Goal: Task Accomplishment & Management: Manage account settings

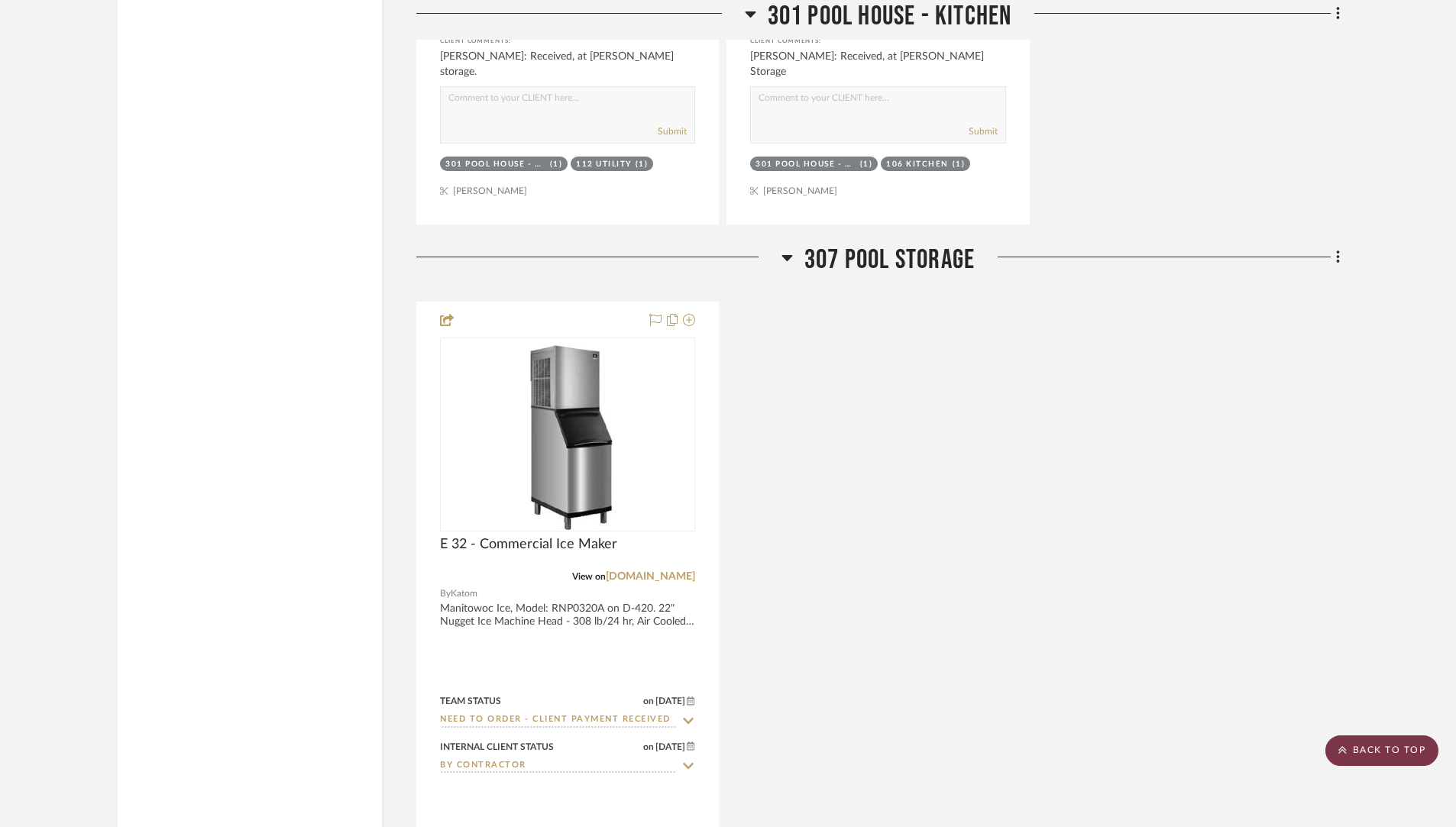
click at [1358, 745] on scroll-to-top-button "BACK TO TOP" at bounding box center [1382, 752] width 113 height 31
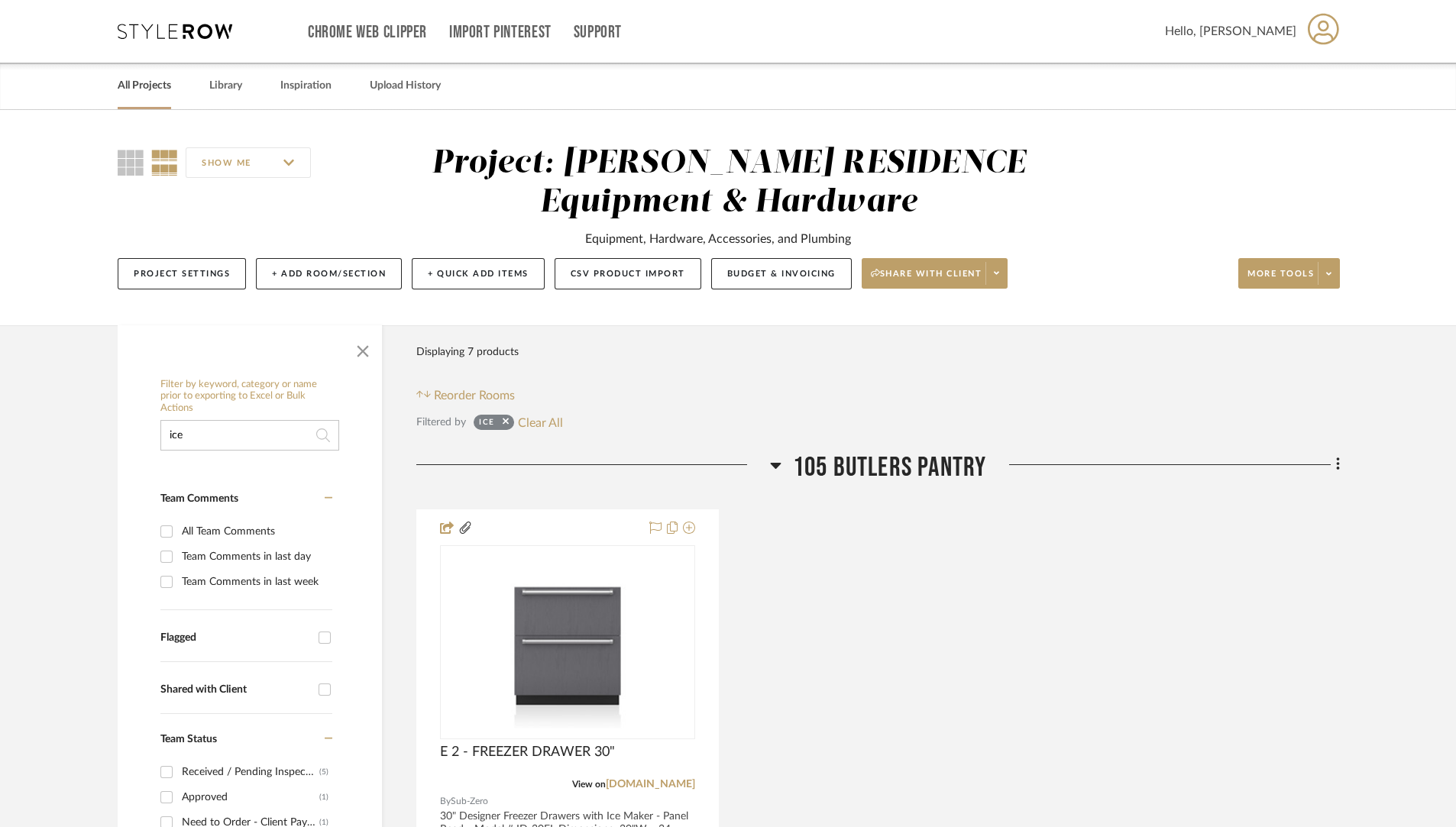
click at [124, 94] on link "All Projects" at bounding box center [144, 86] width 53 height 21
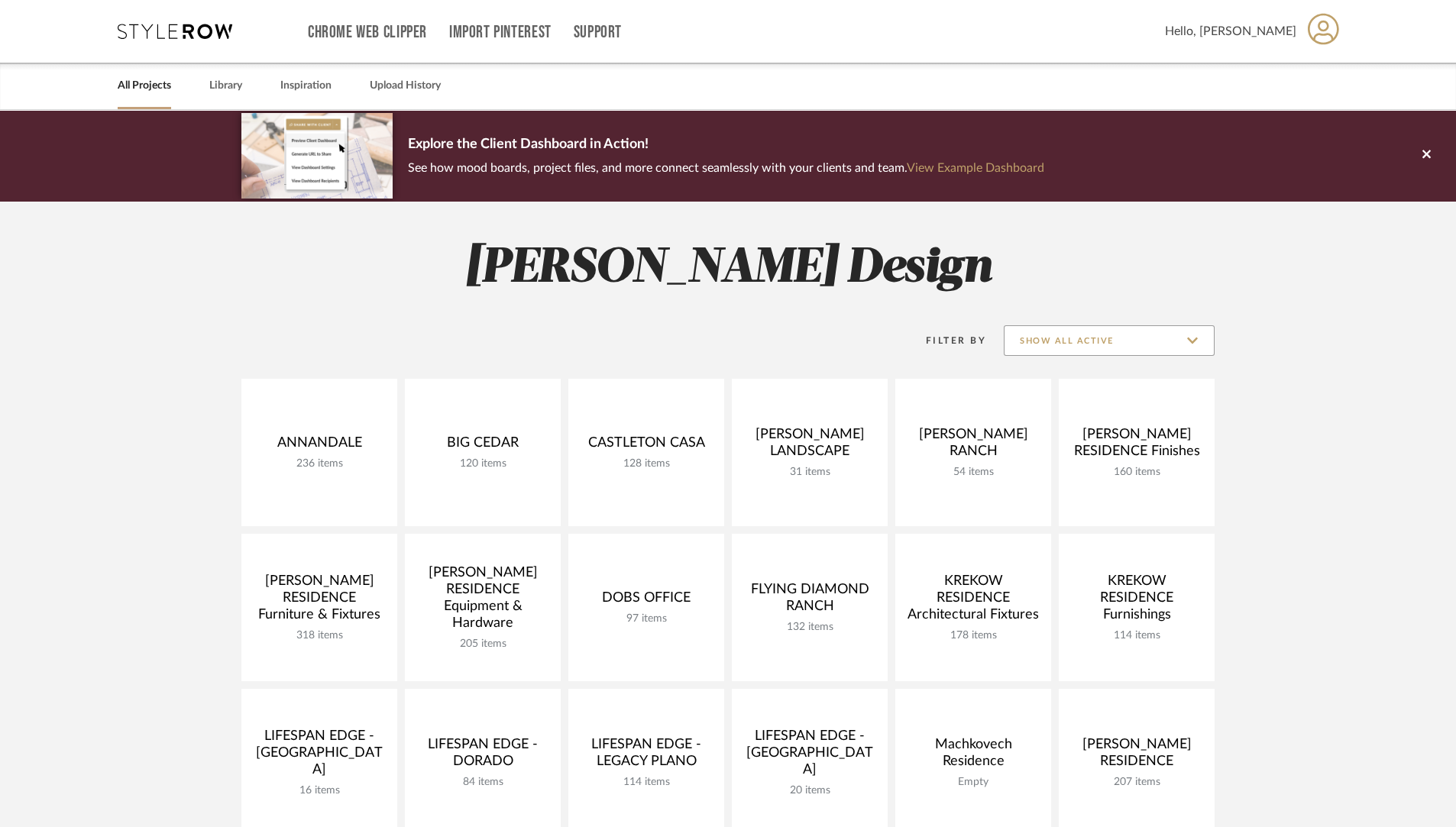
click at [1196, 341] on input "Show All Active" at bounding box center [1109, 341] width 211 height 31
click at [1387, 384] on project-collections "Explore the Client Dashboard in Action! See how mood boards, project files, and…" at bounding box center [728, 840] width 1456 height 1460
click at [145, 88] on link "All Projects" at bounding box center [144, 86] width 53 height 21
click at [1288, 38] on span "Hello, Madeleine" at bounding box center [1230, 31] width 131 height 18
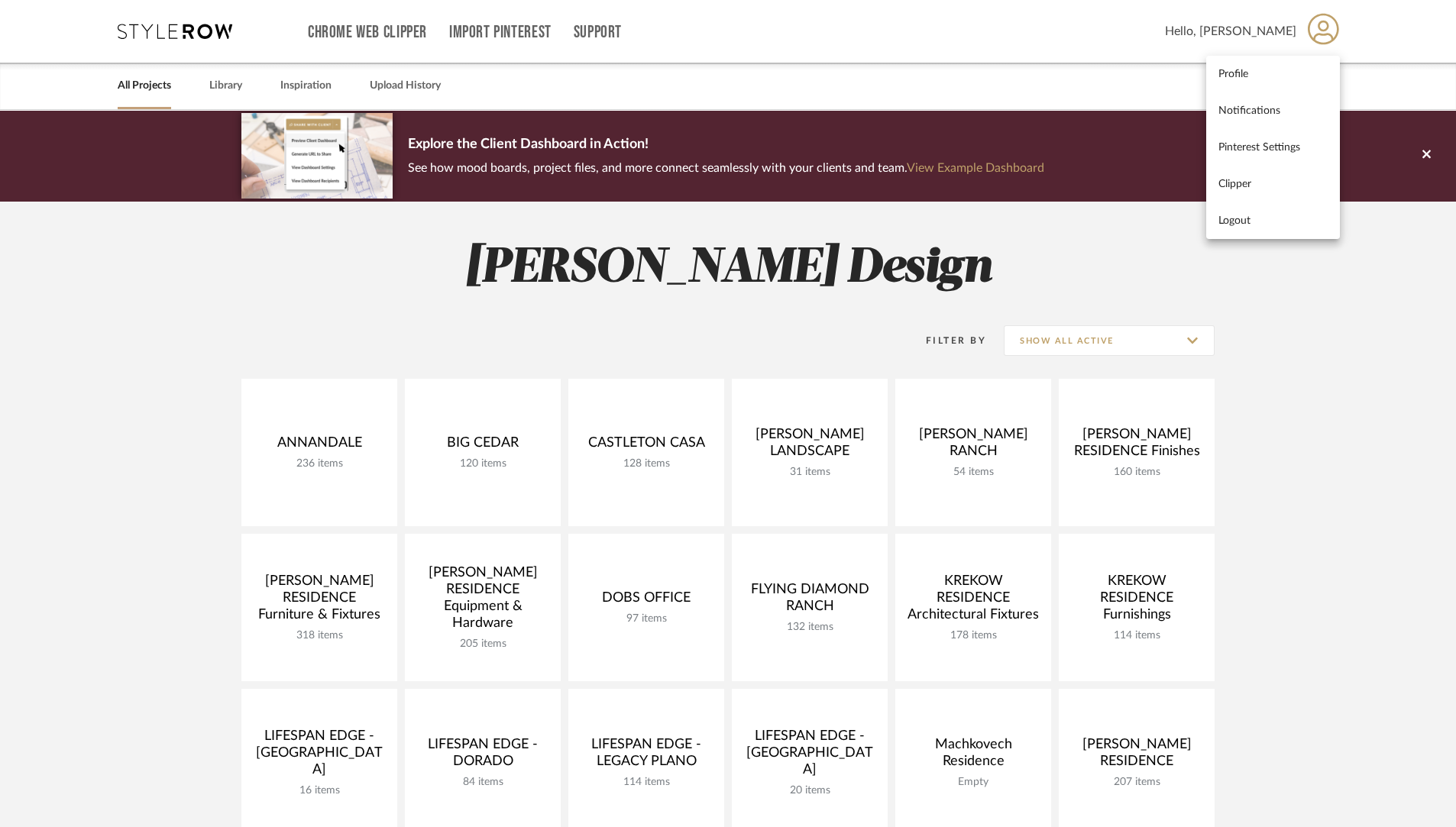
click at [219, 343] on div at bounding box center [728, 414] width 1456 height 827
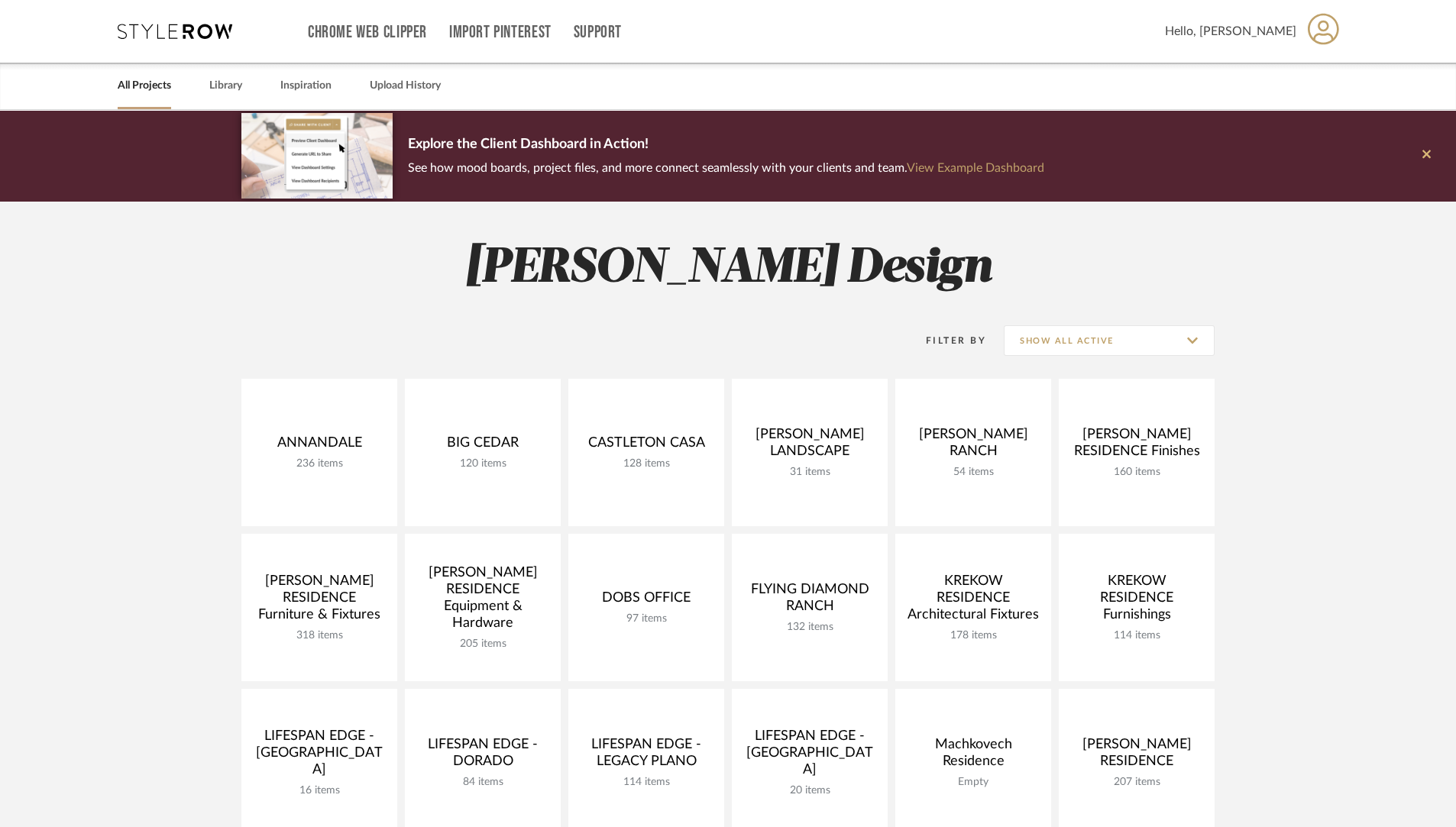
click at [1427, 158] on icon at bounding box center [1427, 154] width 9 height 14
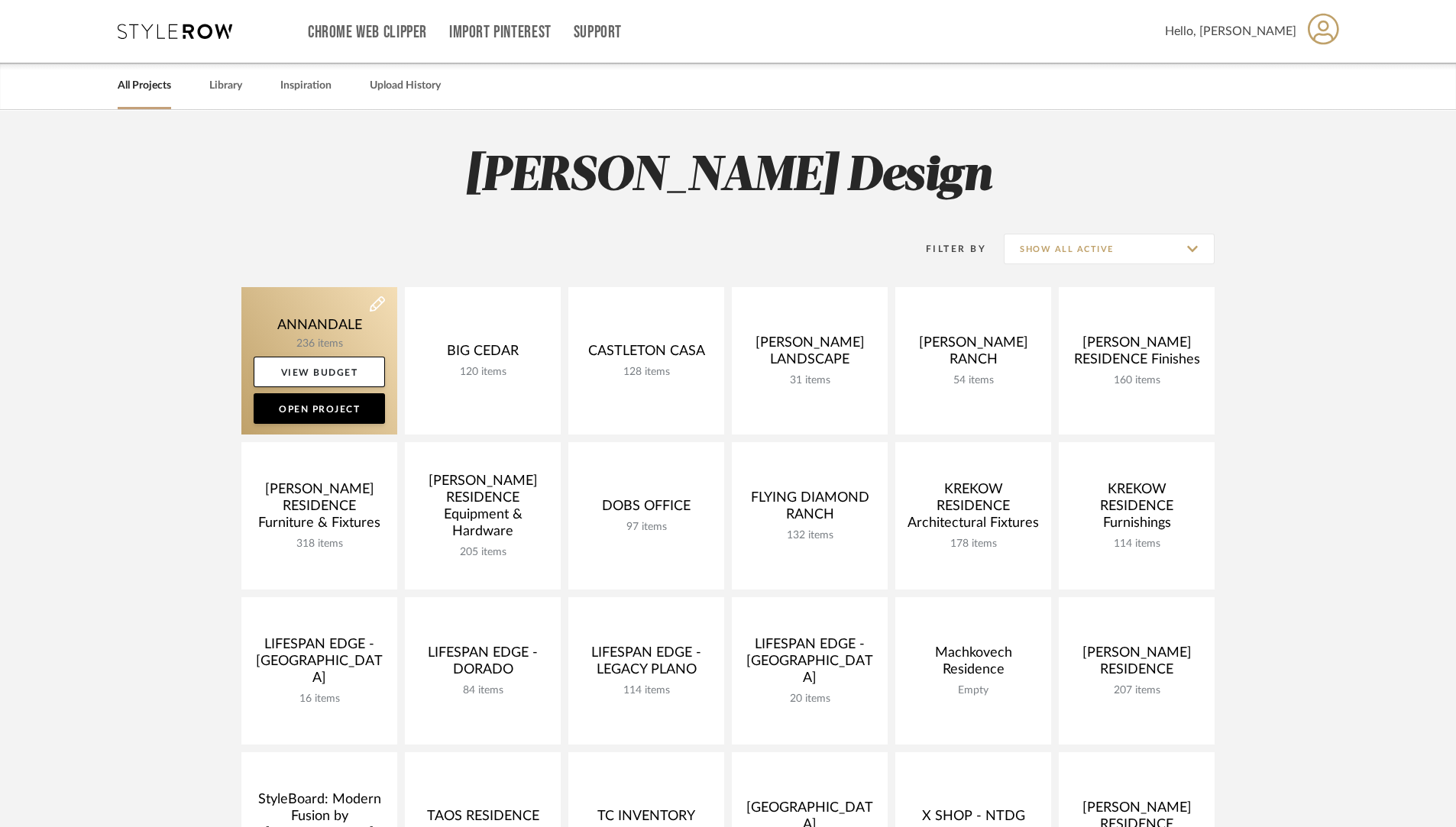
click at [293, 318] on link at bounding box center [319, 361] width 156 height 148
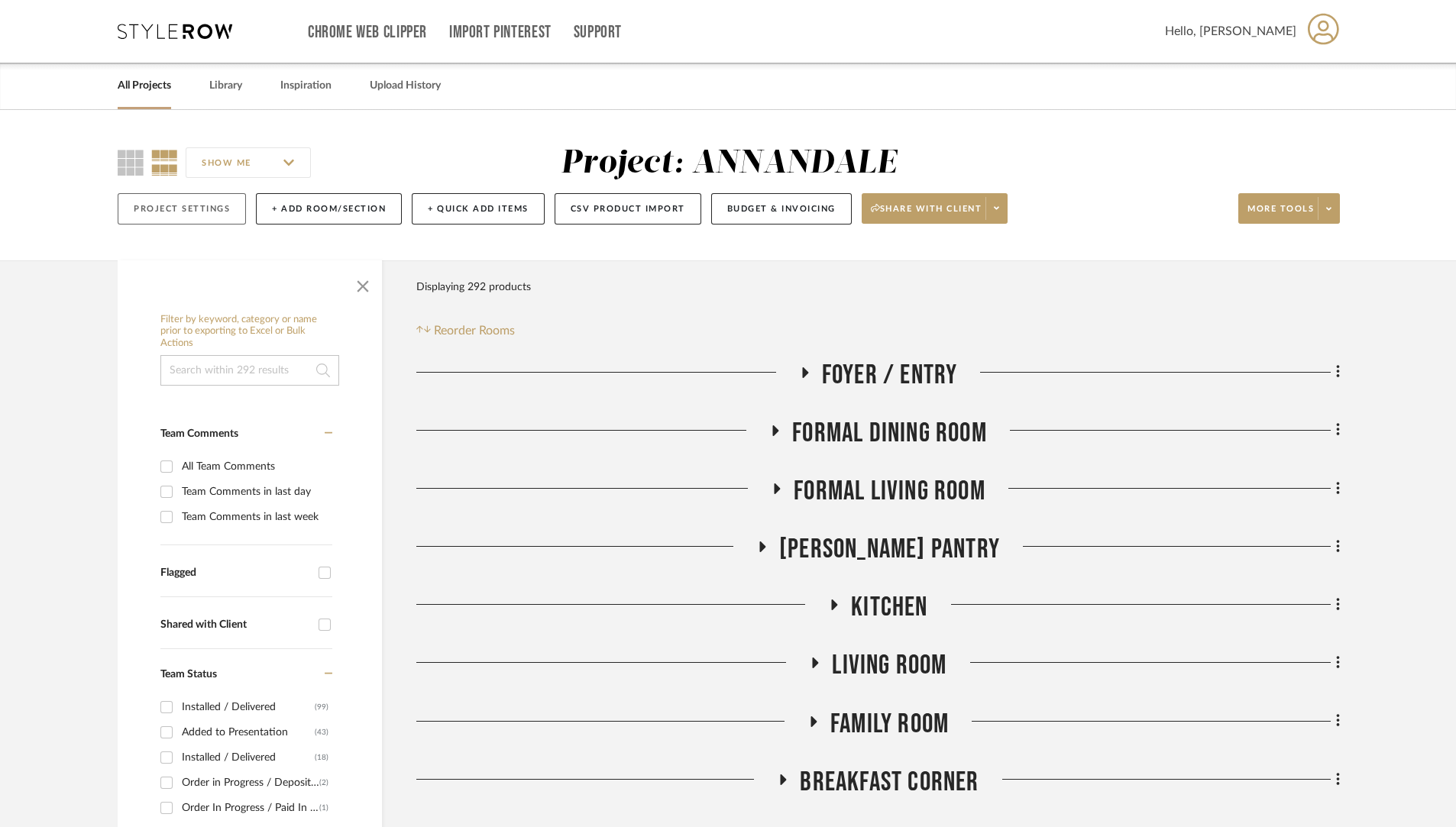
click at [199, 209] on button "Project Settings" at bounding box center [182, 208] width 129 height 32
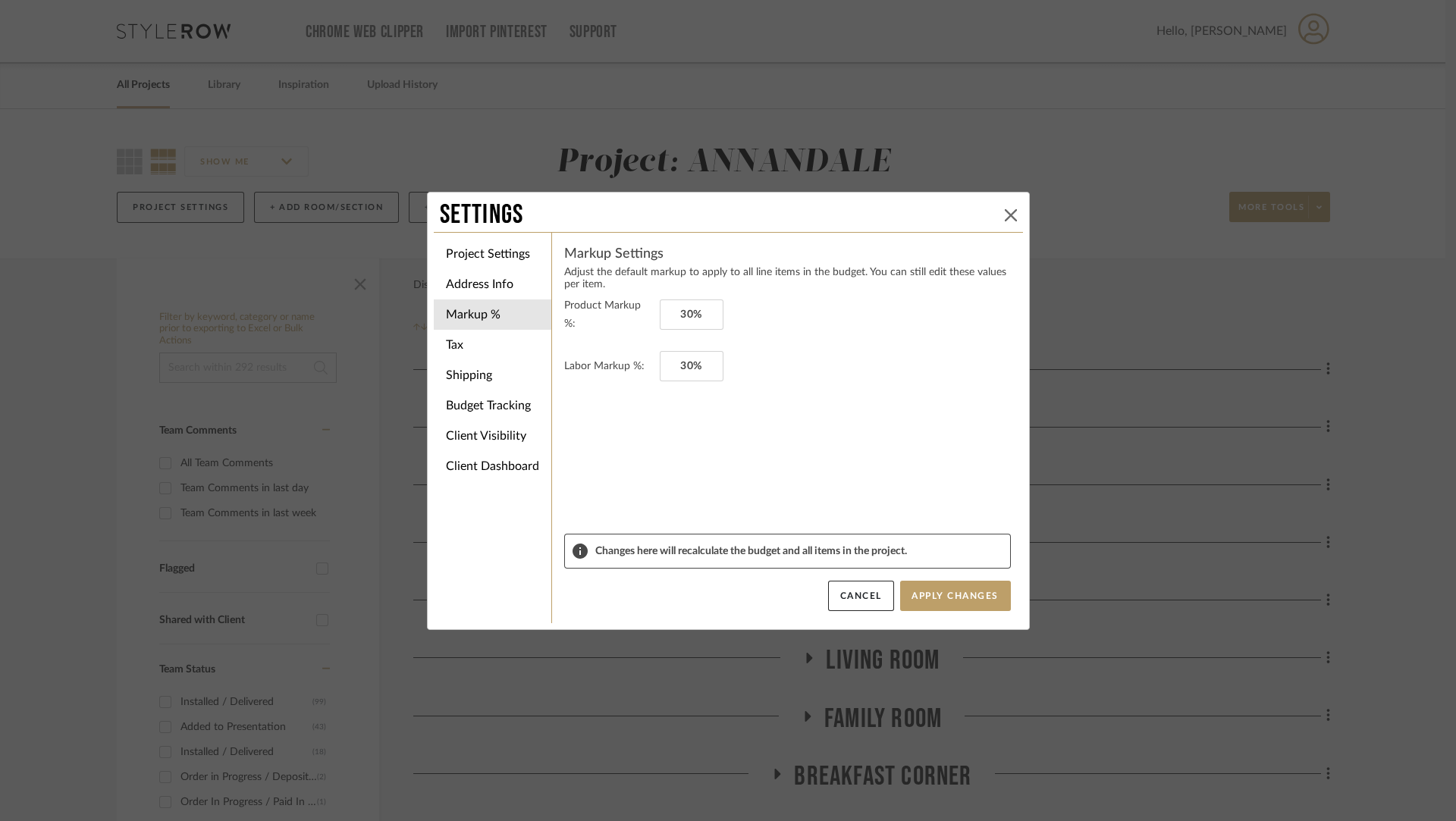
click at [1011, 213] on icon at bounding box center [1011, 215] width 12 height 12
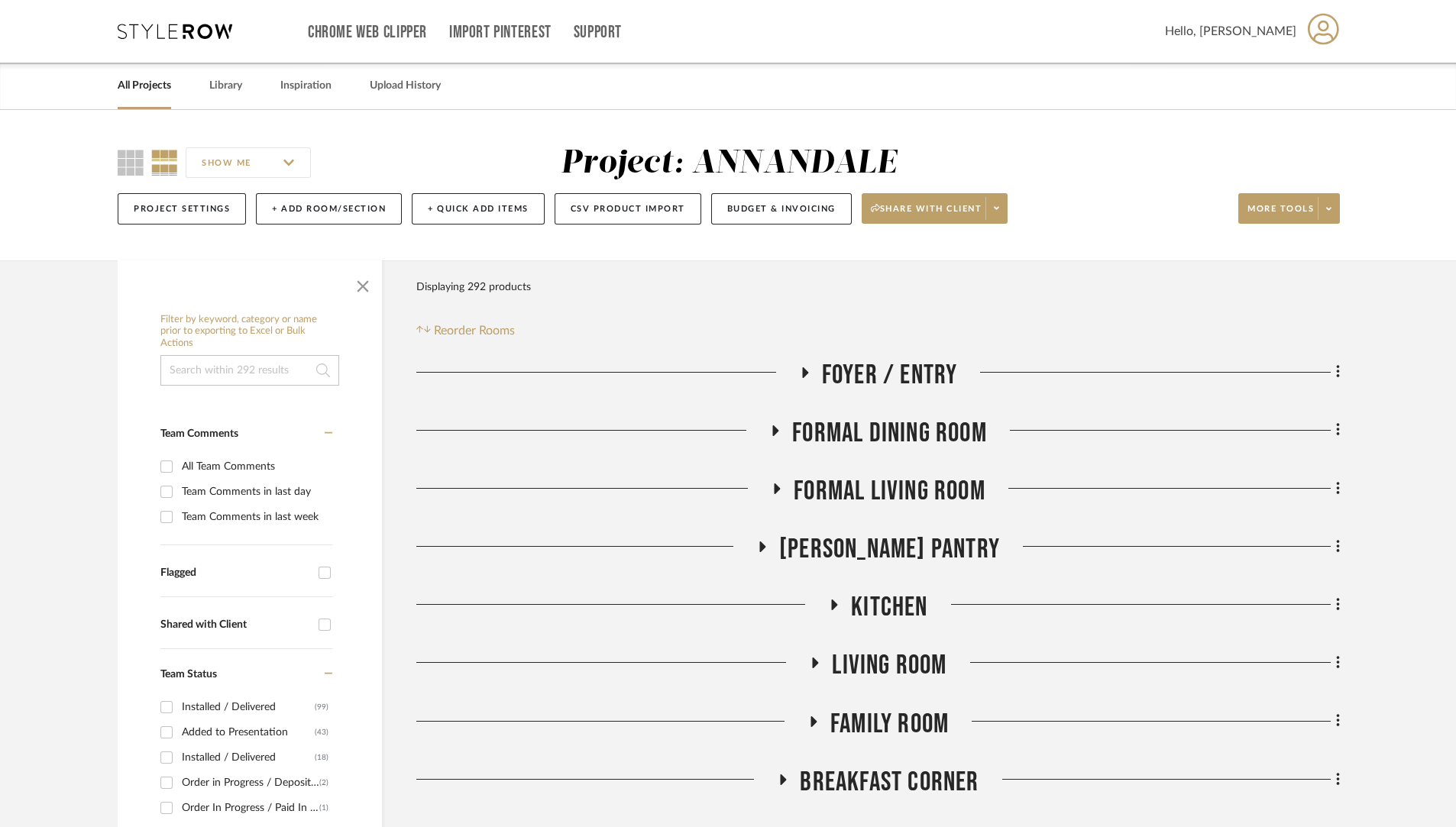
click at [164, 31] on icon at bounding box center [175, 32] width 115 height 15
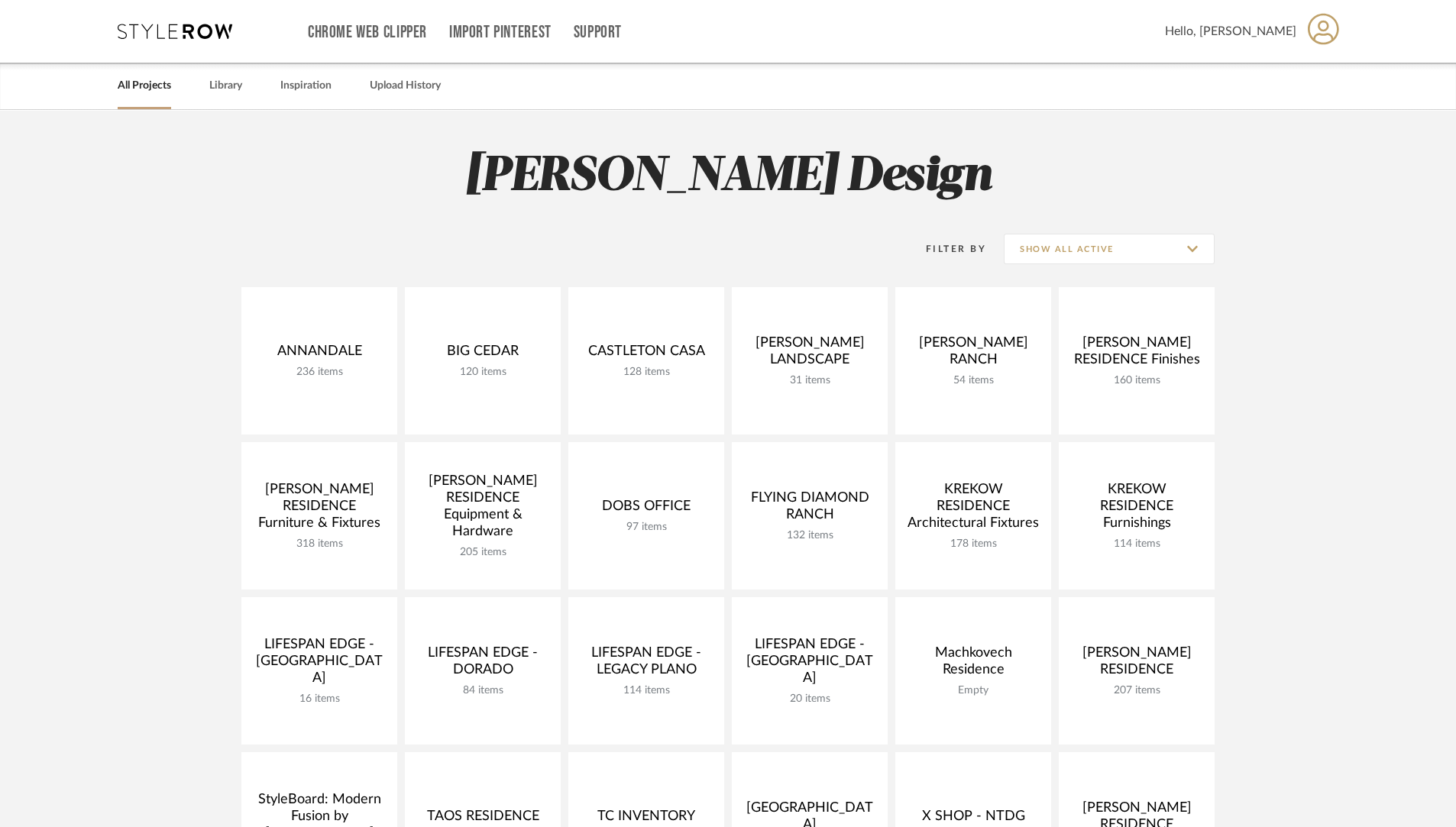
click at [798, 183] on h2 "Jen Mauldin Design" at bounding box center [728, 177] width 1100 height 57
click at [1120, 235] on input "Show All Active" at bounding box center [1109, 249] width 211 height 31
drag, startPoint x: 1314, startPoint y: 263, endPoint x: 1356, endPoint y: 264, distance: 42.0
click at [1320, 262] on project-collections "Explore the Client Dashboard in Action! See how mood boards, project files, and…" at bounding box center [728, 794] width 1456 height 1368
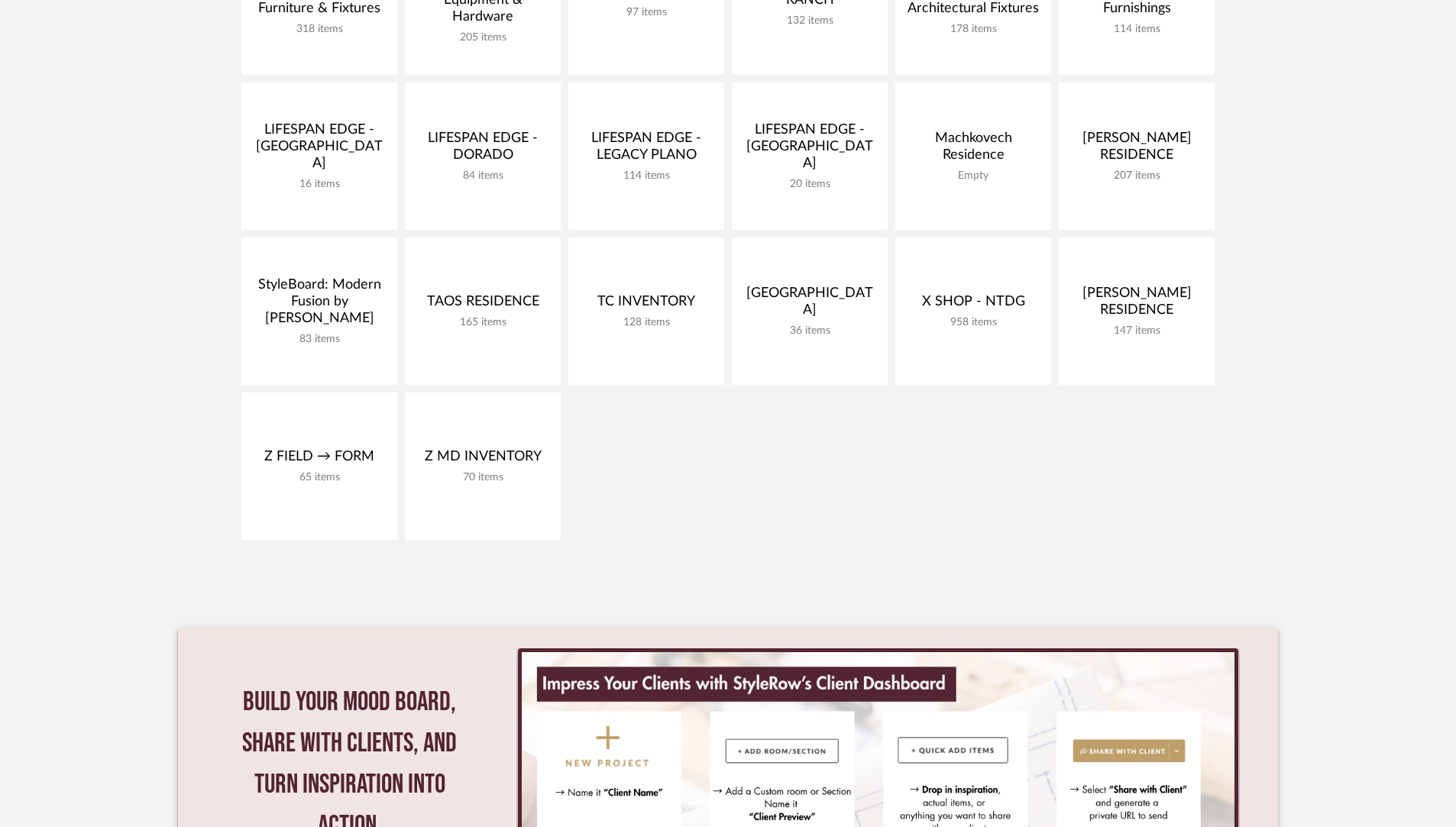
scroll to position [721, 0]
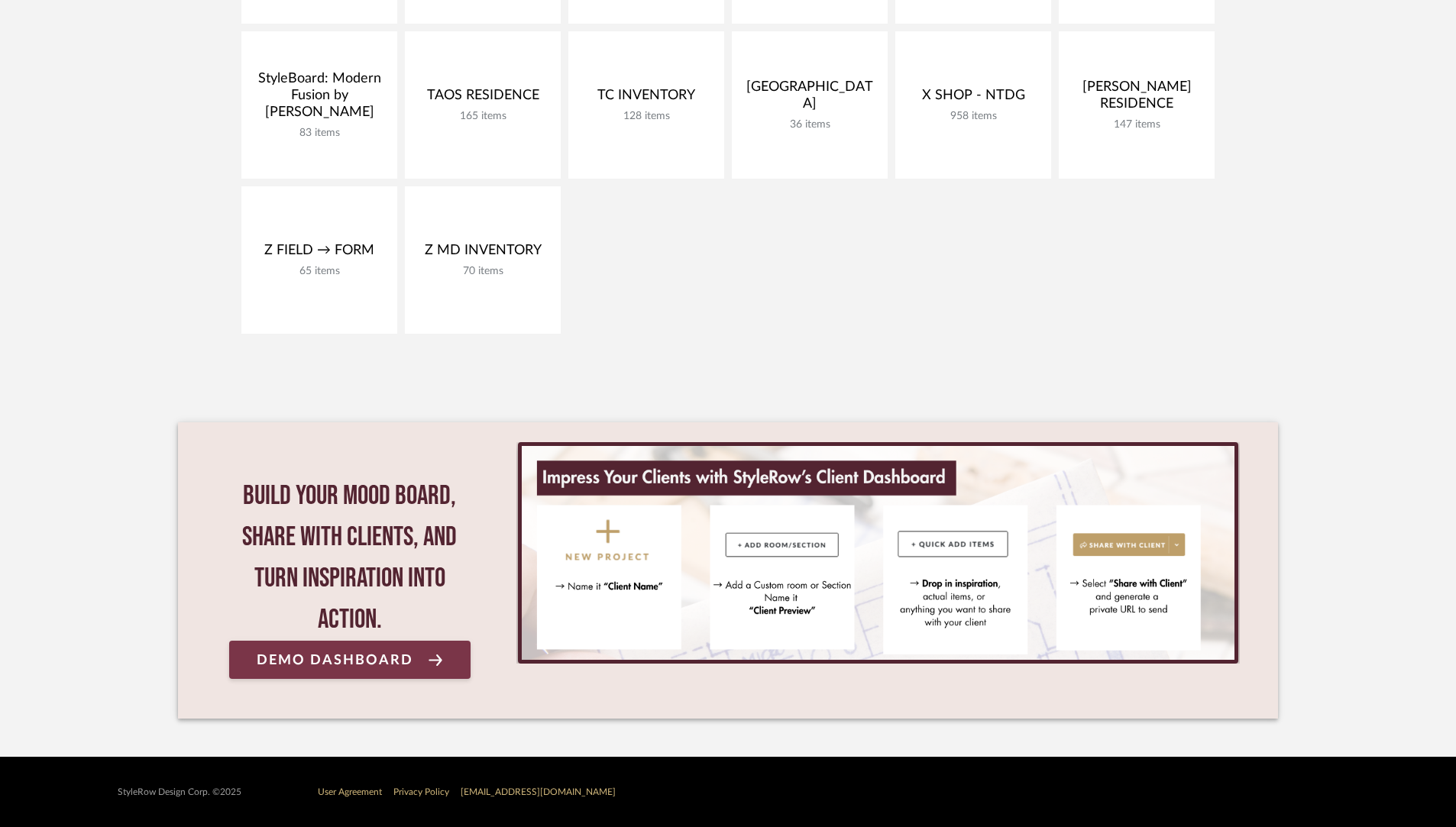
click at [456, 664] on link "Demo Dashboard" at bounding box center [349, 660] width 241 height 39
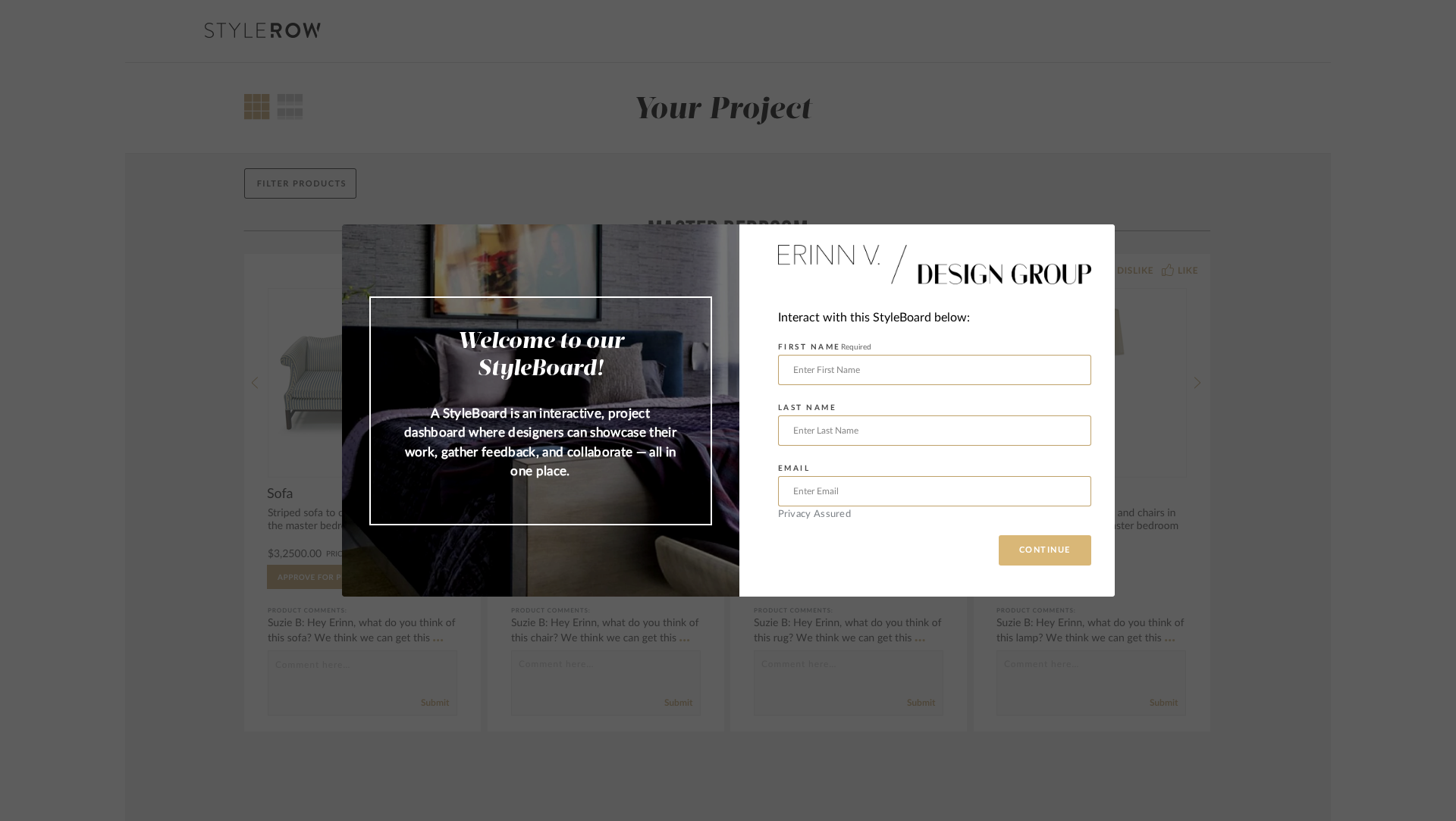
click at [1063, 554] on button "CONTINUE" at bounding box center [1045, 551] width 93 height 31
click at [1396, 309] on div "Welcome to our StyleBoard! A StyleBoard is an interactive, project dashboard wh…" at bounding box center [728, 410] width 1456 height 821
click at [1270, 103] on div "Welcome to our StyleBoard! A StyleBoard is an interactive, project dashboard wh…" at bounding box center [728, 410] width 1456 height 821
click at [1045, 559] on button "CONTINUE" at bounding box center [1045, 551] width 93 height 31
click at [307, 107] on div "Welcome to our StyleBoard! A StyleBoard is an interactive, project dashboard wh…" at bounding box center [728, 410] width 1456 height 821
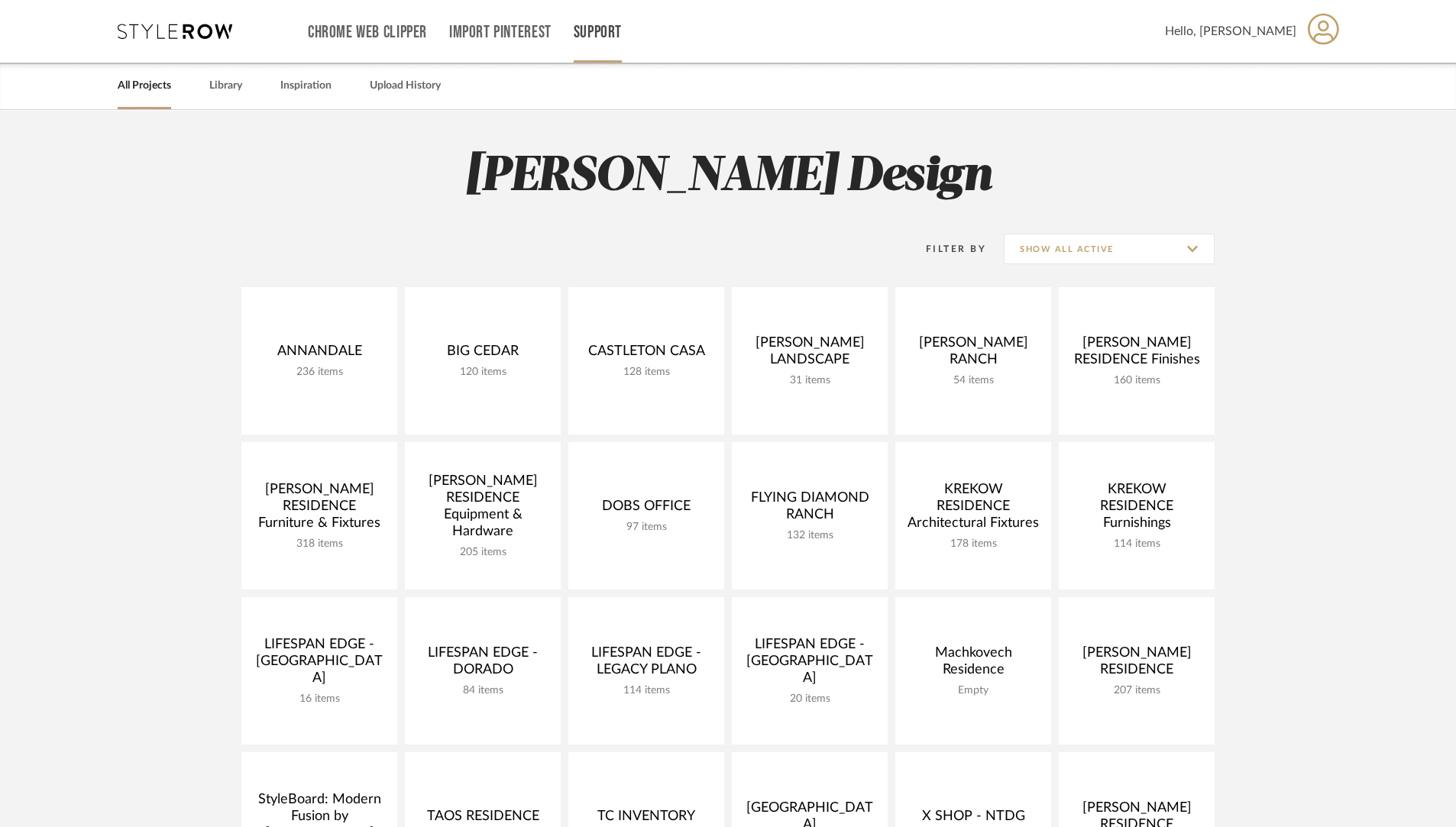
click at [602, 29] on link "Support" at bounding box center [598, 32] width 48 height 13
click at [673, 99] on span "How-To Hub" at bounding box center [631, 100] width 88 height 13
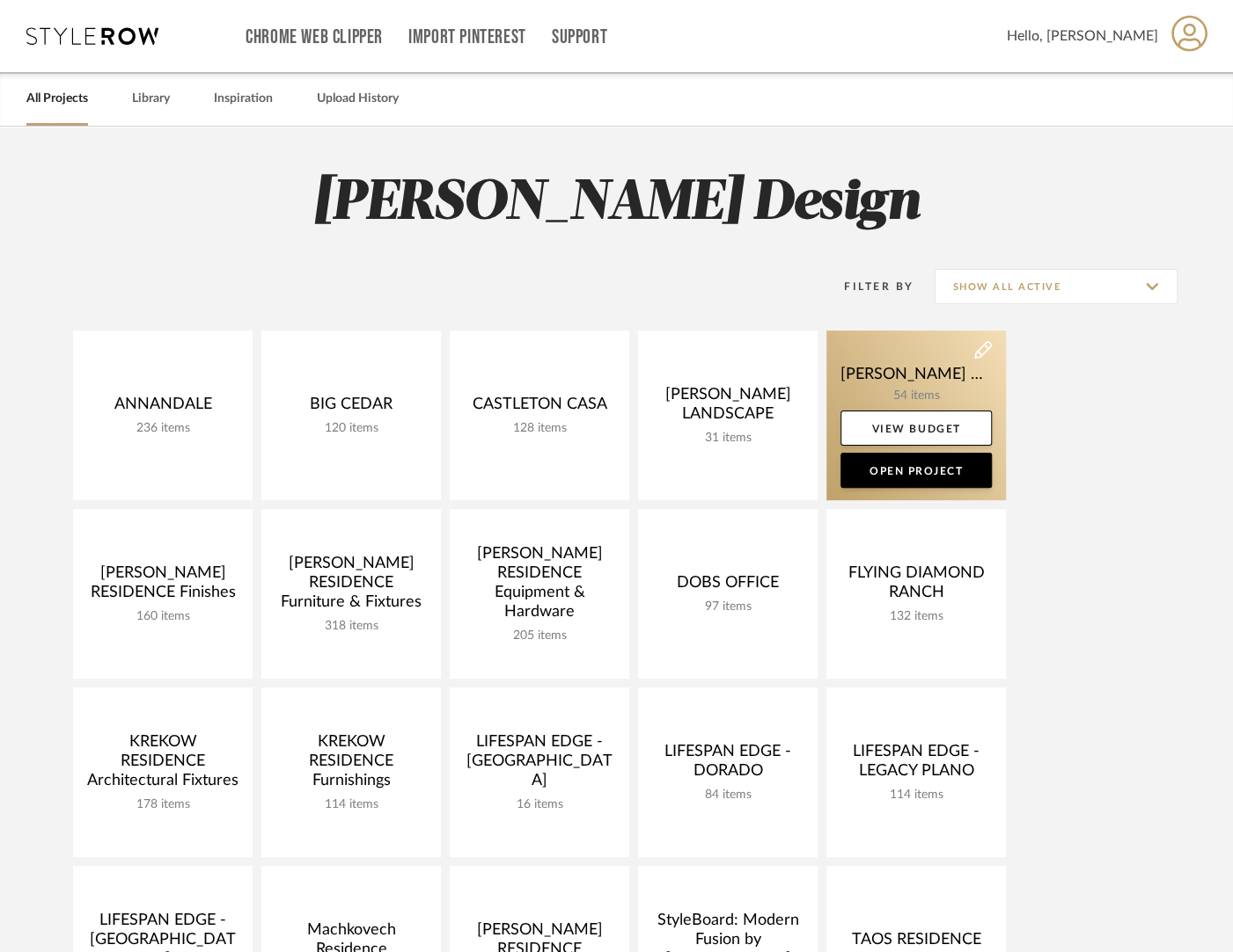
click at [870, 380] on link at bounding box center [916, 416] width 180 height 170
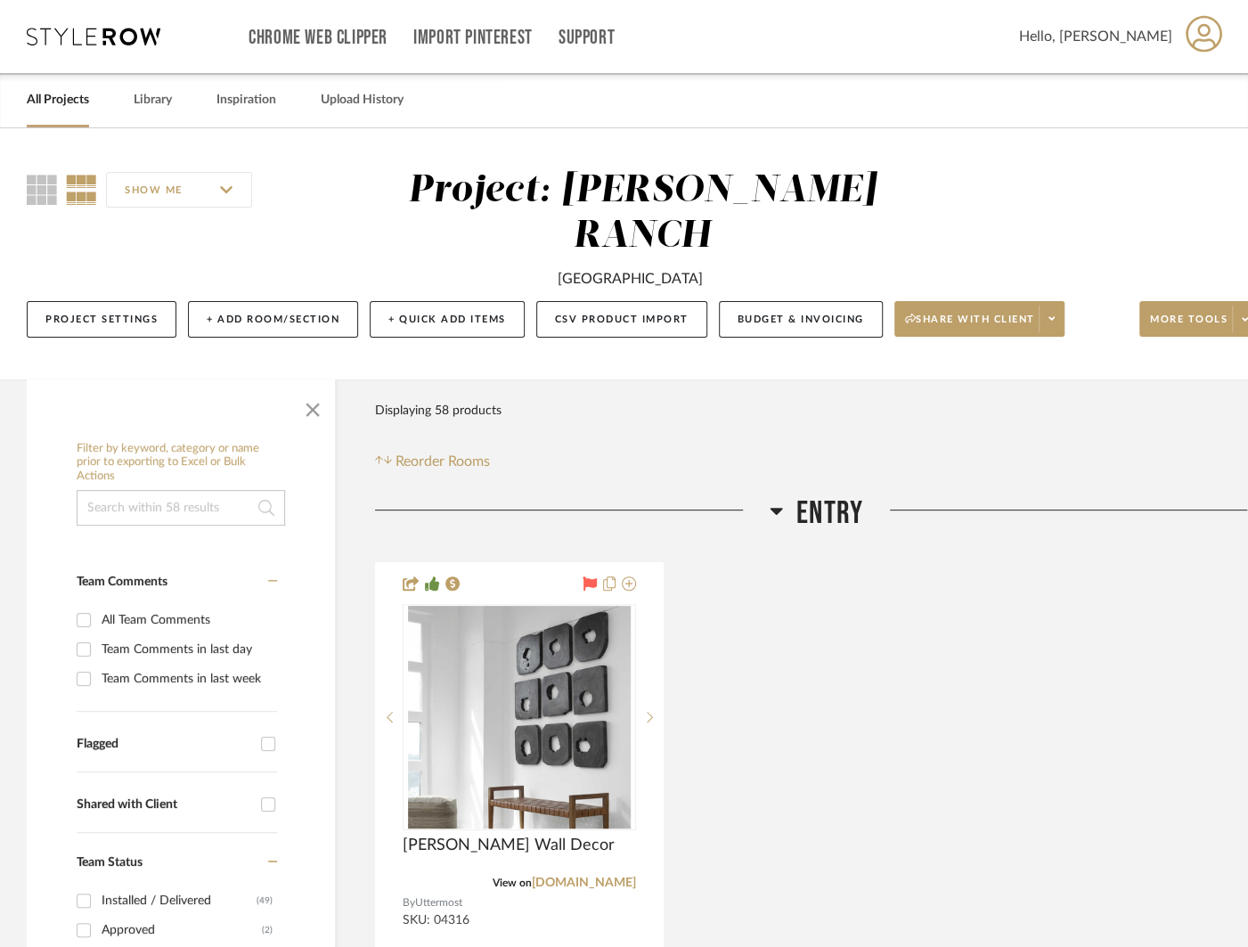
click at [40, 114] on div "All Projects" at bounding box center [58, 100] width 62 height 54
click at [53, 99] on link "All Projects" at bounding box center [58, 100] width 62 height 24
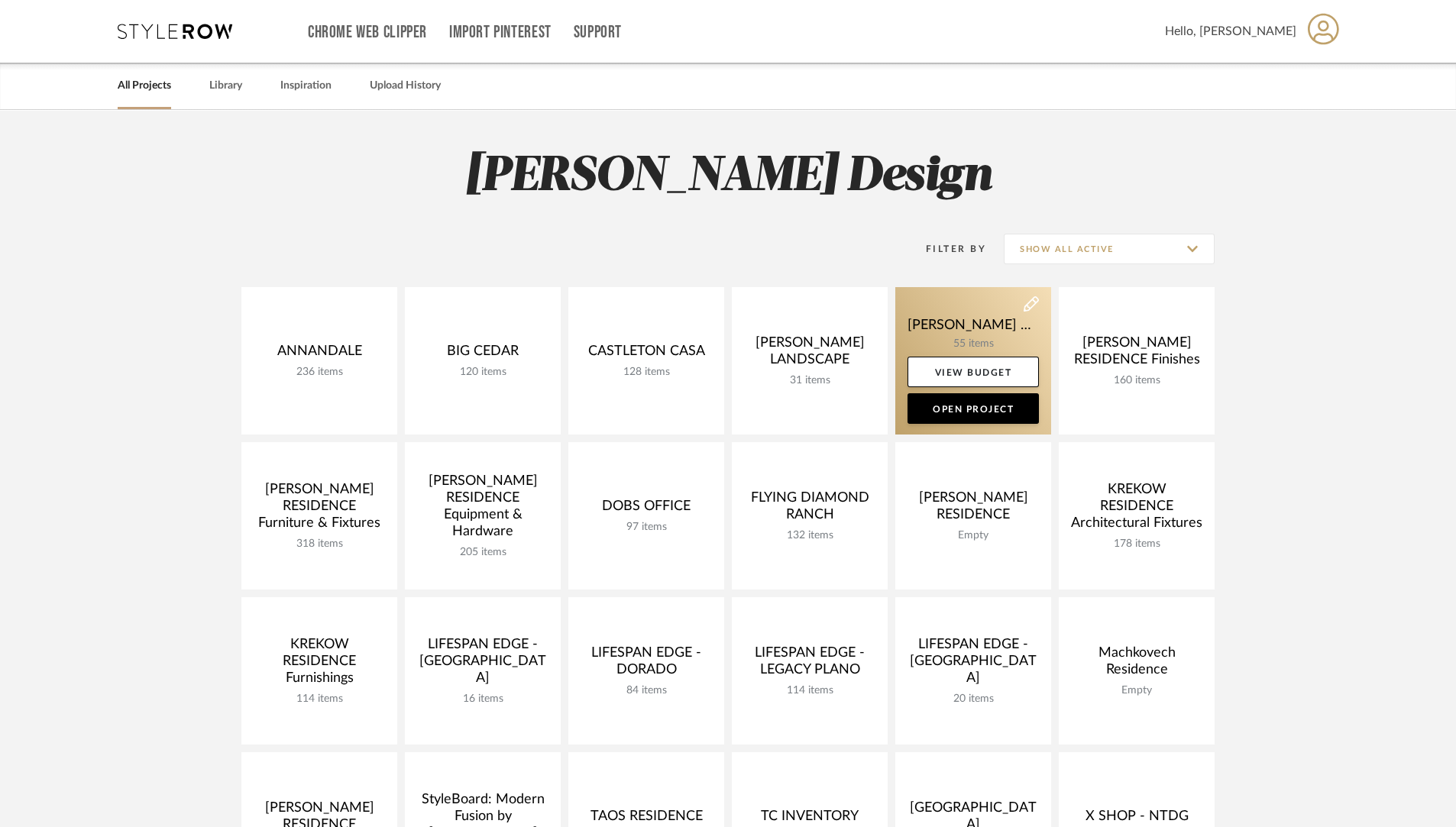
click at [928, 317] on link at bounding box center [974, 361] width 156 height 148
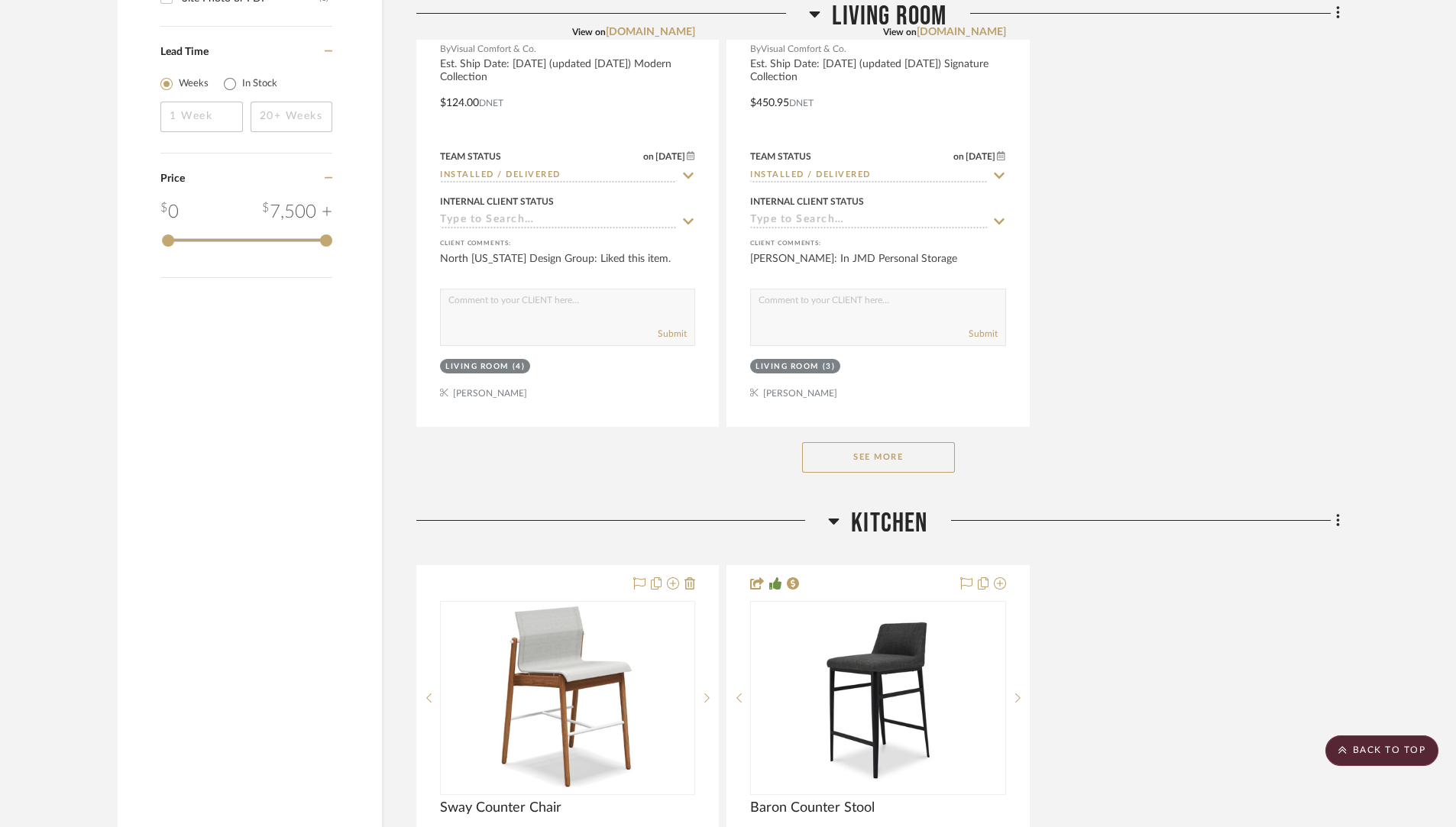
scroll to position [2789, 0]
click at [899, 427] on div "See More" at bounding box center [878, 456] width 924 height 61
click at [909, 443] on button "See More" at bounding box center [879, 457] width 153 height 31
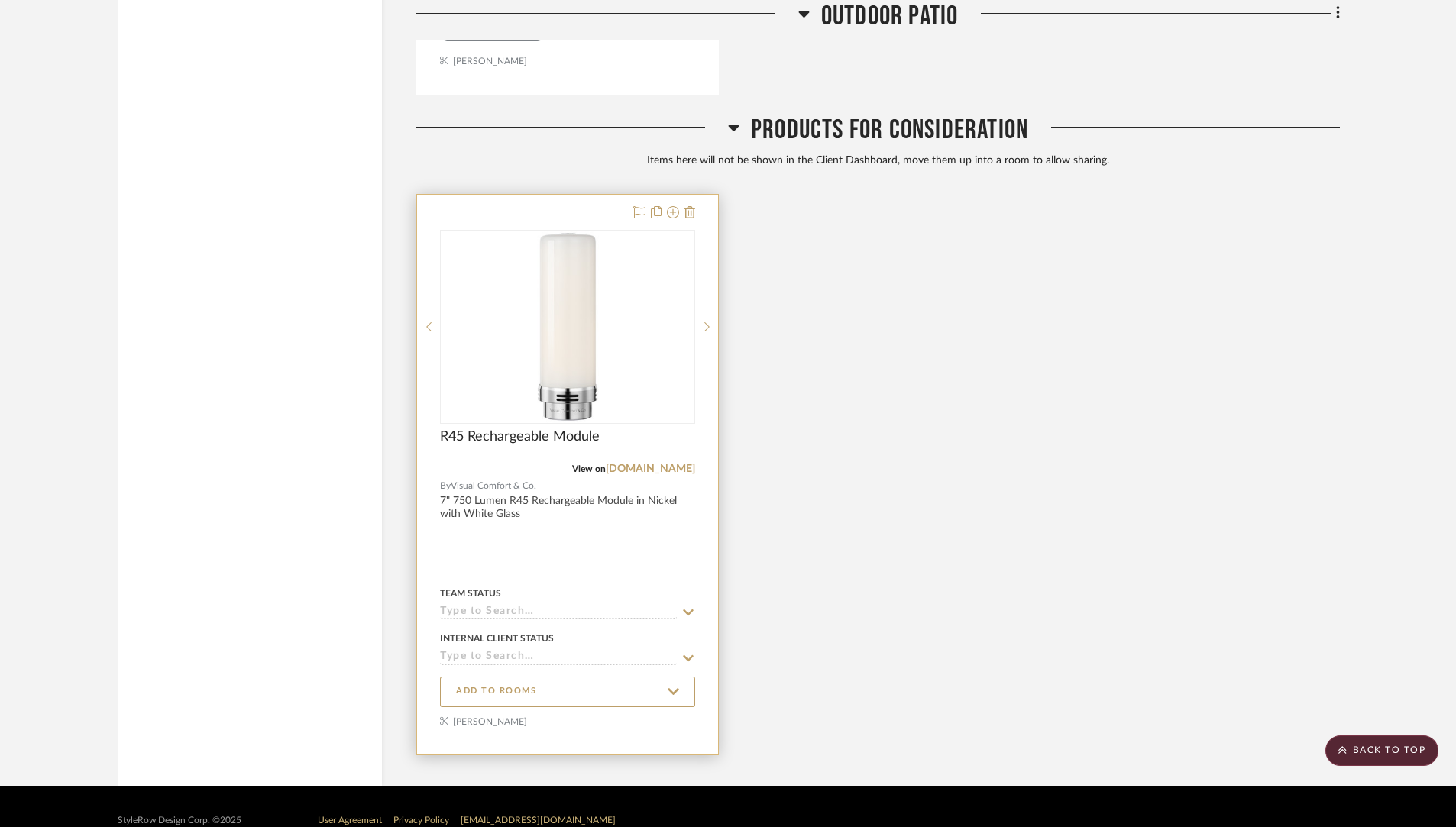
scroll to position [12460, 0]
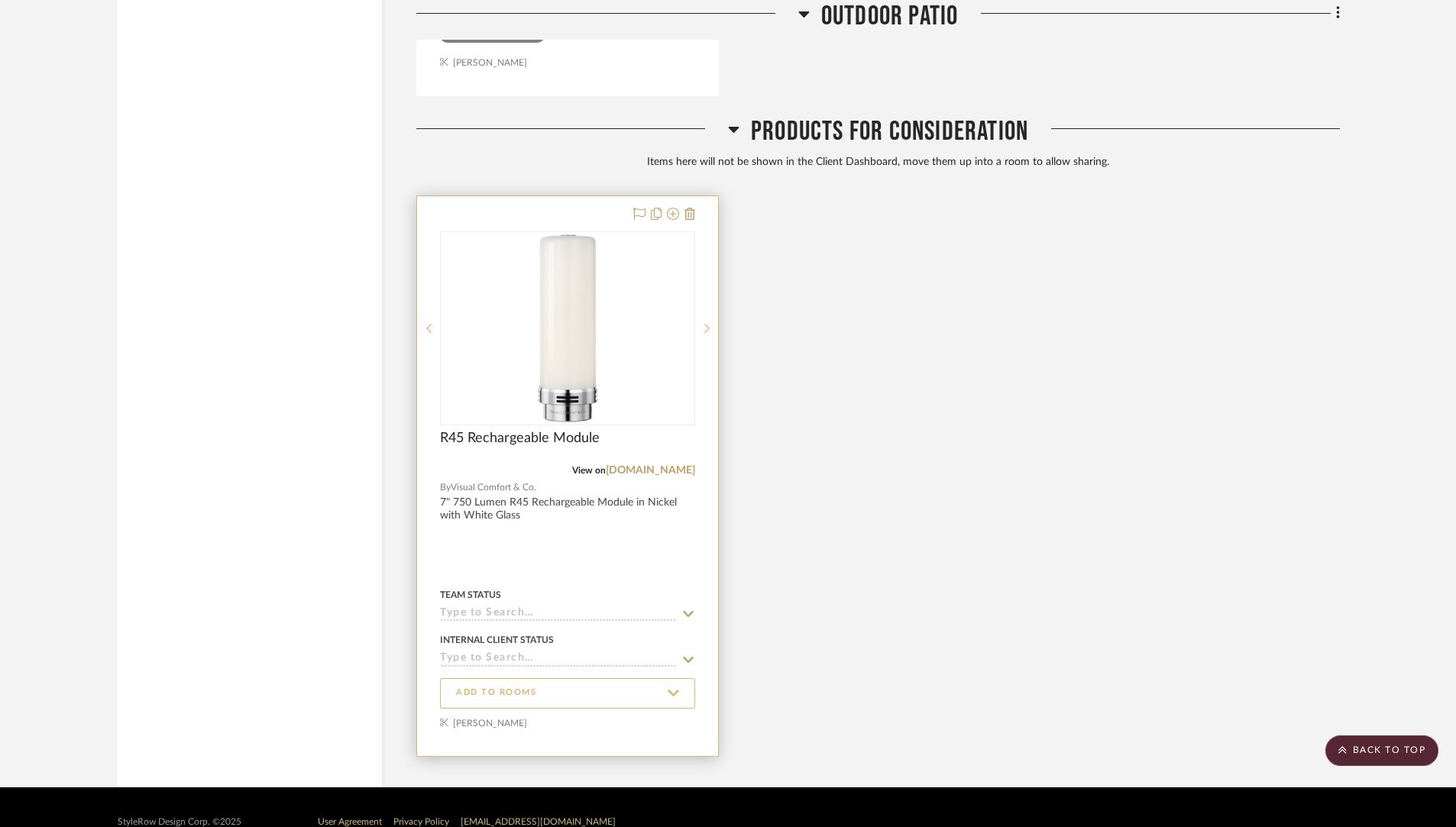
click at [494, 683] on span "ADD TO ROOMS" at bounding box center [568, 693] width 223 height 21
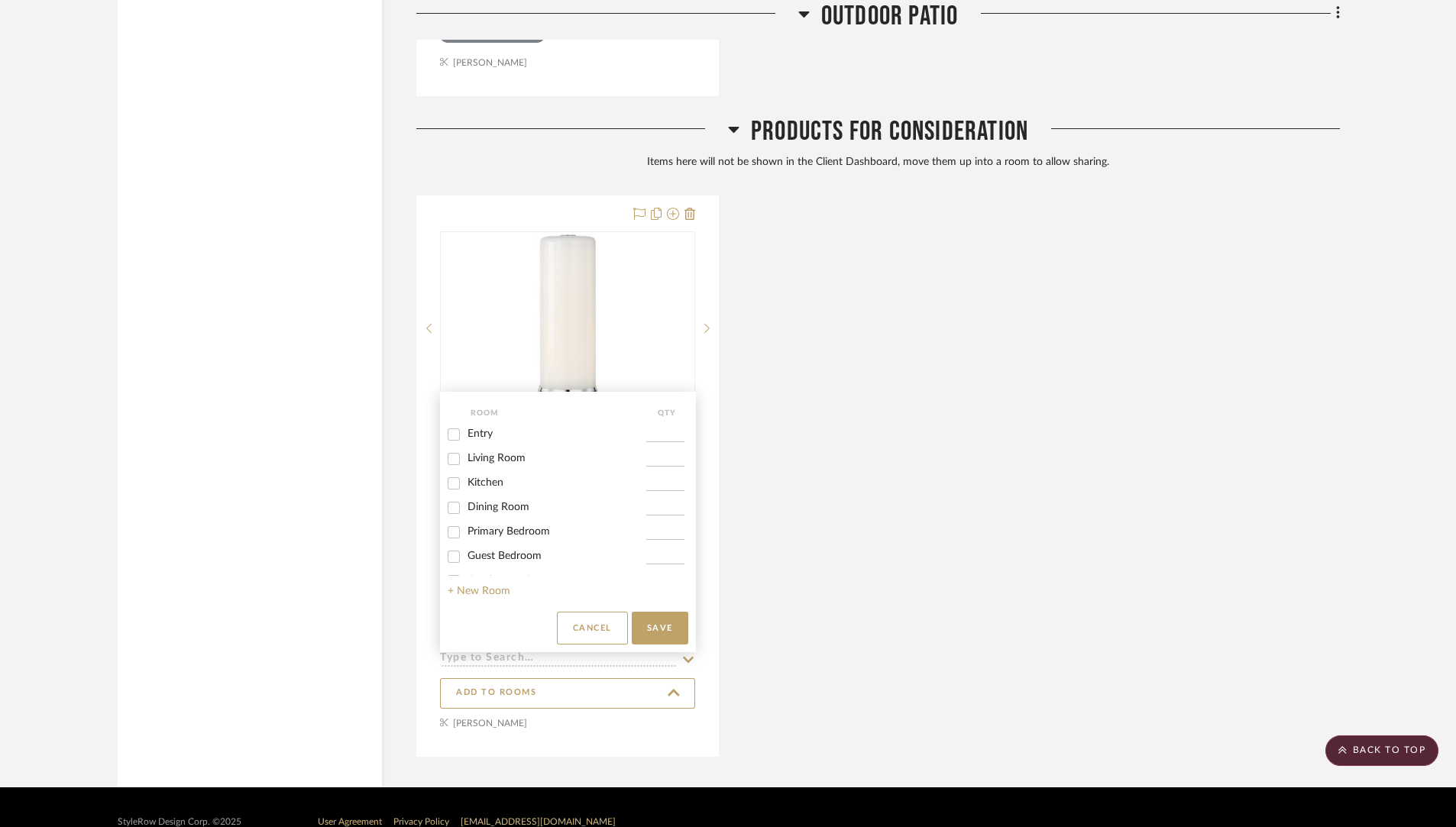
click at [485, 458] on span "Living Room" at bounding box center [497, 458] width 58 height 10
click at [466, 458] on input "Living Room" at bounding box center [454, 459] width 24 height 24
checkbox input "true"
type input "1"
click at [652, 625] on button "Save" at bounding box center [660, 628] width 57 height 33
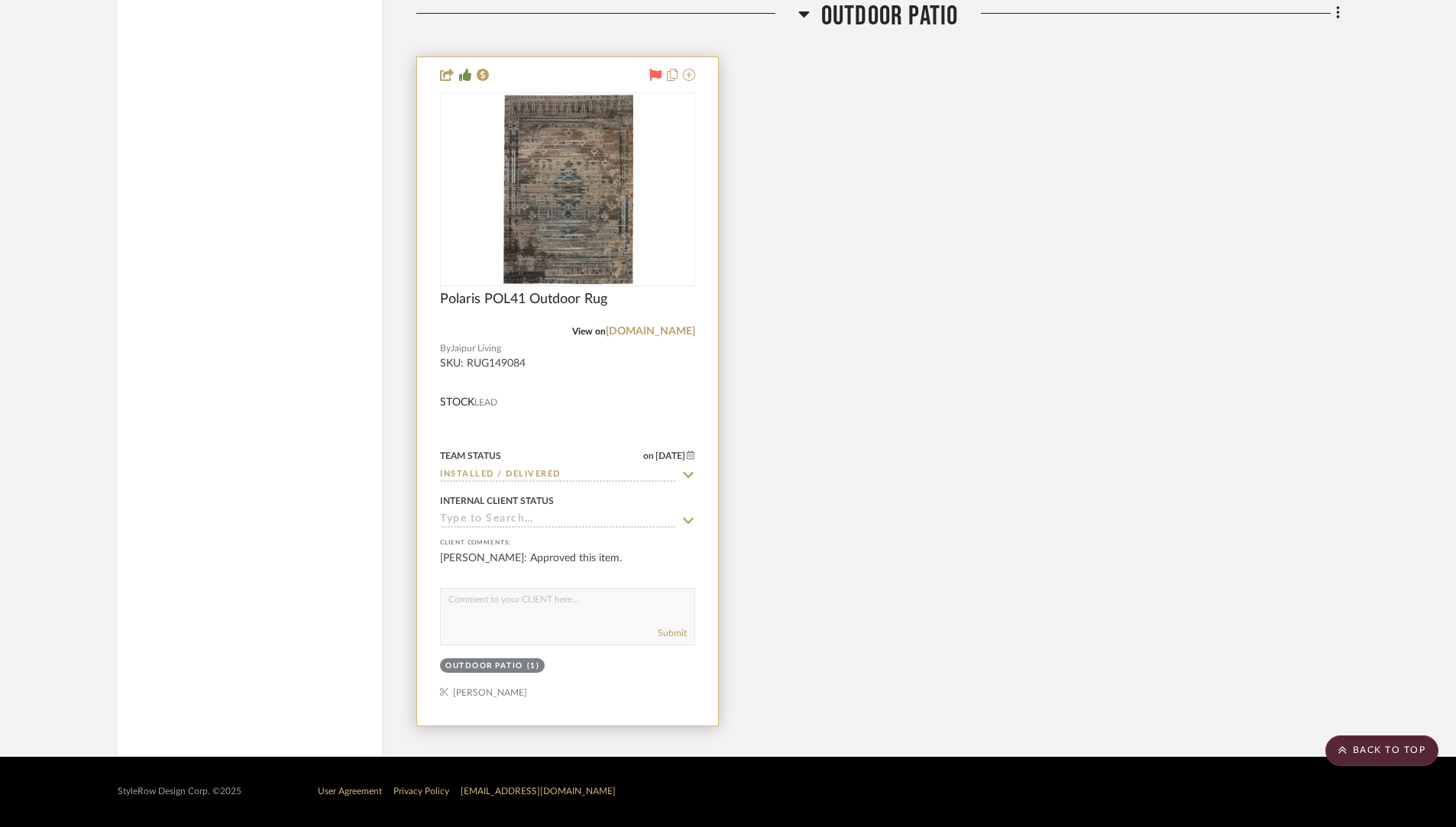
scroll to position [11804, 0]
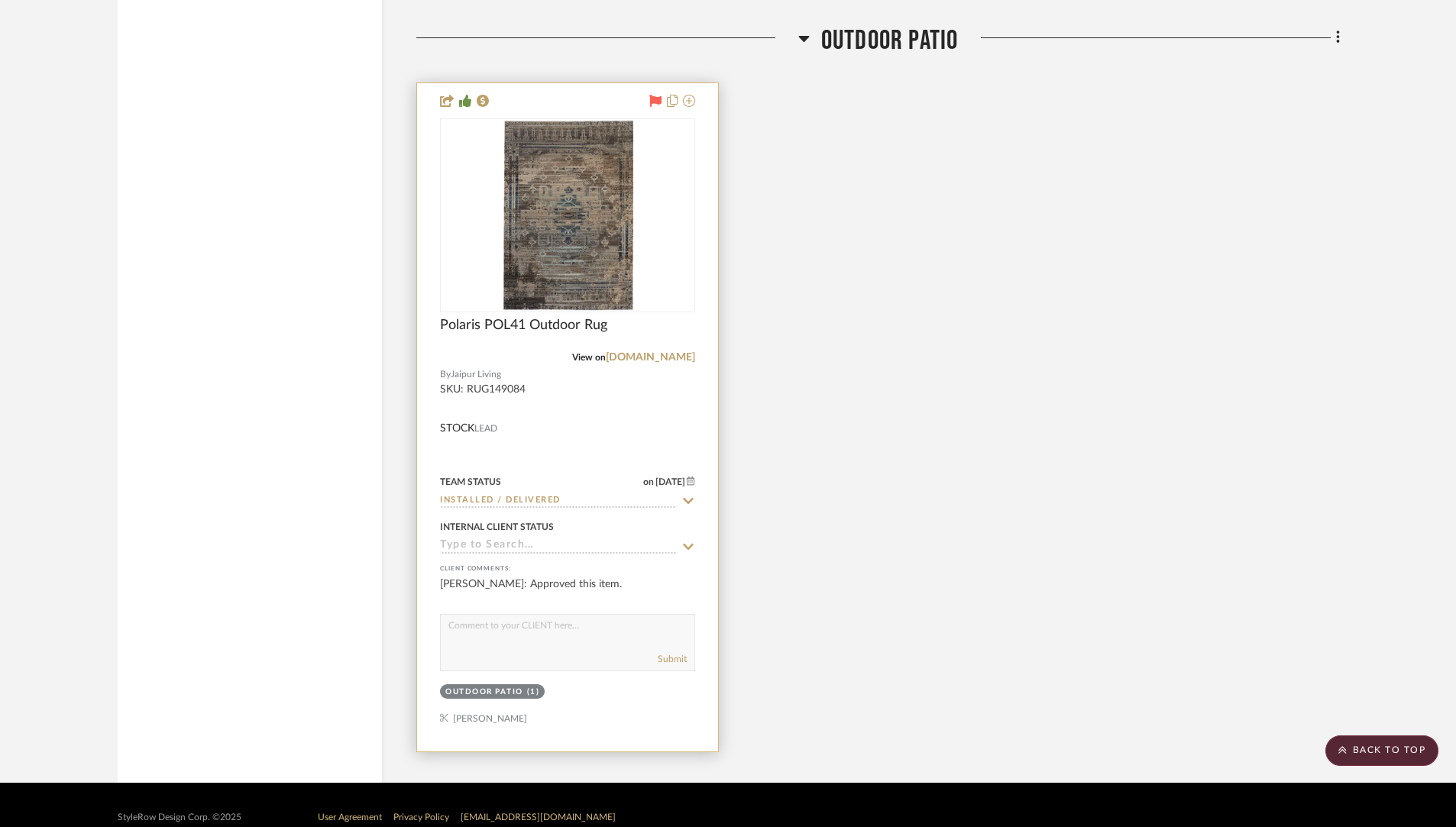
click at [650, 649] on div "Submit" at bounding box center [568, 660] width 254 height 21
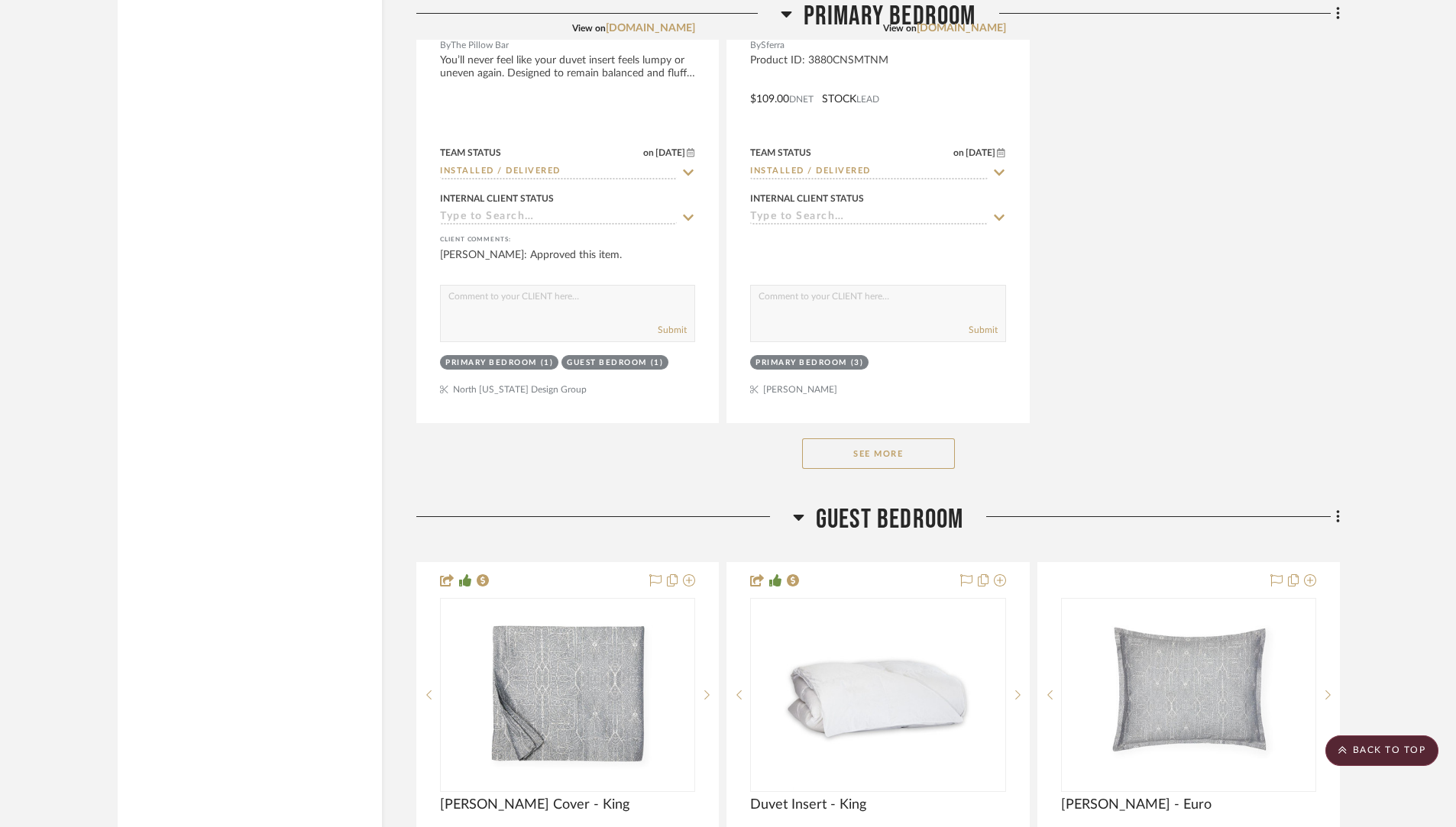
scroll to position [8920, 0]
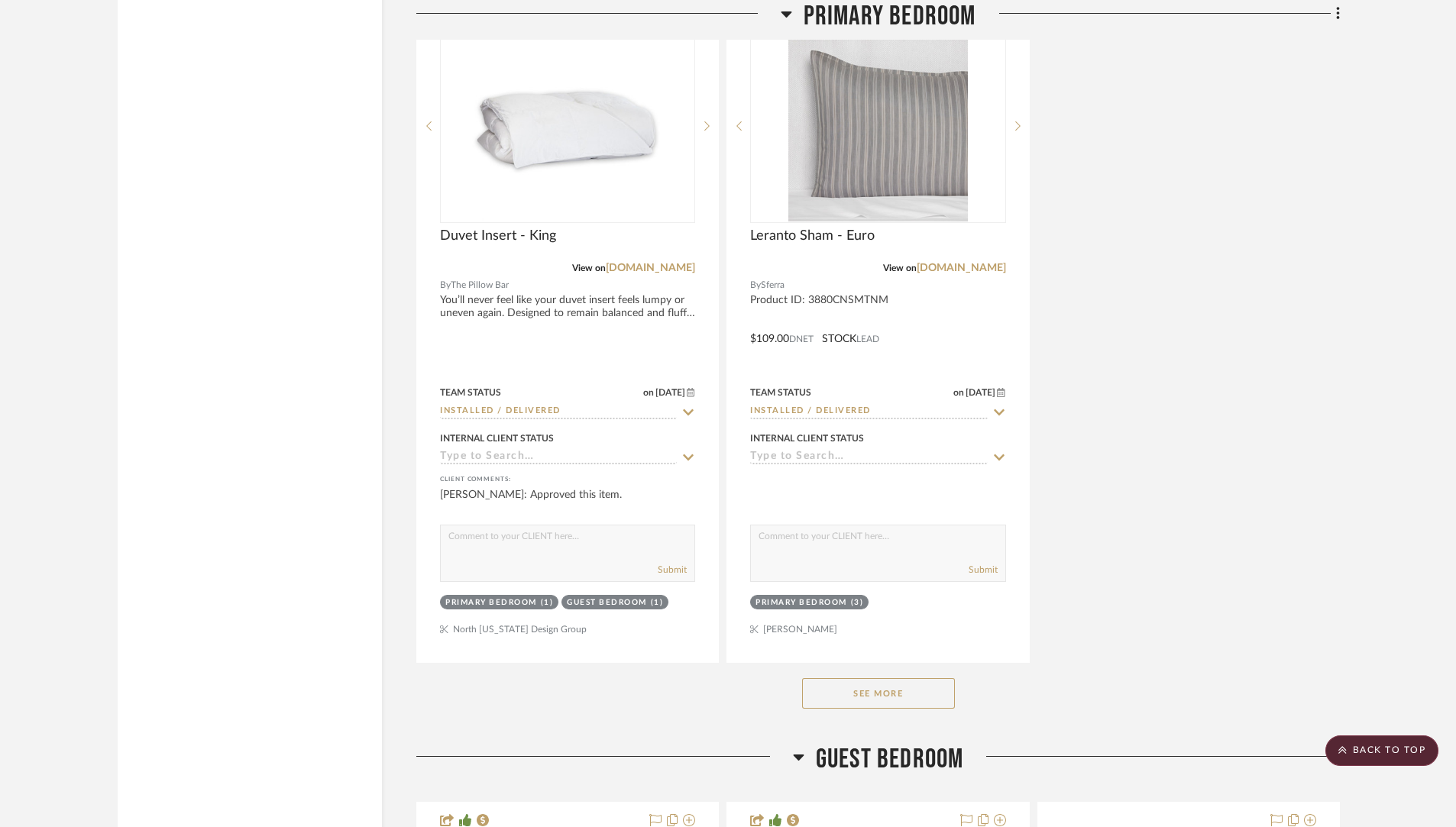
click at [917, 679] on button "See More" at bounding box center [879, 694] width 153 height 31
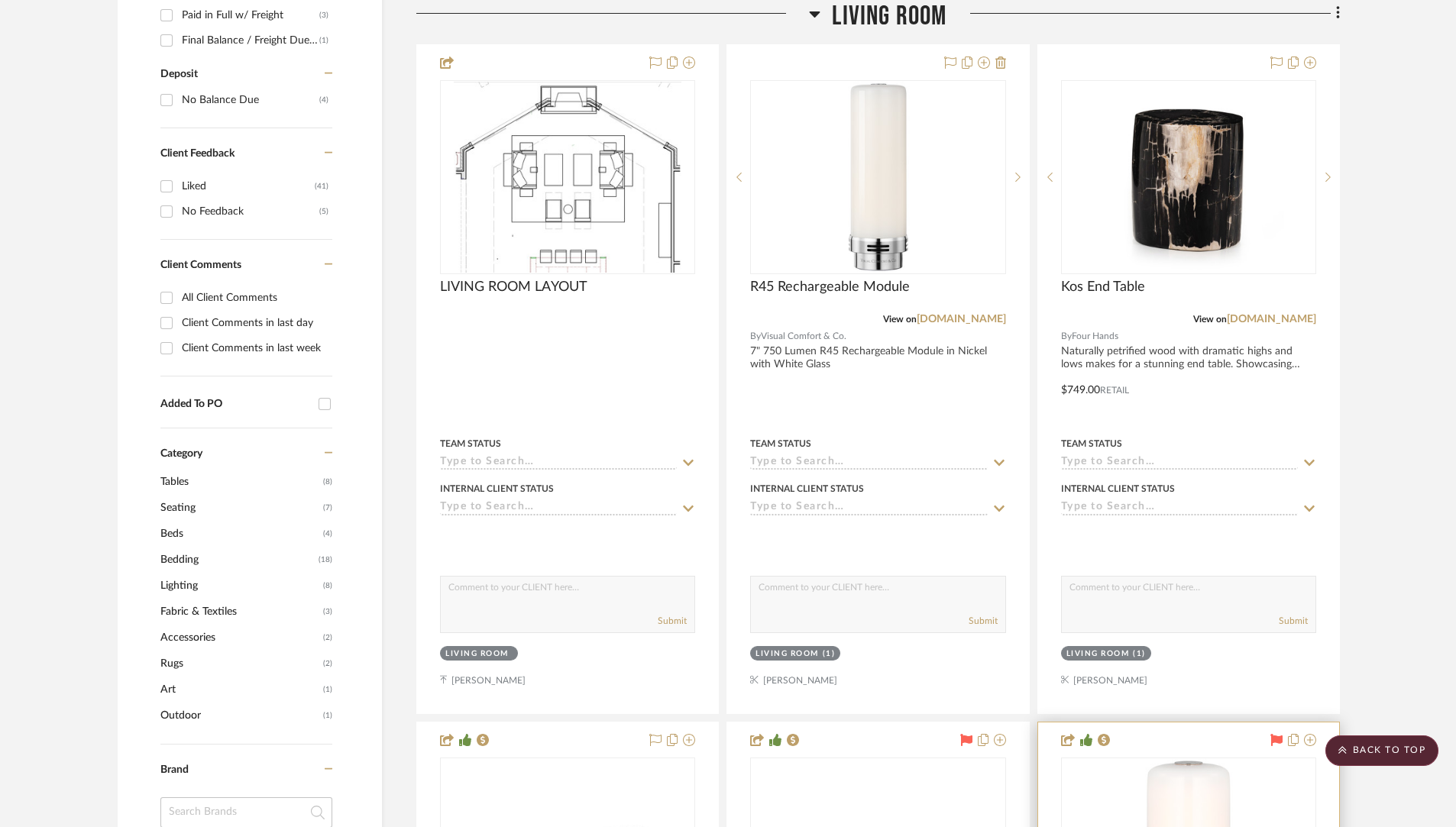
scroll to position [1140, 0]
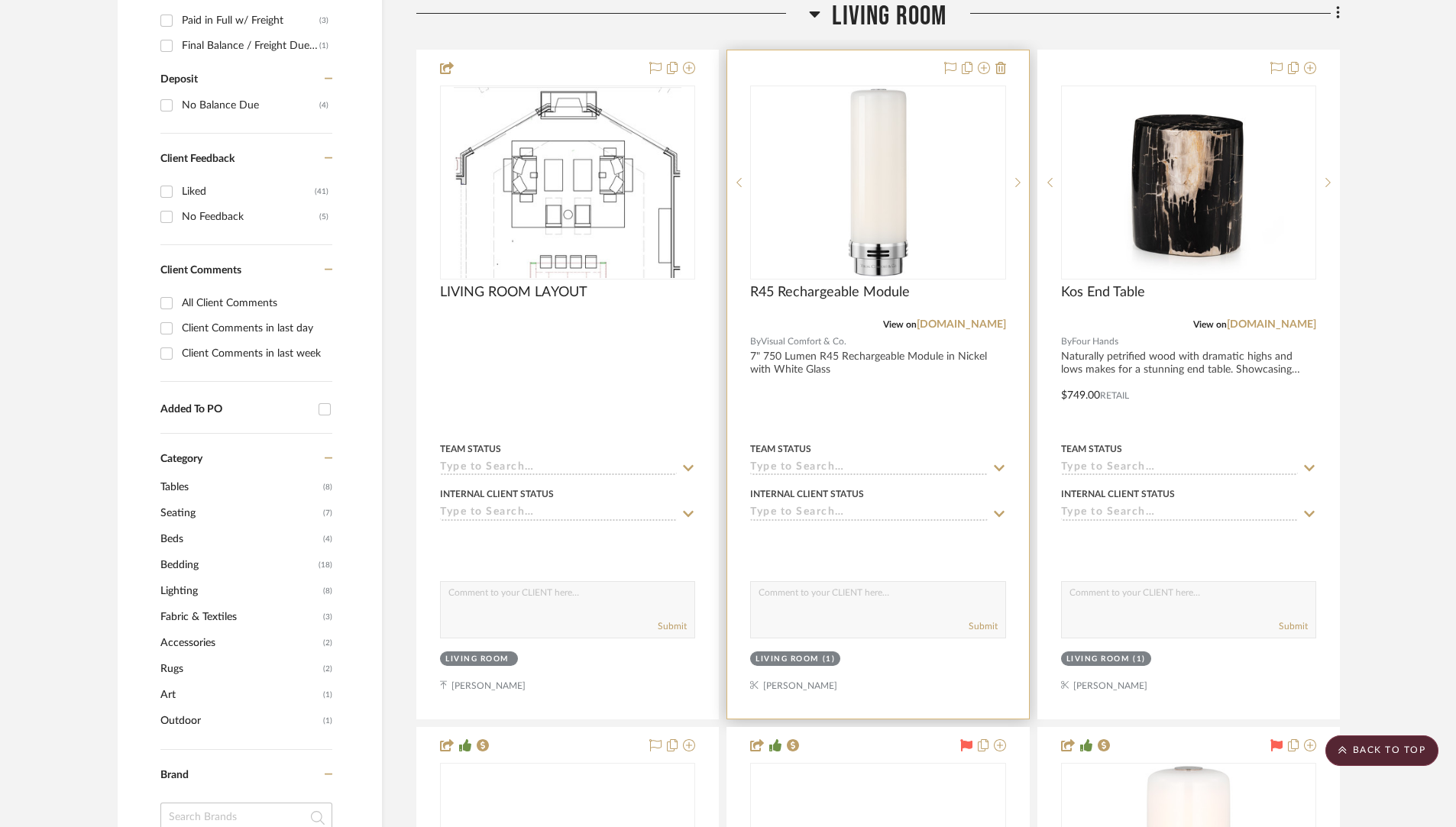
click at [868, 362] on div at bounding box center [878, 384] width 301 height 668
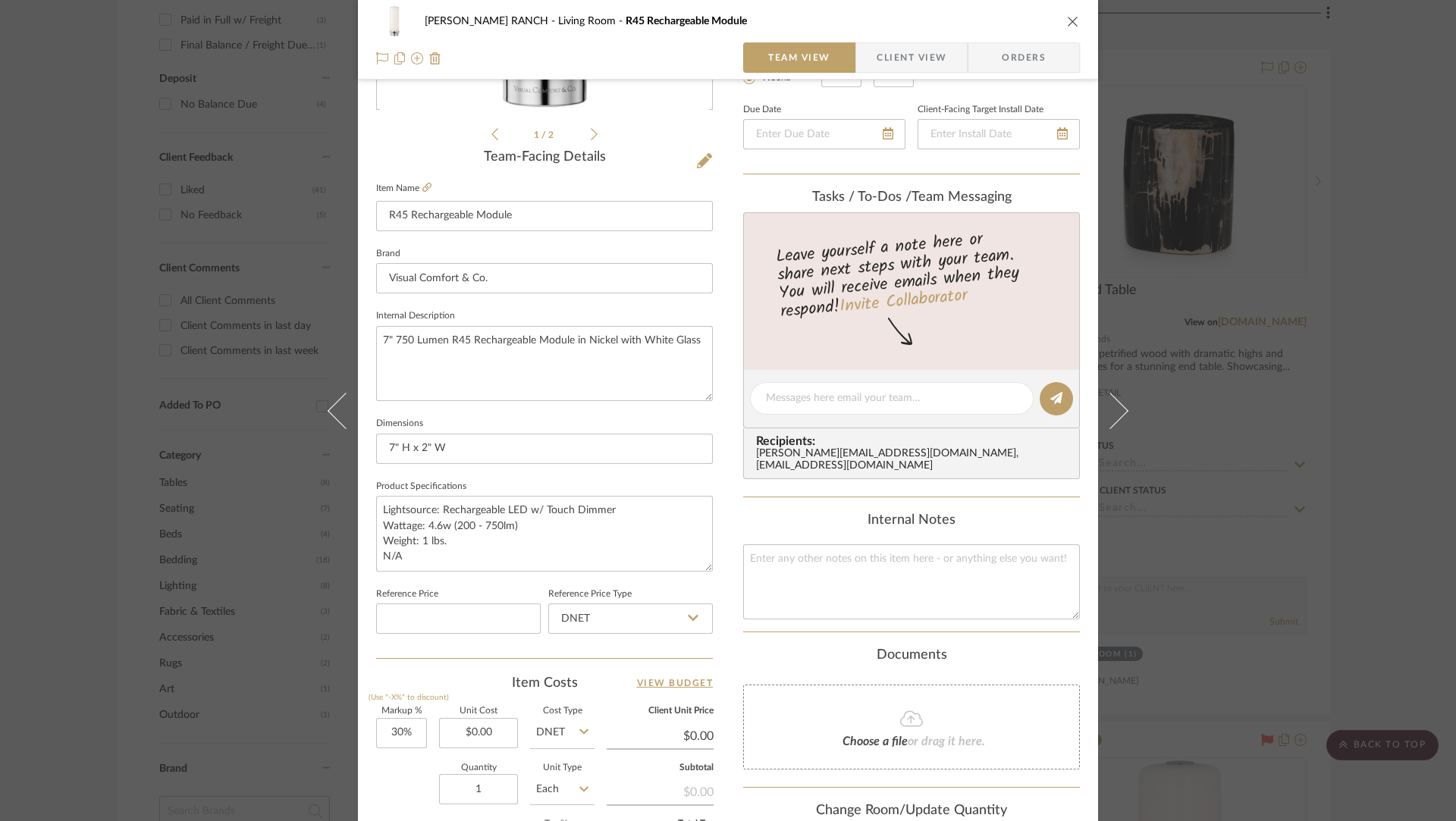
scroll to position [387, 0]
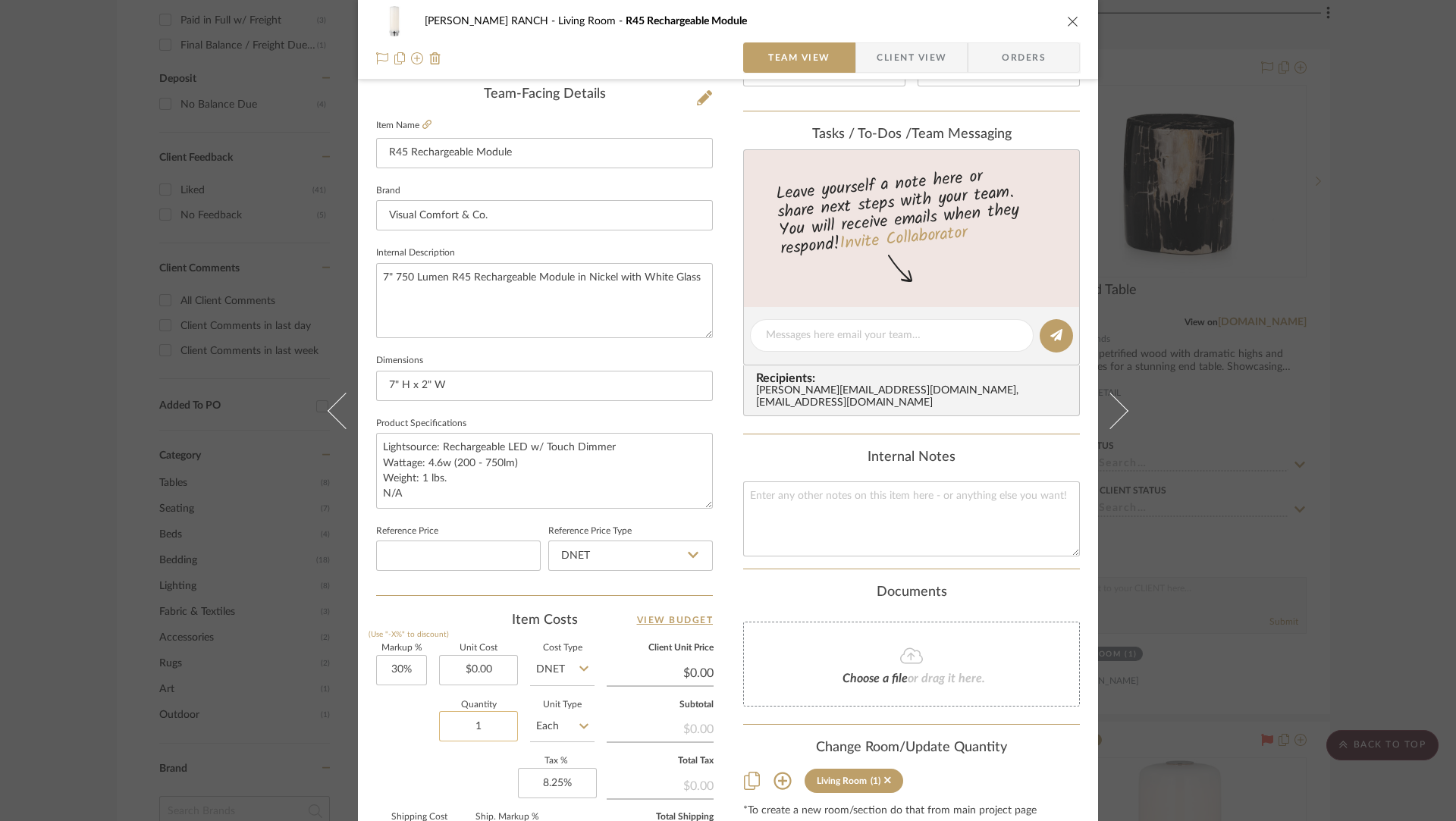
drag, startPoint x: 491, startPoint y: 731, endPoint x: 467, endPoint y: 729, distance: 24.1
click at [467, 729] on input "1" at bounding box center [479, 726] width 79 height 31
type input "6"
click at [376, 733] on div "Quantity 6 Unit Type Each" at bounding box center [485, 728] width 218 height 54
click at [1075, 21] on div "COBLE RANCH Living Room R45 Rechargeable Module Team View Client View Orders" at bounding box center [727, 39] width 740 height 79
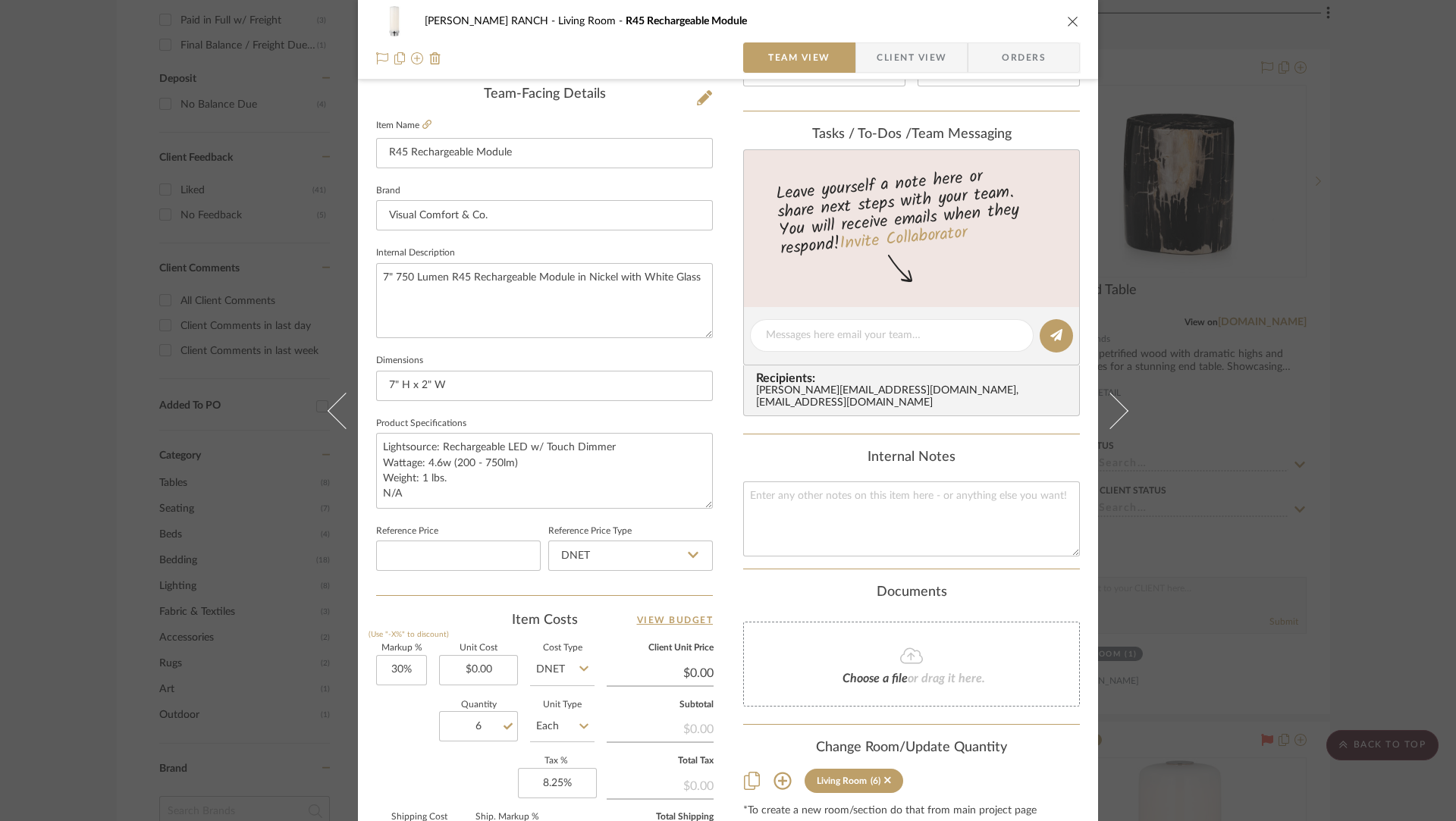
click at [1069, 20] on icon "close" at bounding box center [1073, 21] width 12 height 12
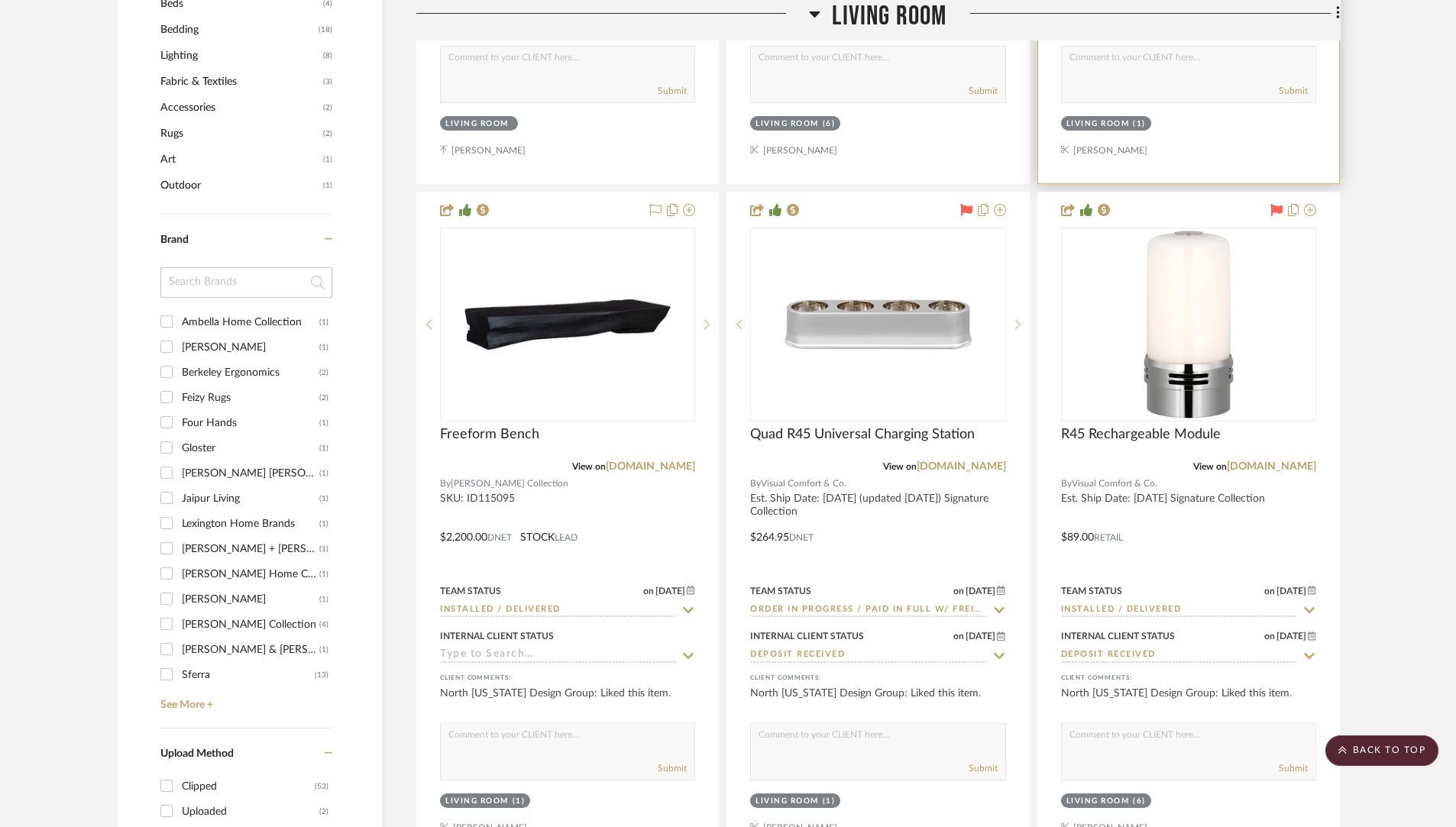
scroll to position [1687, 0]
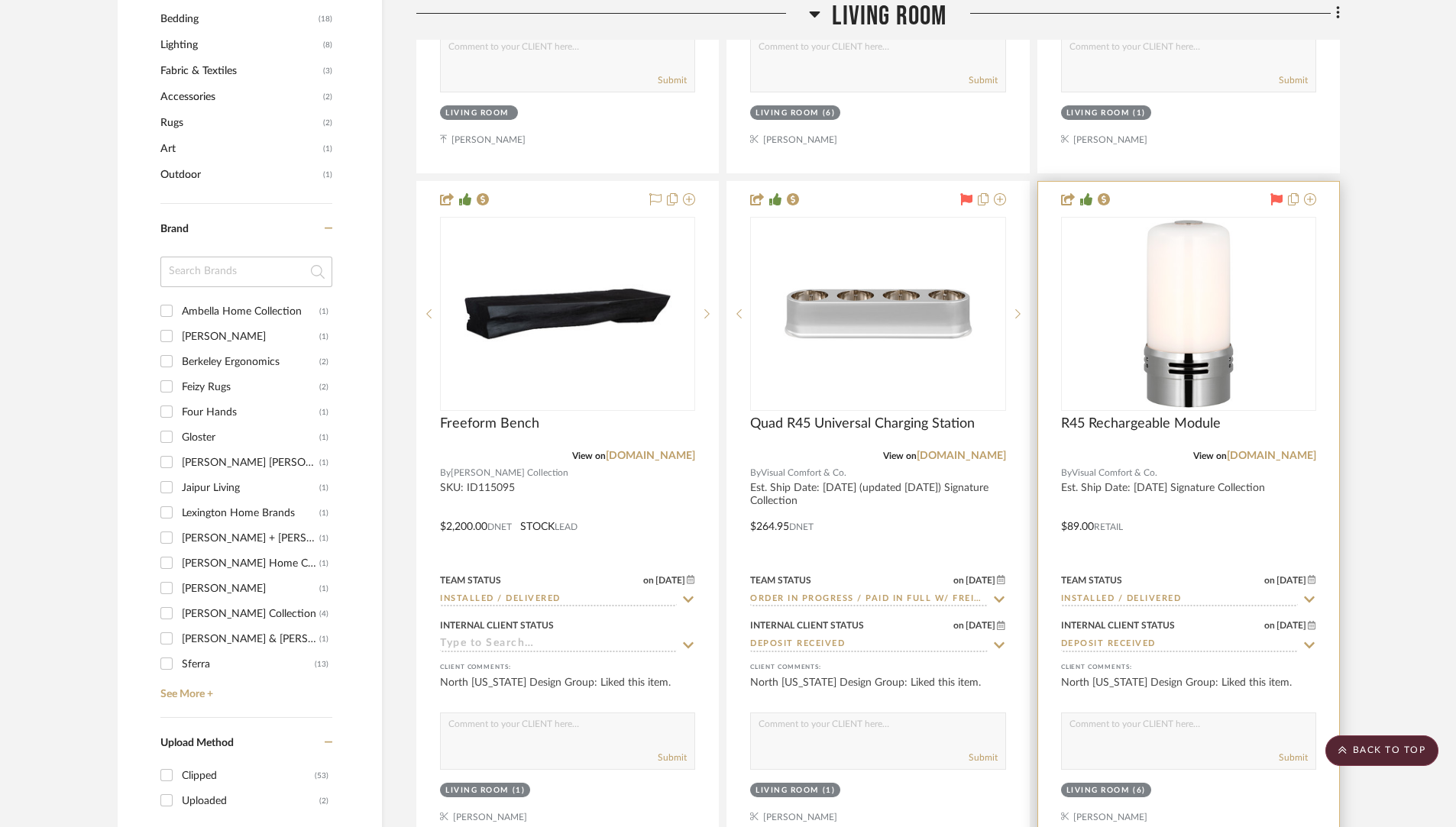
click at [1224, 491] on div at bounding box center [1188, 516] width 301 height 668
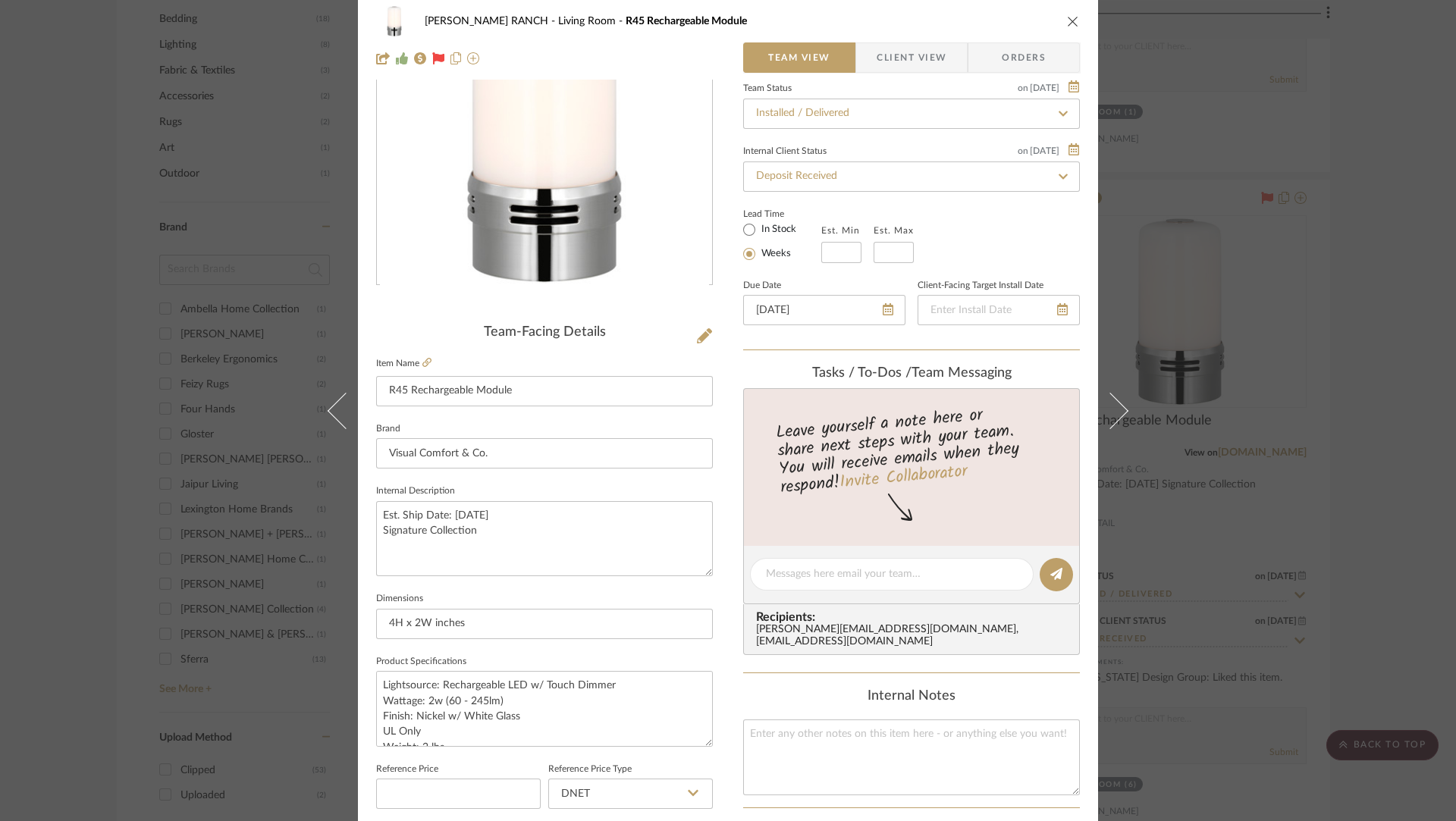
scroll to position [0, 0]
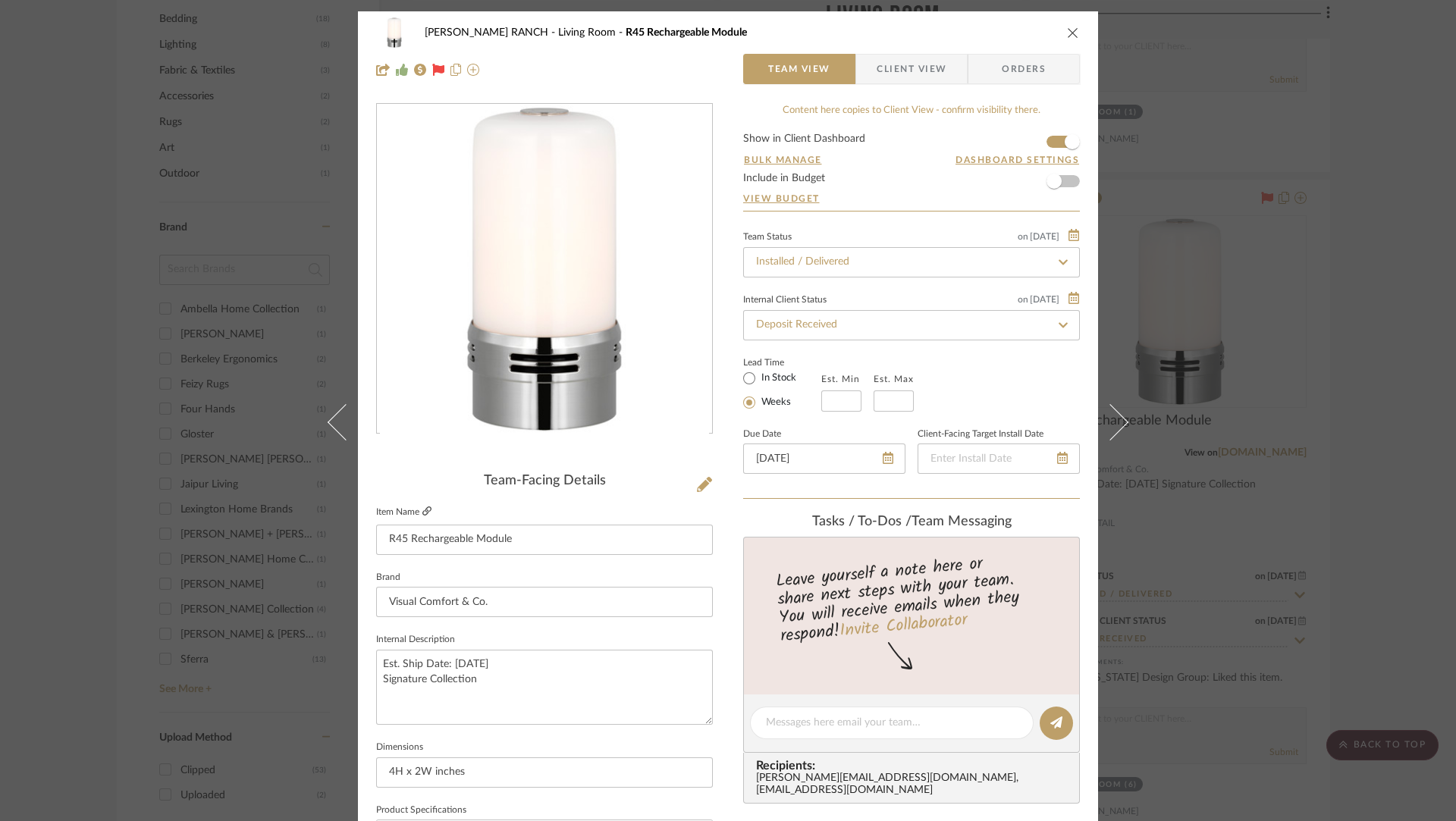
click at [422, 512] on icon at bounding box center [427, 511] width 9 height 9
click at [1069, 32] on icon "close" at bounding box center [1073, 32] width 12 height 12
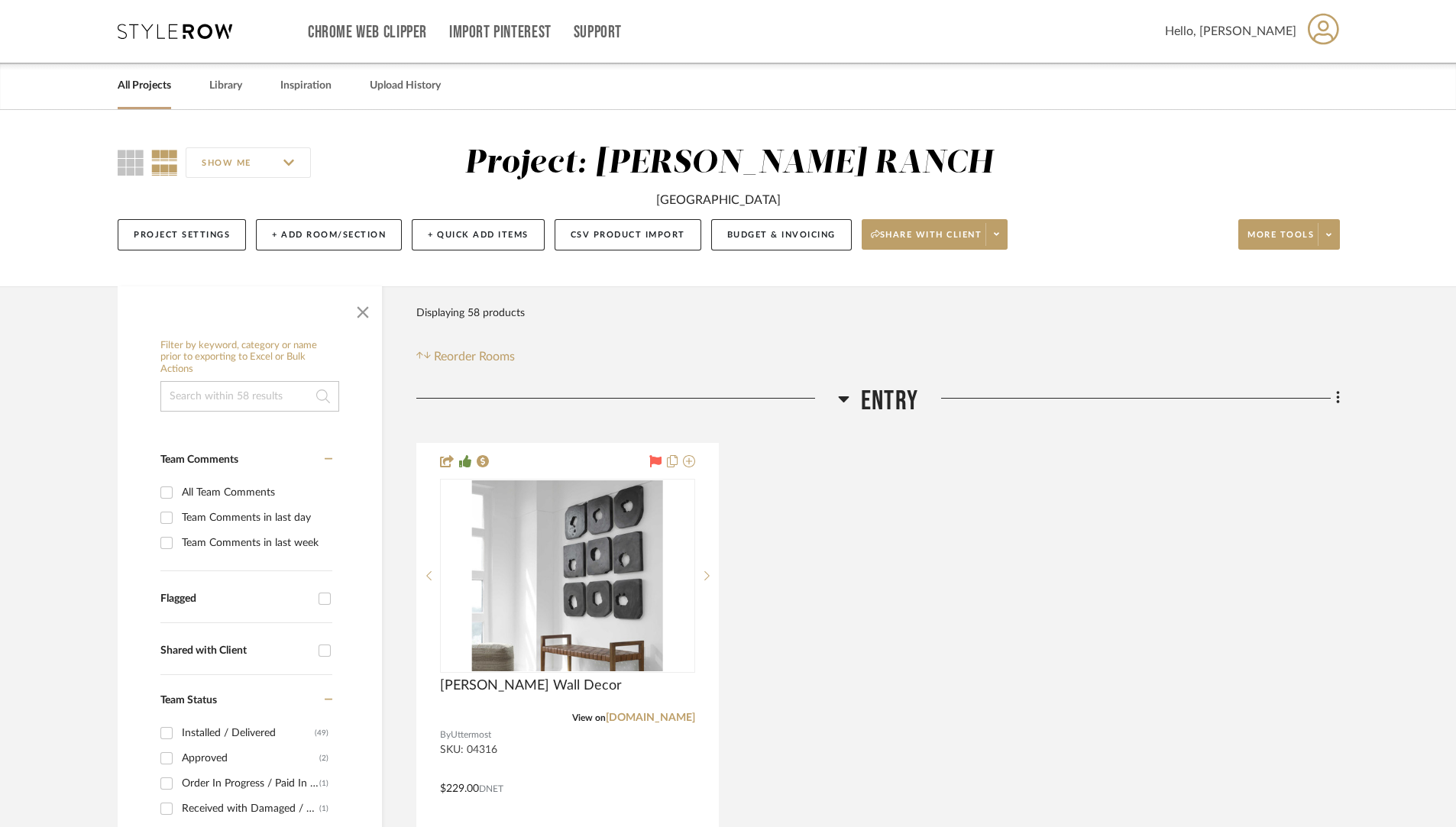
click at [131, 88] on link "All Projects" at bounding box center [144, 86] width 53 height 21
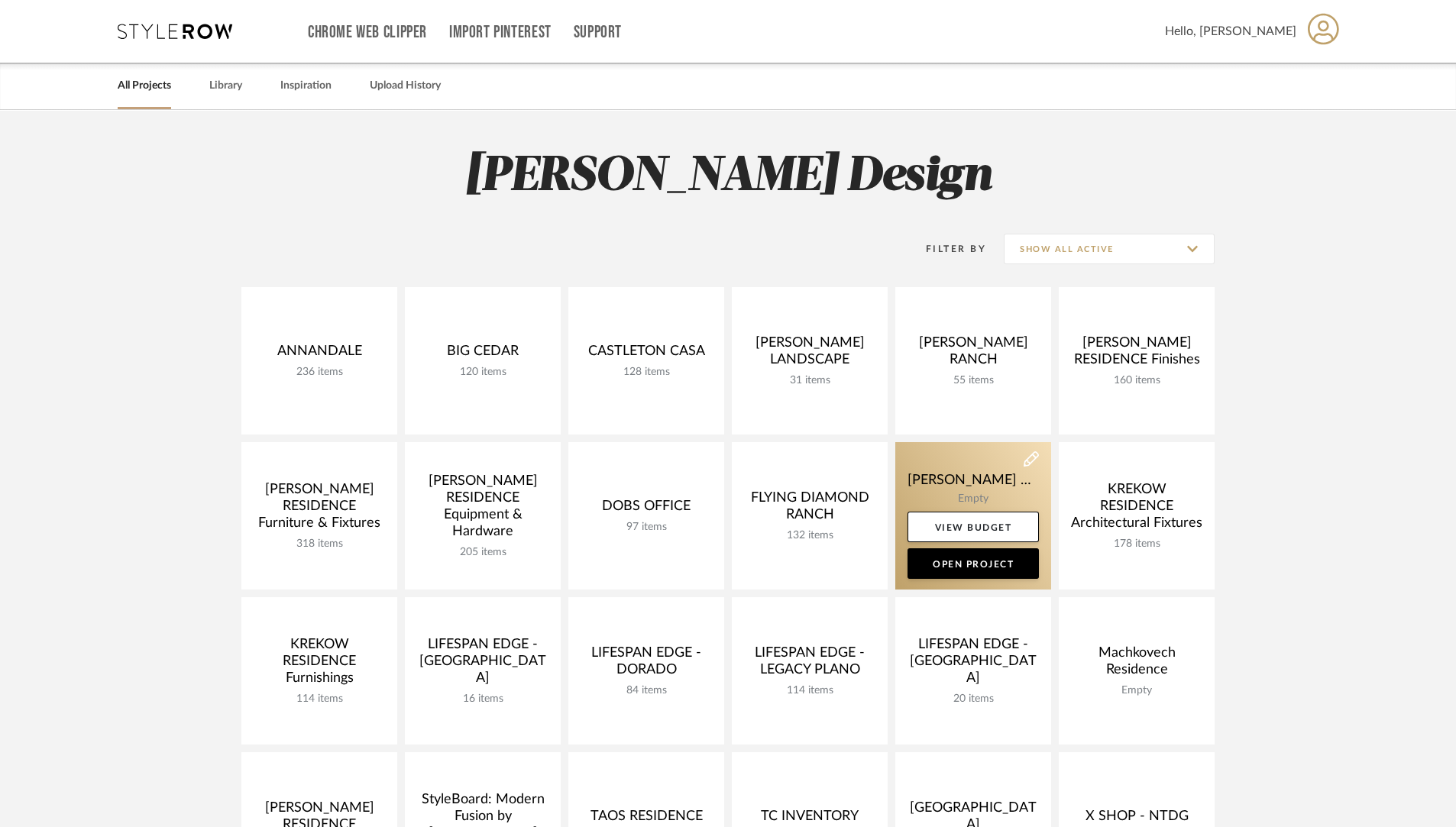
click at [968, 485] on link at bounding box center [974, 516] width 156 height 148
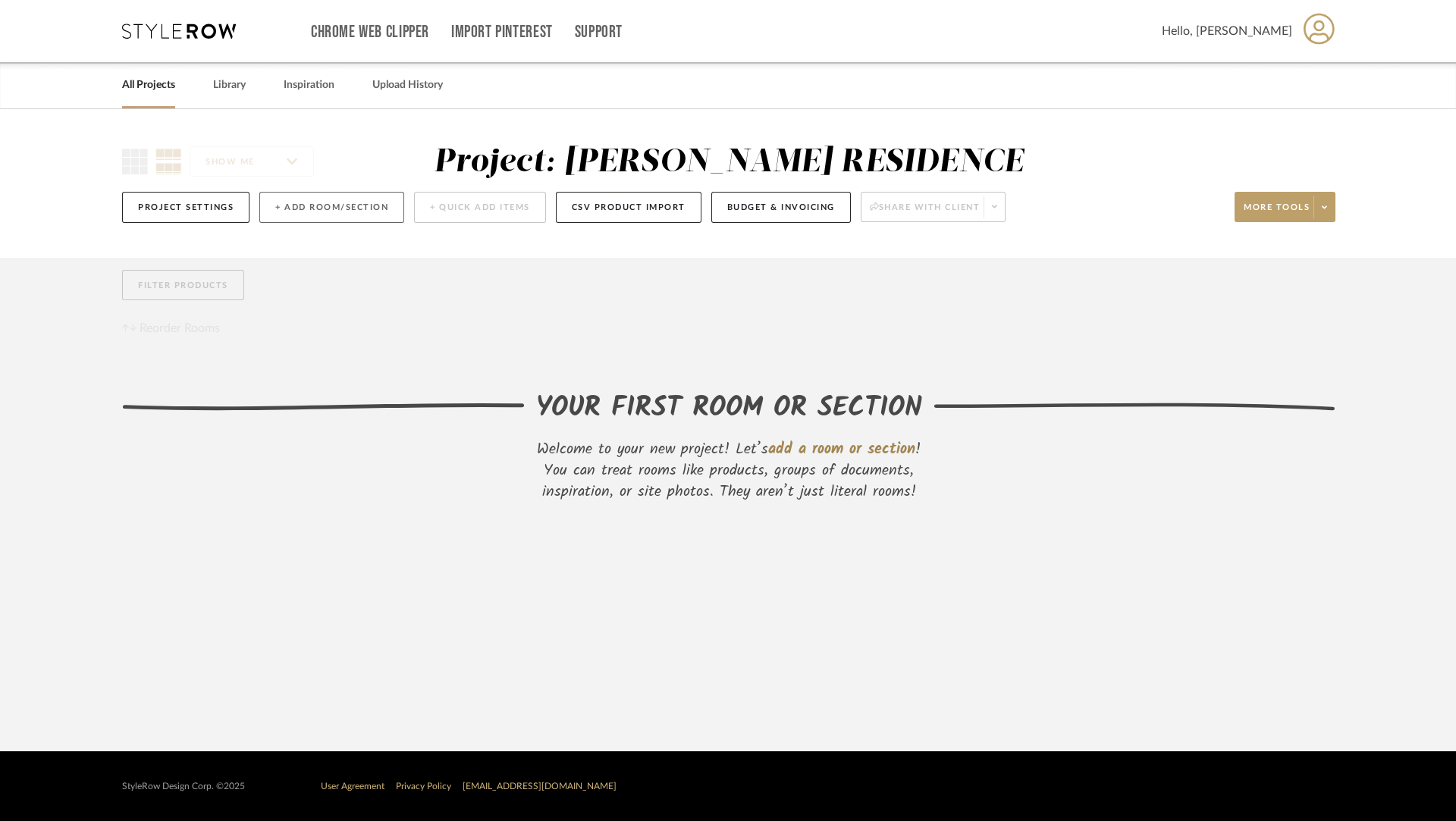
click at [322, 204] on button "+ Add Room/Section" at bounding box center [332, 207] width 145 height 32
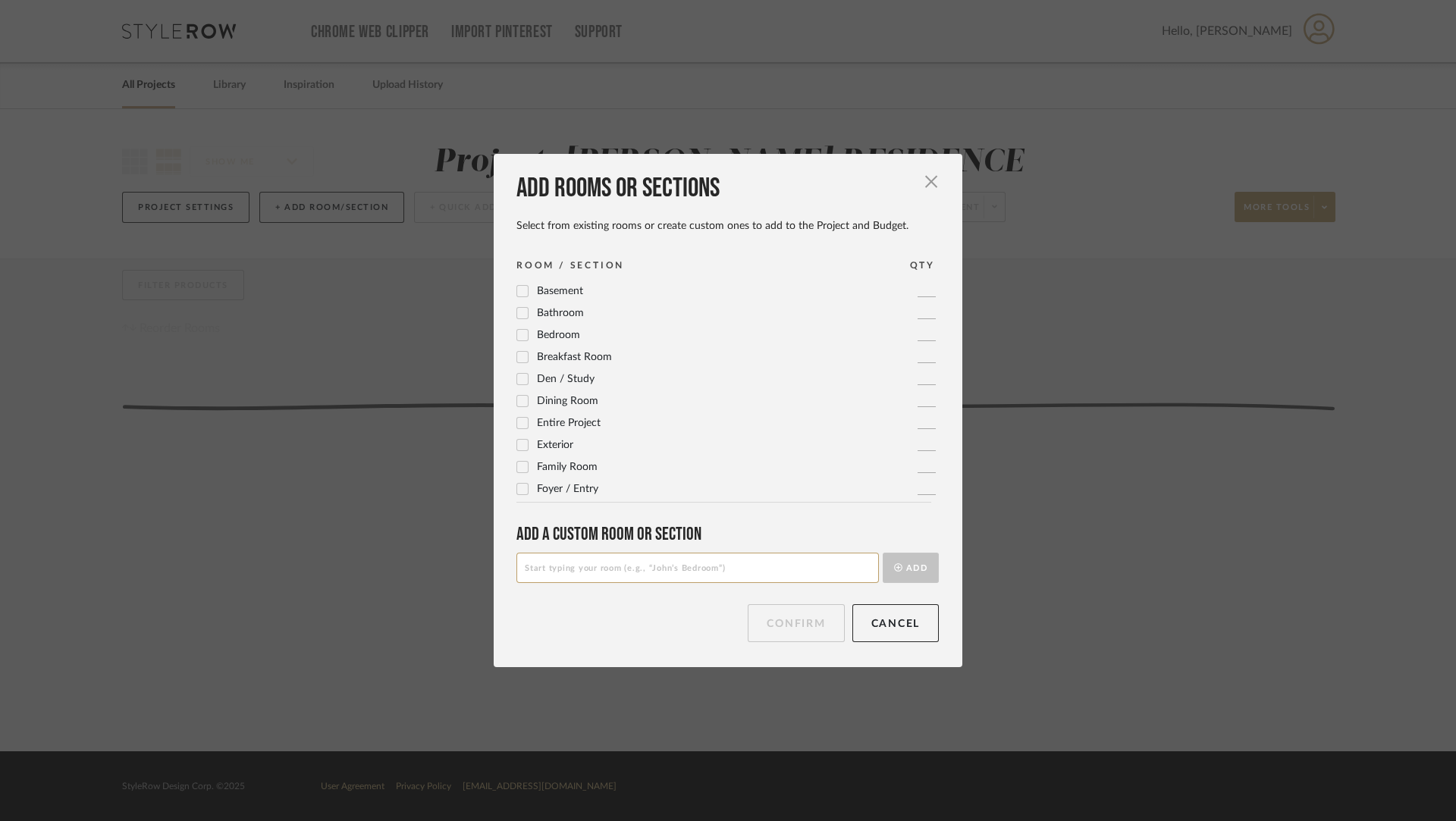
click at [691, 566] on input at bounding box center [697, 568] width 363 height 31
type input "Main Bedroom"
click at [883, 566] on button "Add" at bounding box center [911, 568] width 56 height 31
click at [759, 579] on input at bounding box center [697, 568] width 363 height 31
type input "Main Bathroom"
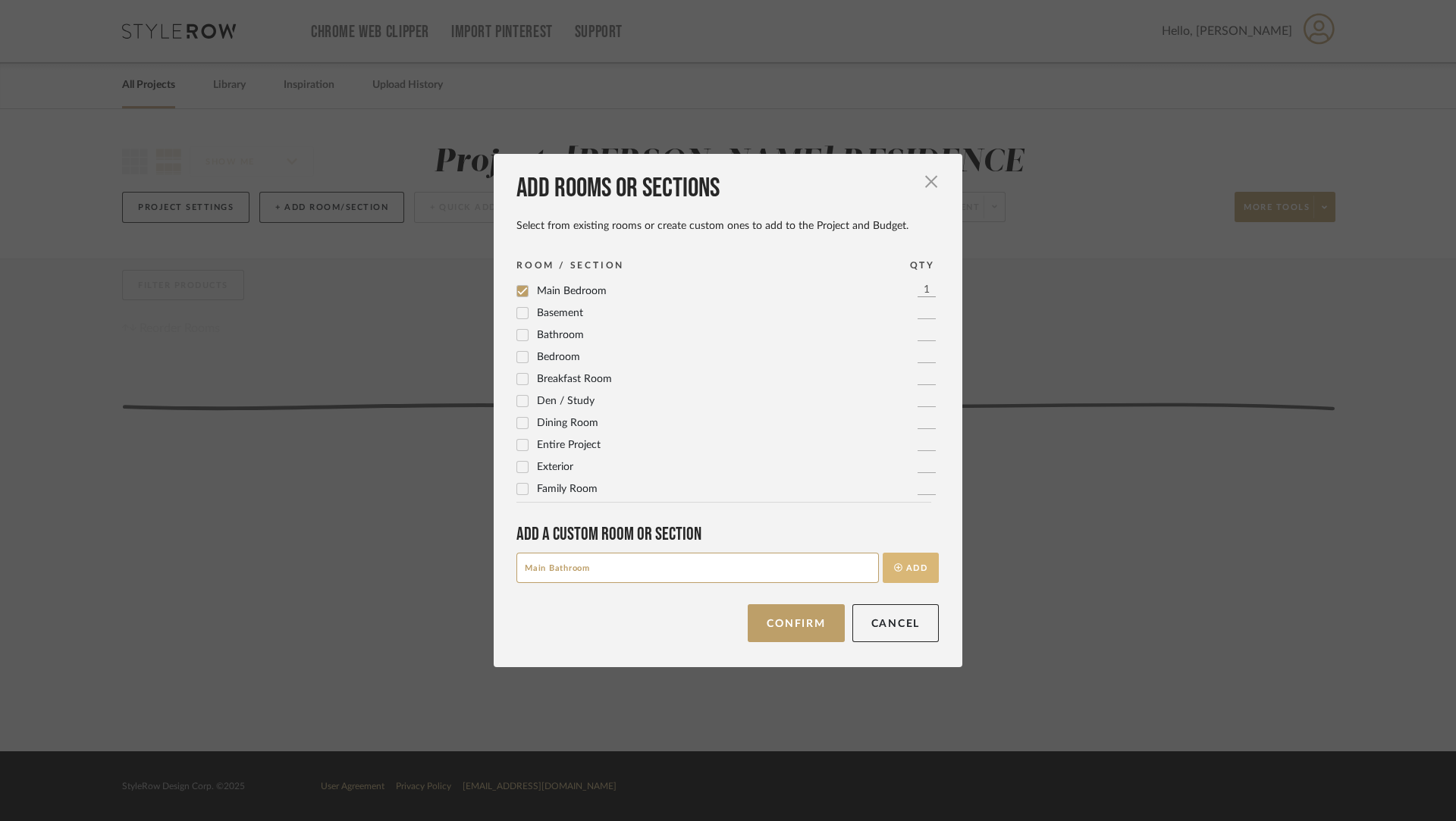
click at [903, 579] on button "Add" at bounding box center [911, 568] width 56 height 31
click at [517, 365] on icon at bounding box center [522, 367] width 10 height 10
click at [520, 392] on icon at bounding box center [522, 389] width 10 height 10
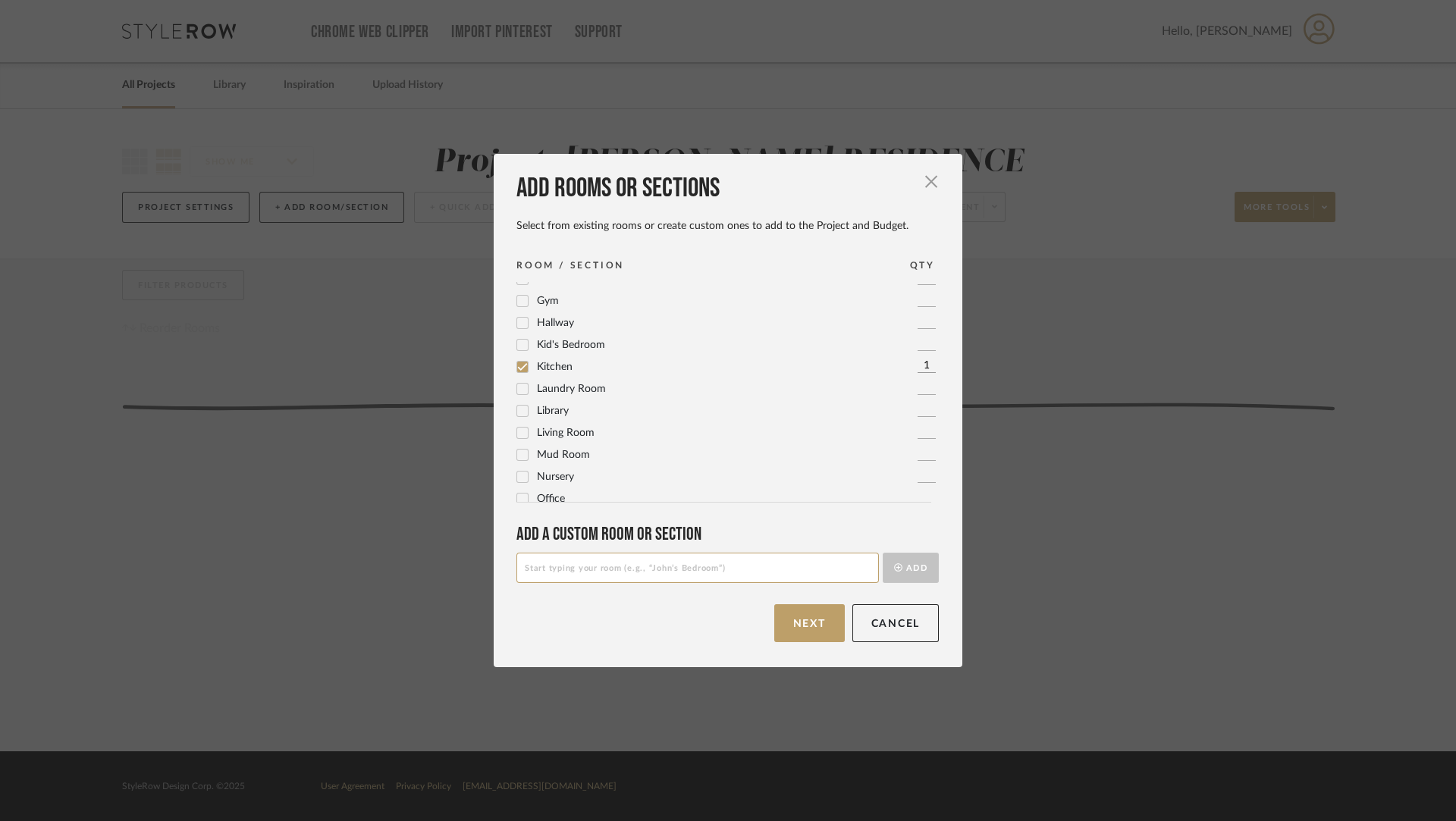
click at [518, 434] on icon at bounding box center [523, 433] width 10 height 8
click at [588, 571] on input at bounding box center [697, 568] width 363 height 31
type input "Jack & Jill Bathroom"
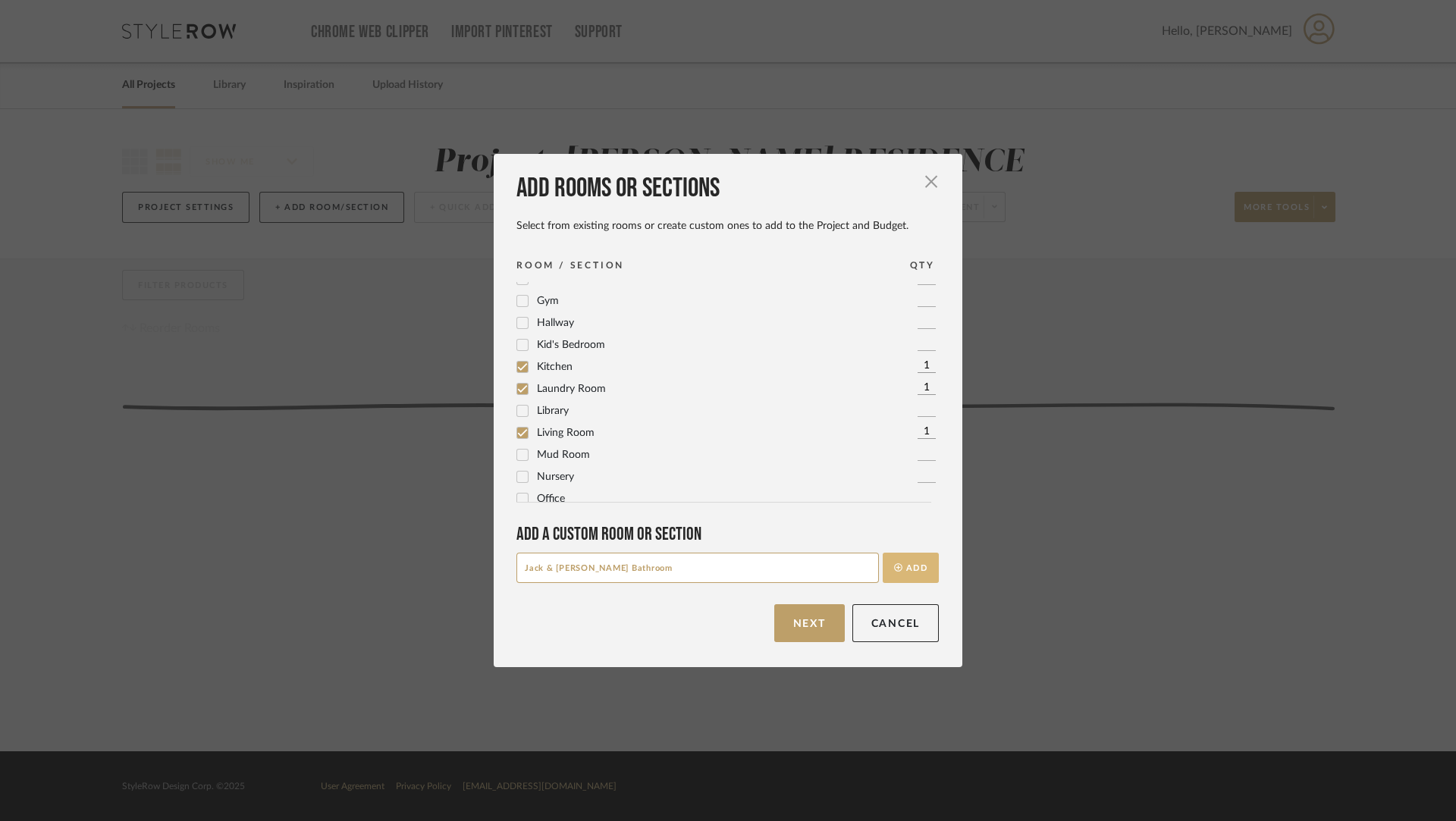
click at [894, 567] on icon "submit" at bounding box center [898, 568] width 9 height 9
click at [655, 572] on input at bounding box center [697, 568] width 363 height 31
click at [542, 568] on input "Jame's Room" at bounding box center [697, 568] width 363 height 31
type input "James Room"
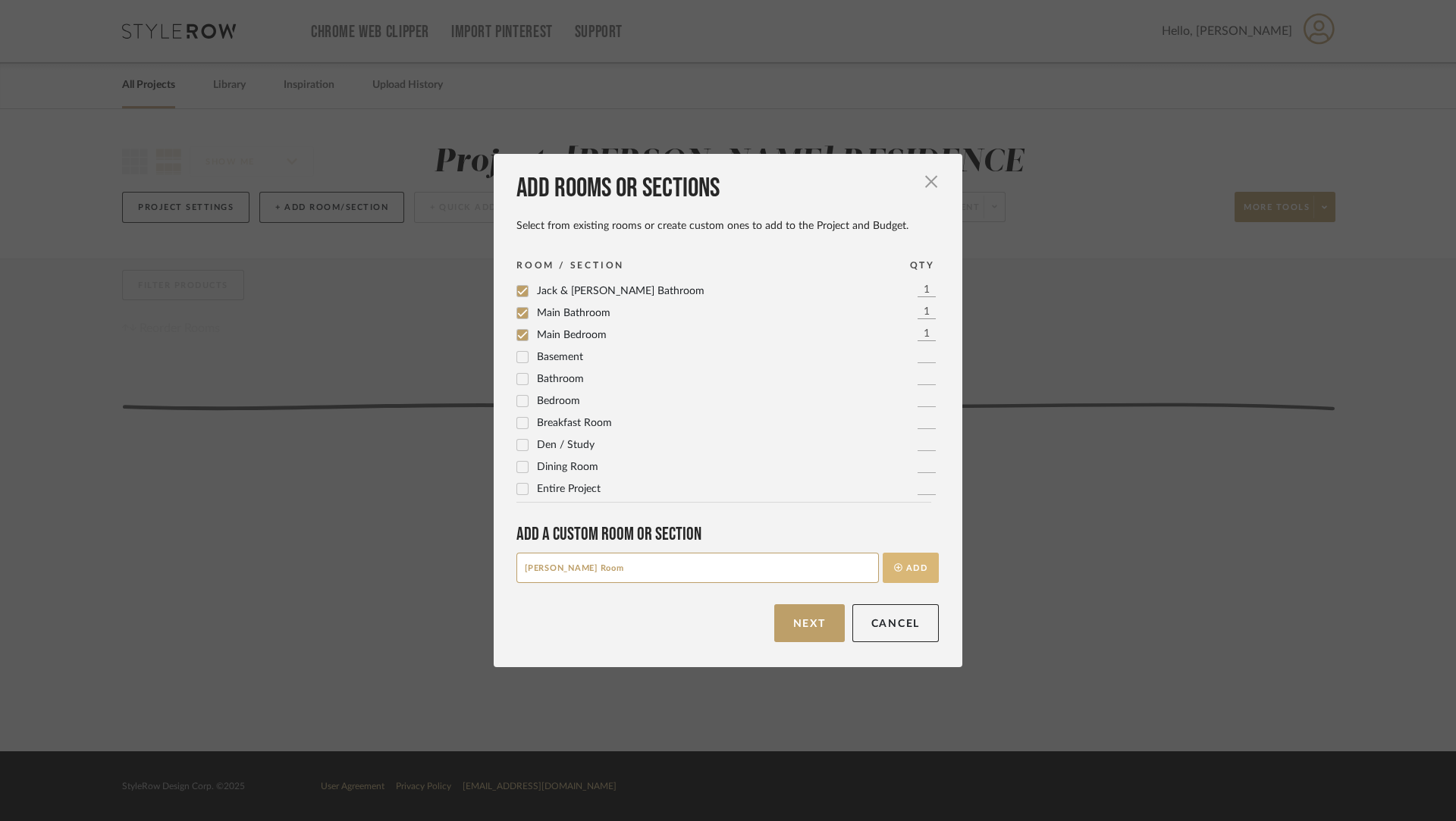
click at [922, 572] on button "Add" at bounding box center [911, 568] width 56 height 31
click at [652, 577] on input at bounding box center [697, 568] width 363 height 31
type input "Upstairs"
click at [909, 550] on div "Add a Custom room or Section Upstairs Add" at bounding box center [727, 552] width 422 height 59
click at [913, 572] on button "Add" at bounding box center [911, 568] width 56 height 31
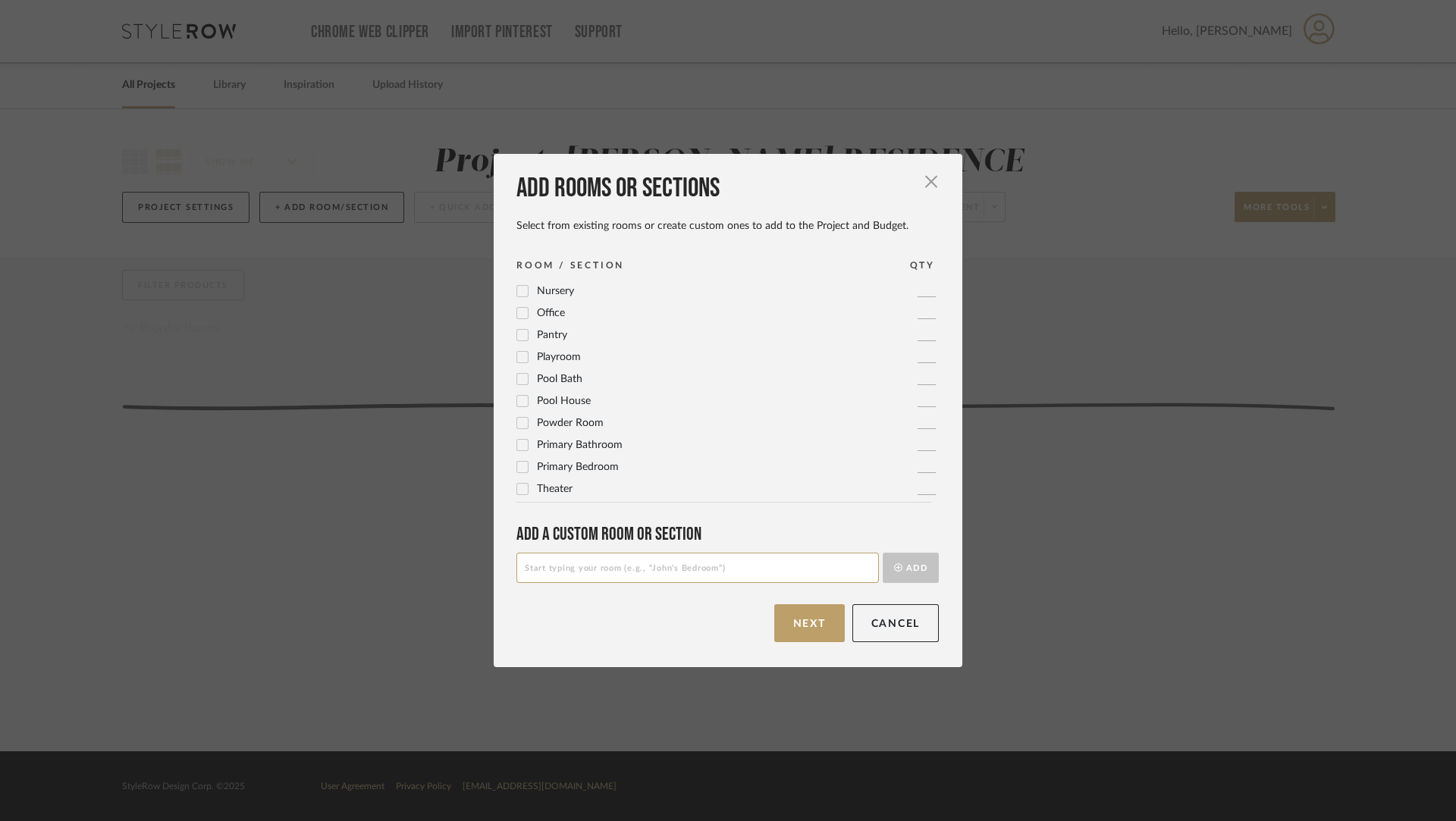
scroll to position [426, 0]
click at [794, 631] on button "Next" at bounding box center [809, 623] width 71 height 38
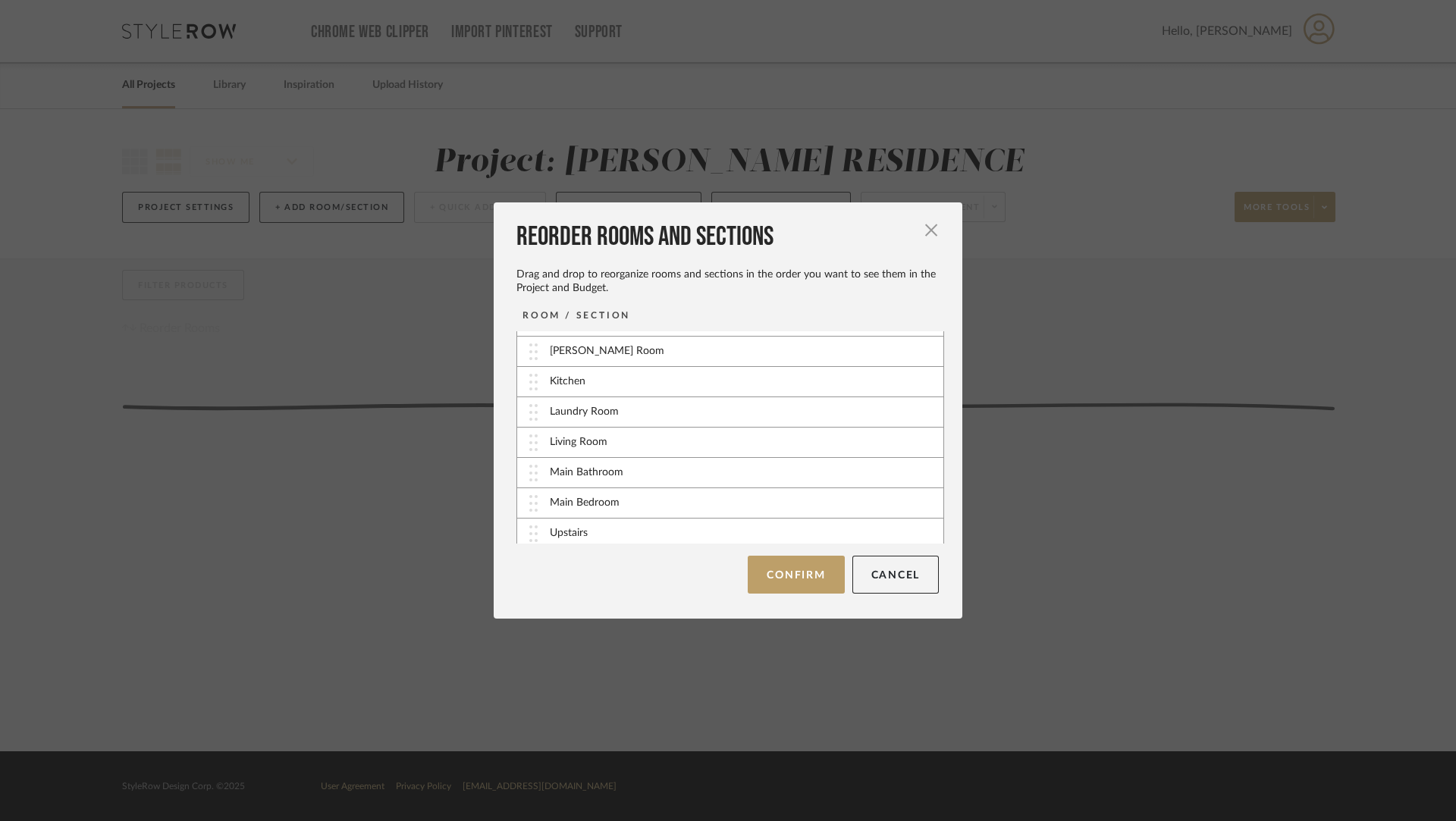
scroll to position [0, 0]
drag, startPoint x: 611, startPoint y: 496, endPoint x: 602, endPoint y: 341, distance: 155.3
drag, startPoint x: 593, startPoint y: 525, endPoint x: 602, endPoint y: 347, distance: 178.2
drag, startPoint x: 600, startPoint y: 468, endPoint x: 600, endPoint y: 435, distance: 33.0
drag, startPoint x: 600, startPoint y: 435, endPoint x: 601, endPoint y: 401, distance: 34.0
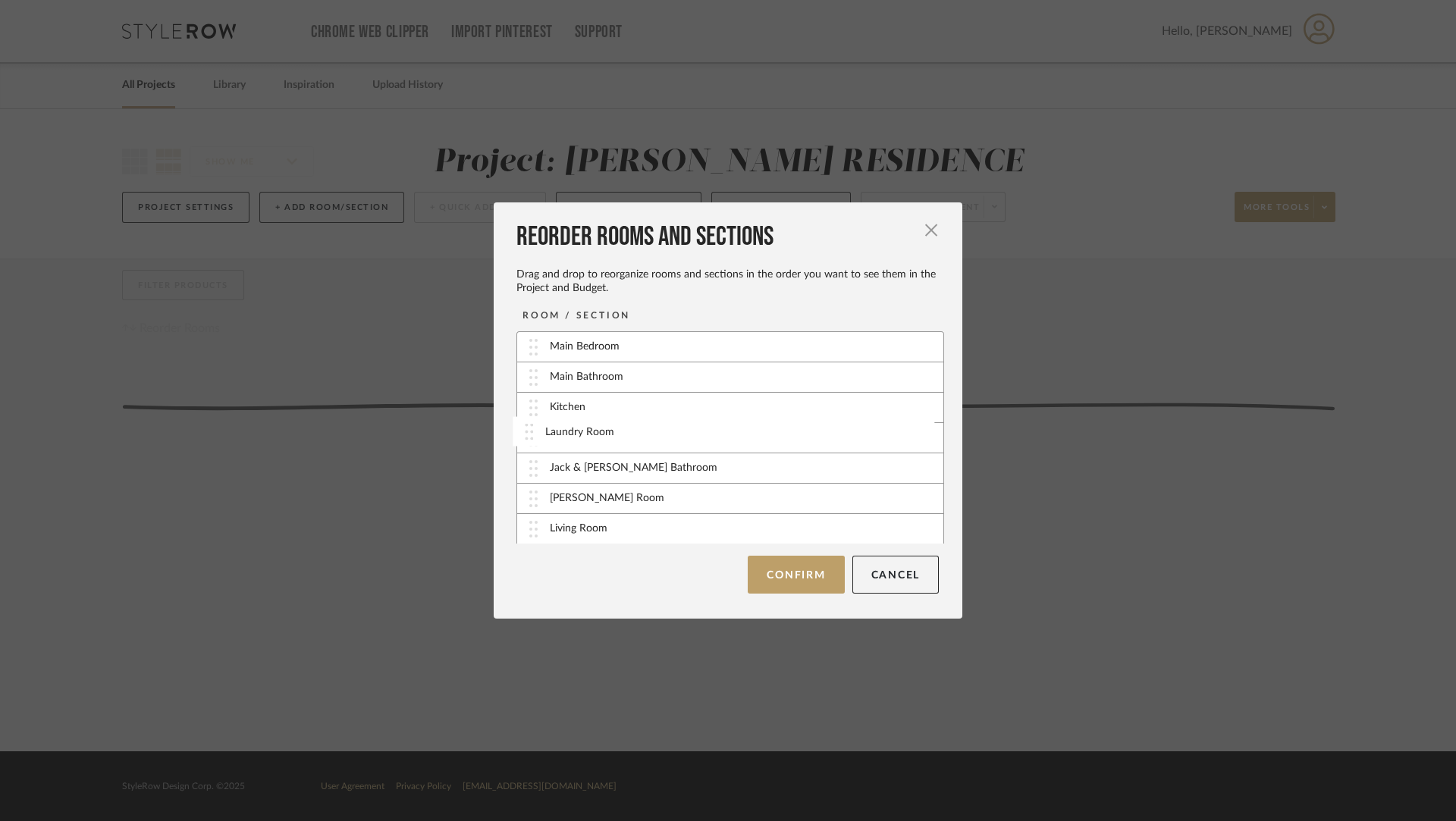
drag, startPoint x: 599, startPoint y: 490, endPoint x: 599, endPoint y: 425, distance: 65.0
drag, startPoint x: 606, startPoint y: 525, endPoint x: 614, endPoint y: 436, distance: 89.4
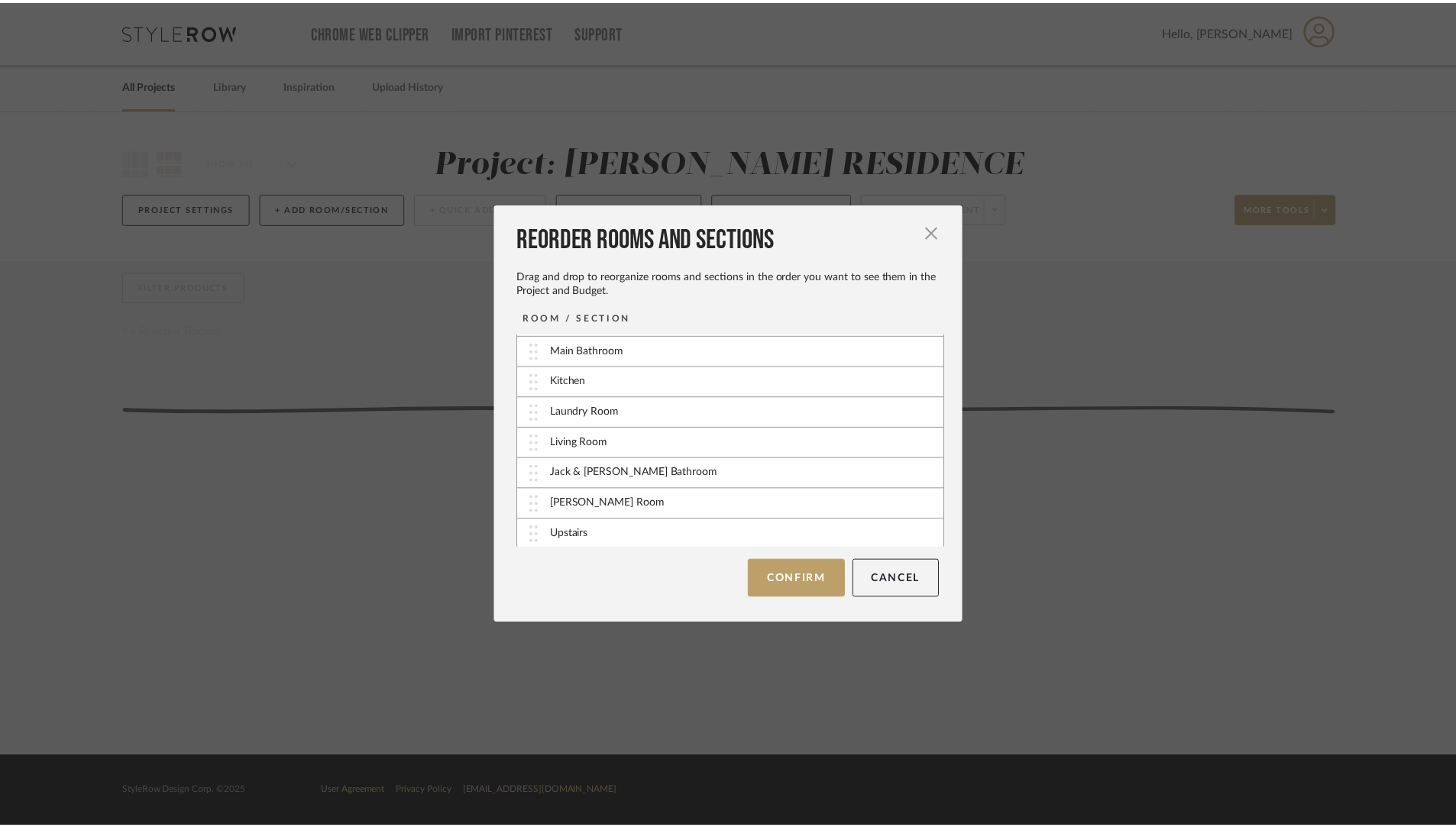
scroll to position [29, 0]
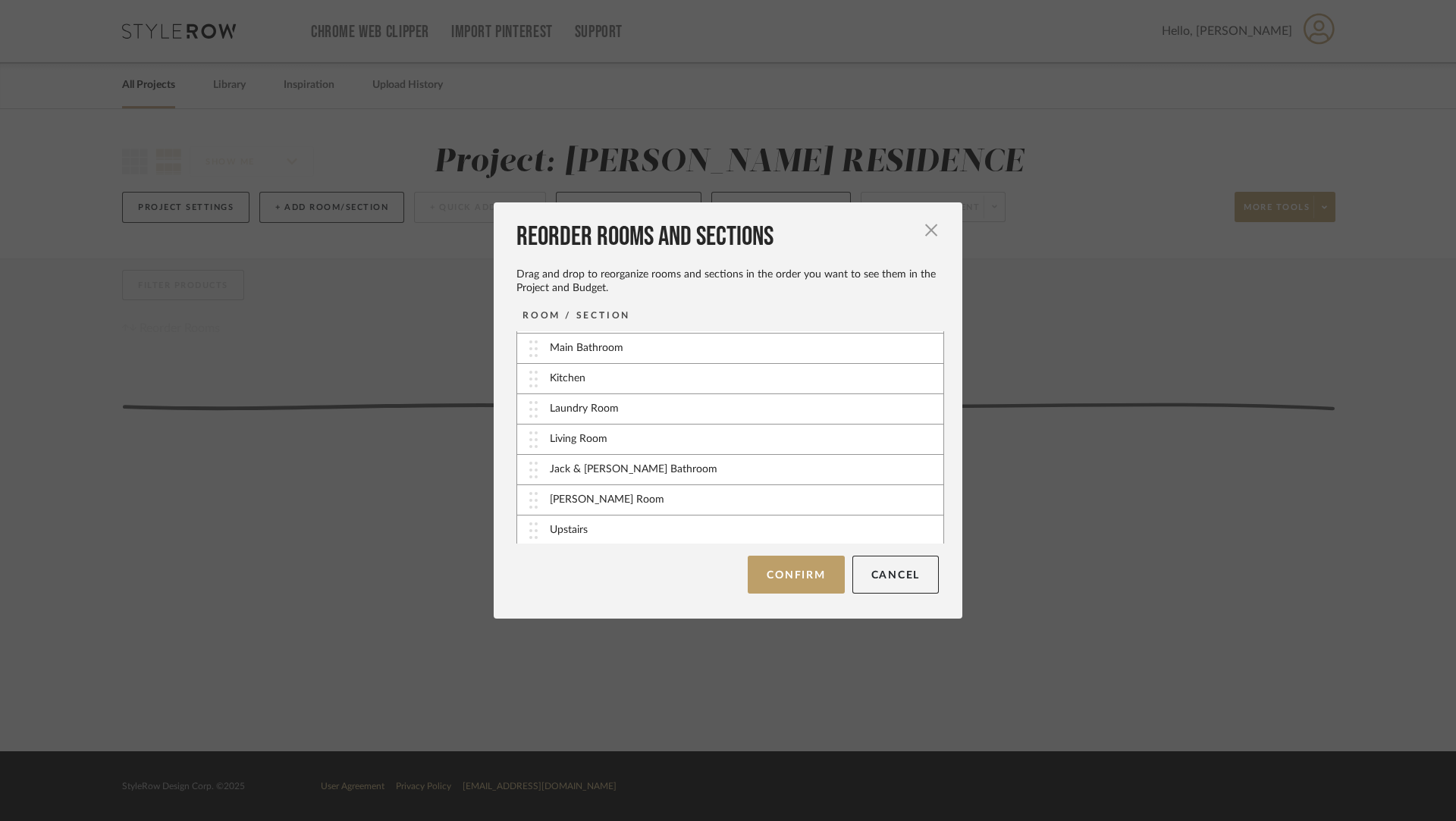
click at [530, 469] on img at bounding box center [534, 470] width 9 height 17
click at [785, 565] on button "Confirm" at bounding box center [795, 575] width 96 height 38
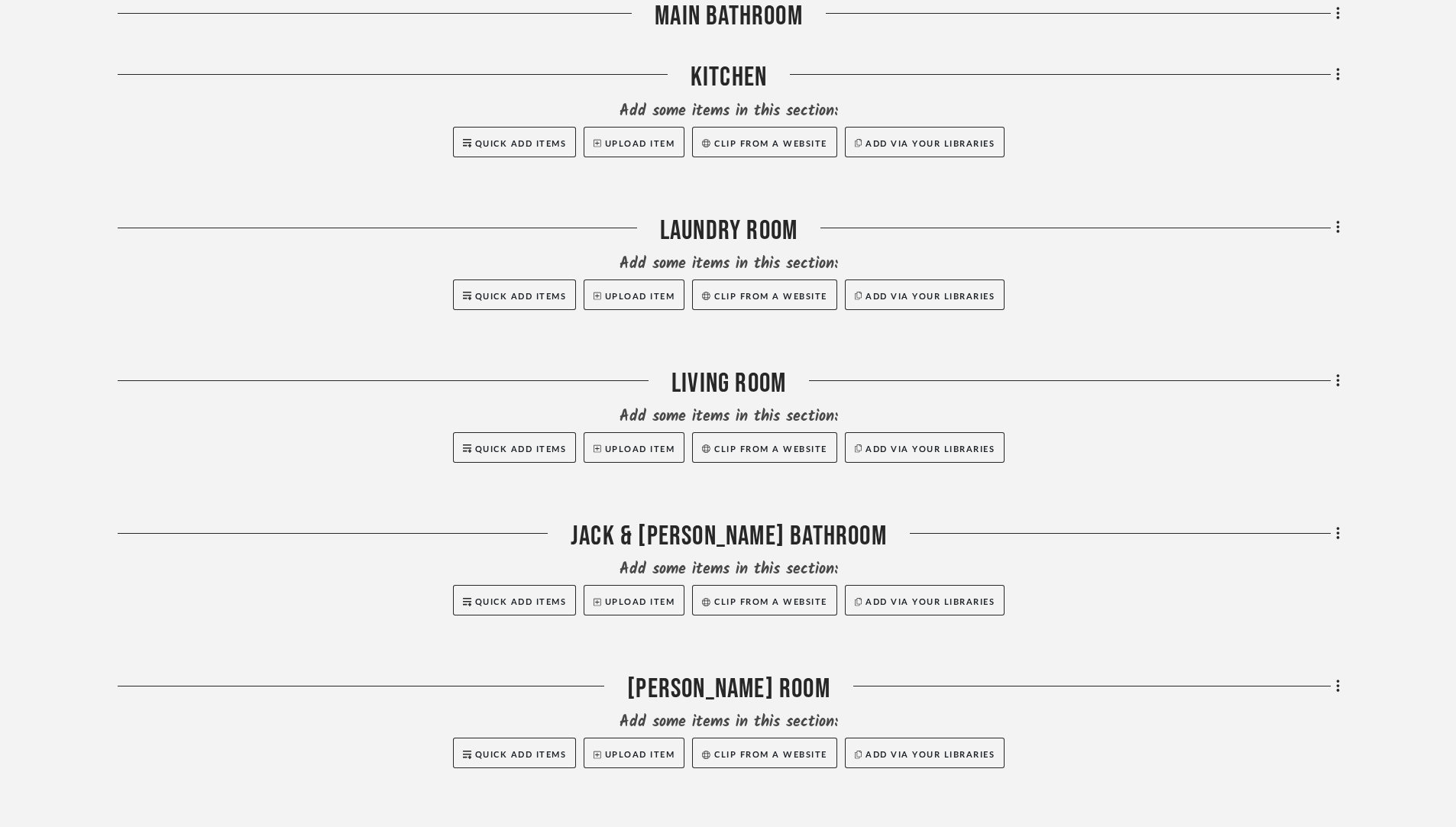
scroll to position [1064, 0]
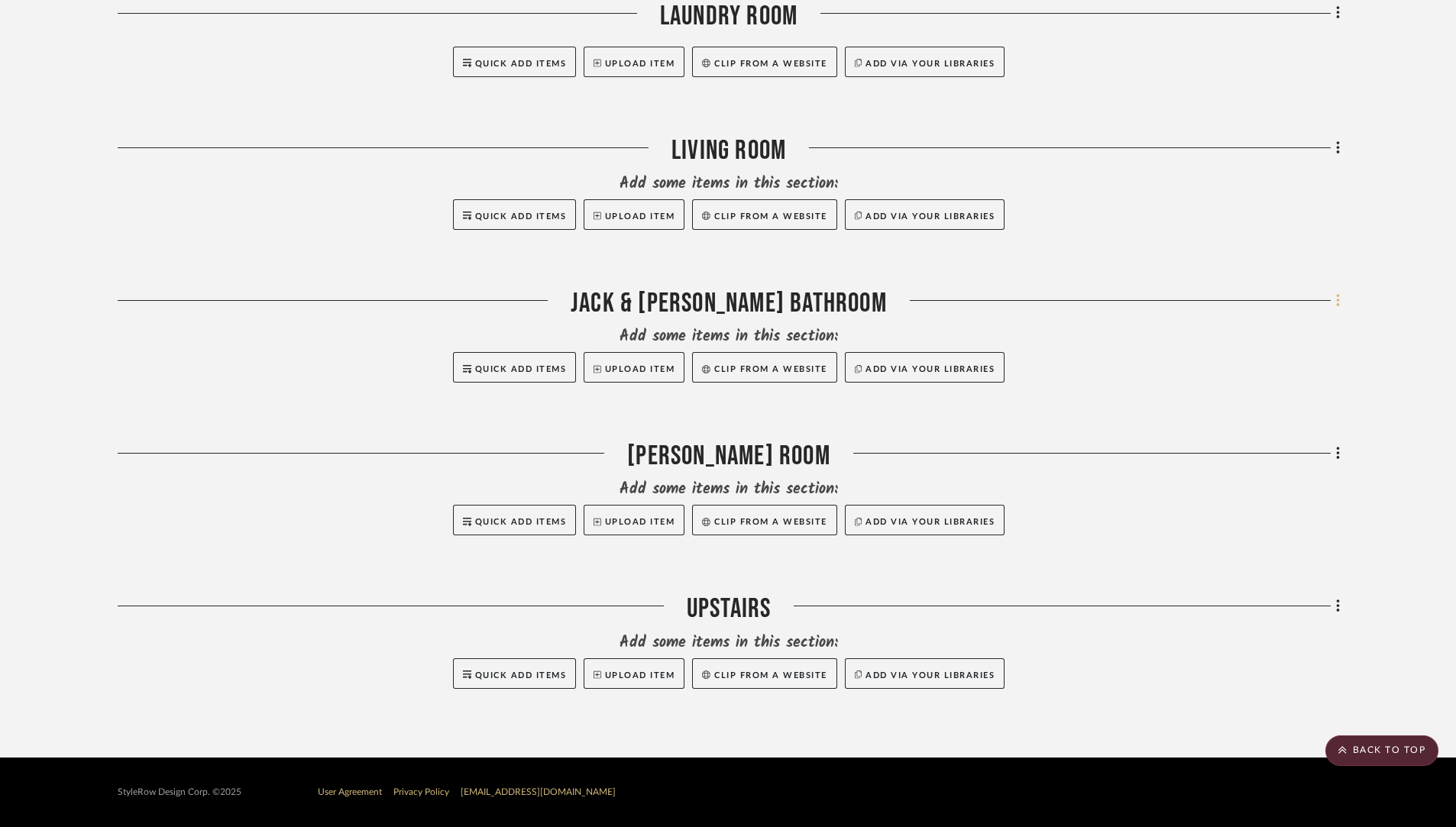
click at [1338, 298] on icon at bounding box center [1338, 301] width 4 height 17
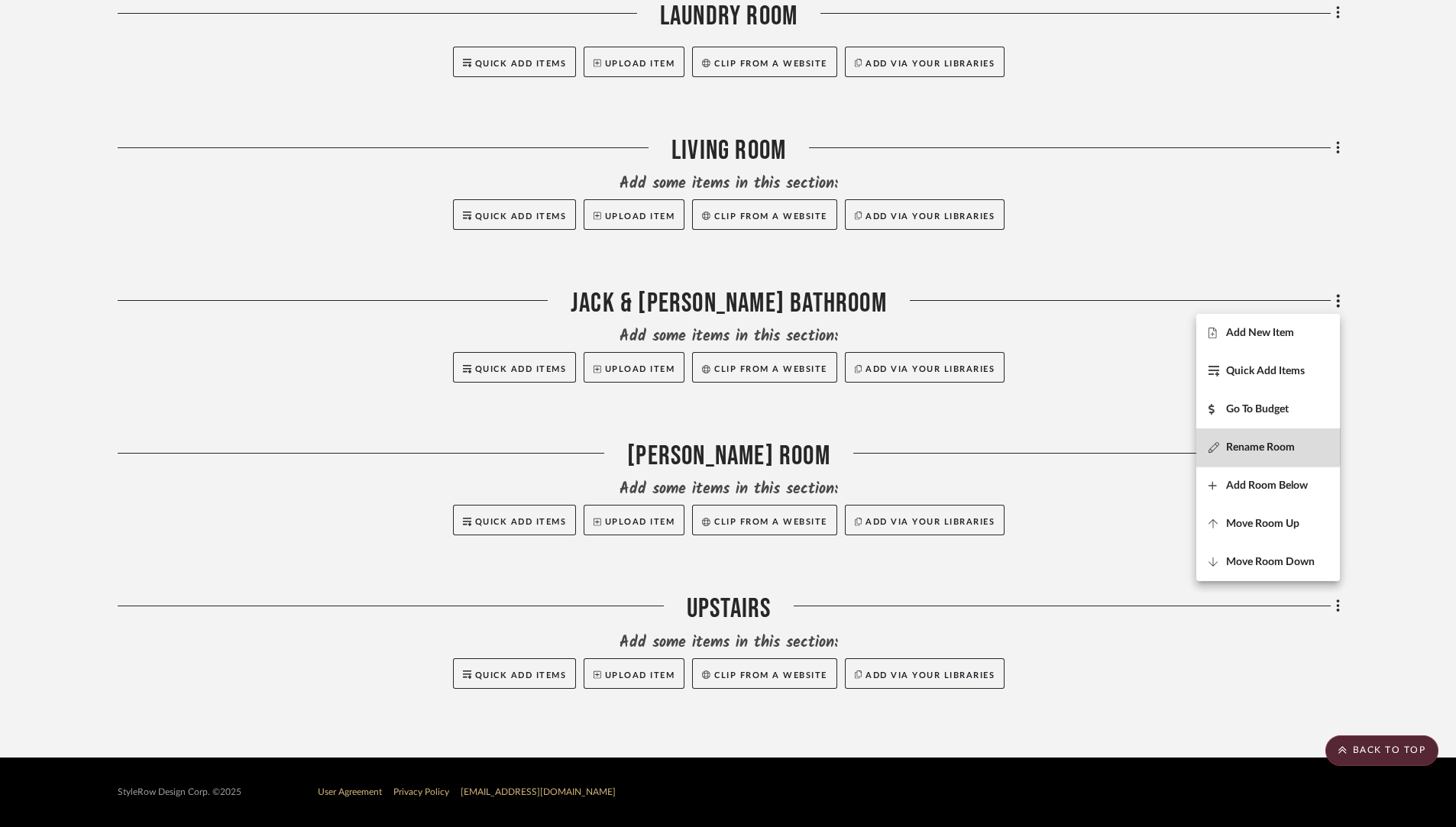
click at [1266, 440] on button "Rename Room" at bounding box center [1267, 448] width 143 height 39
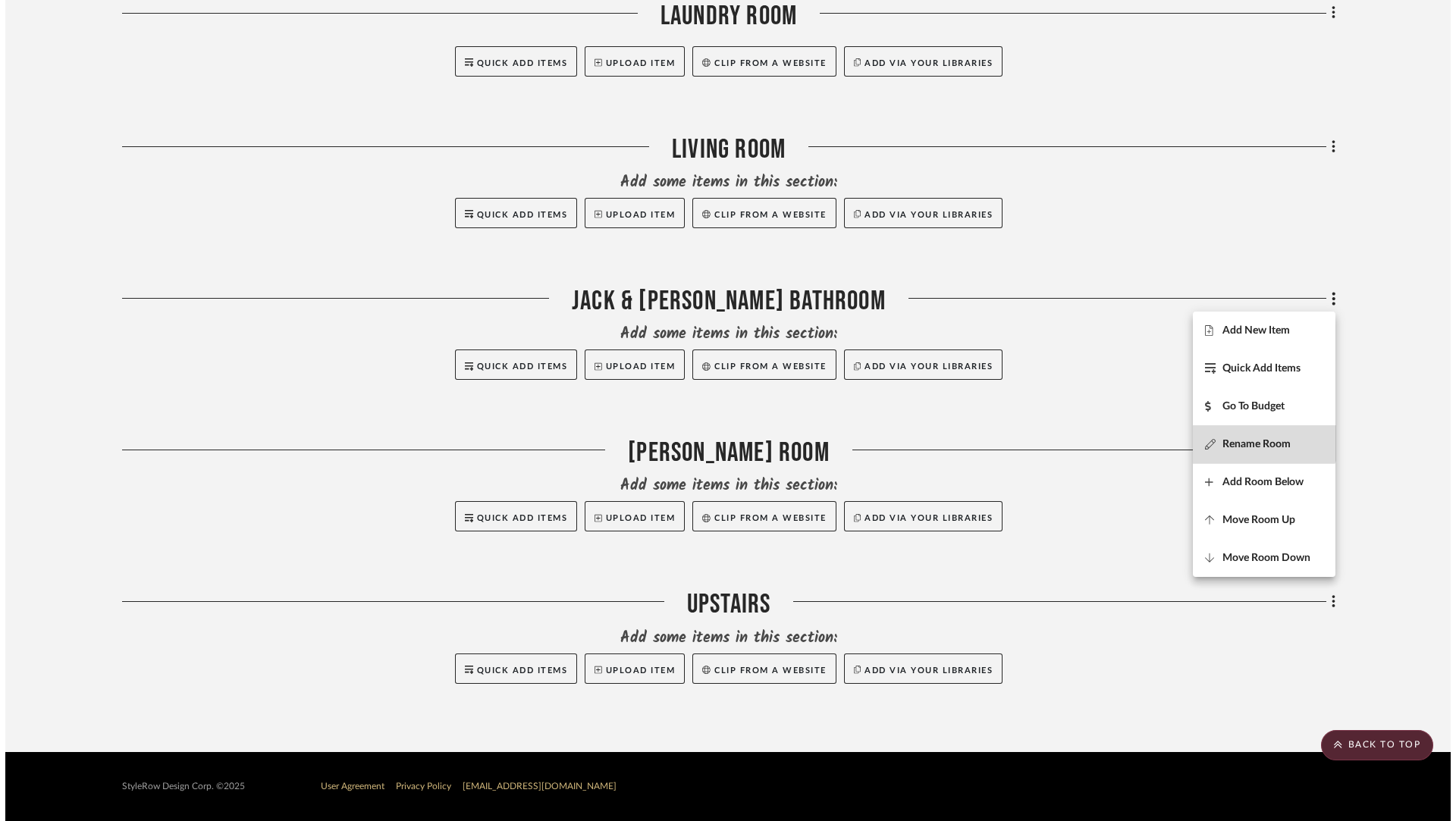
scroll to position [0, 0]
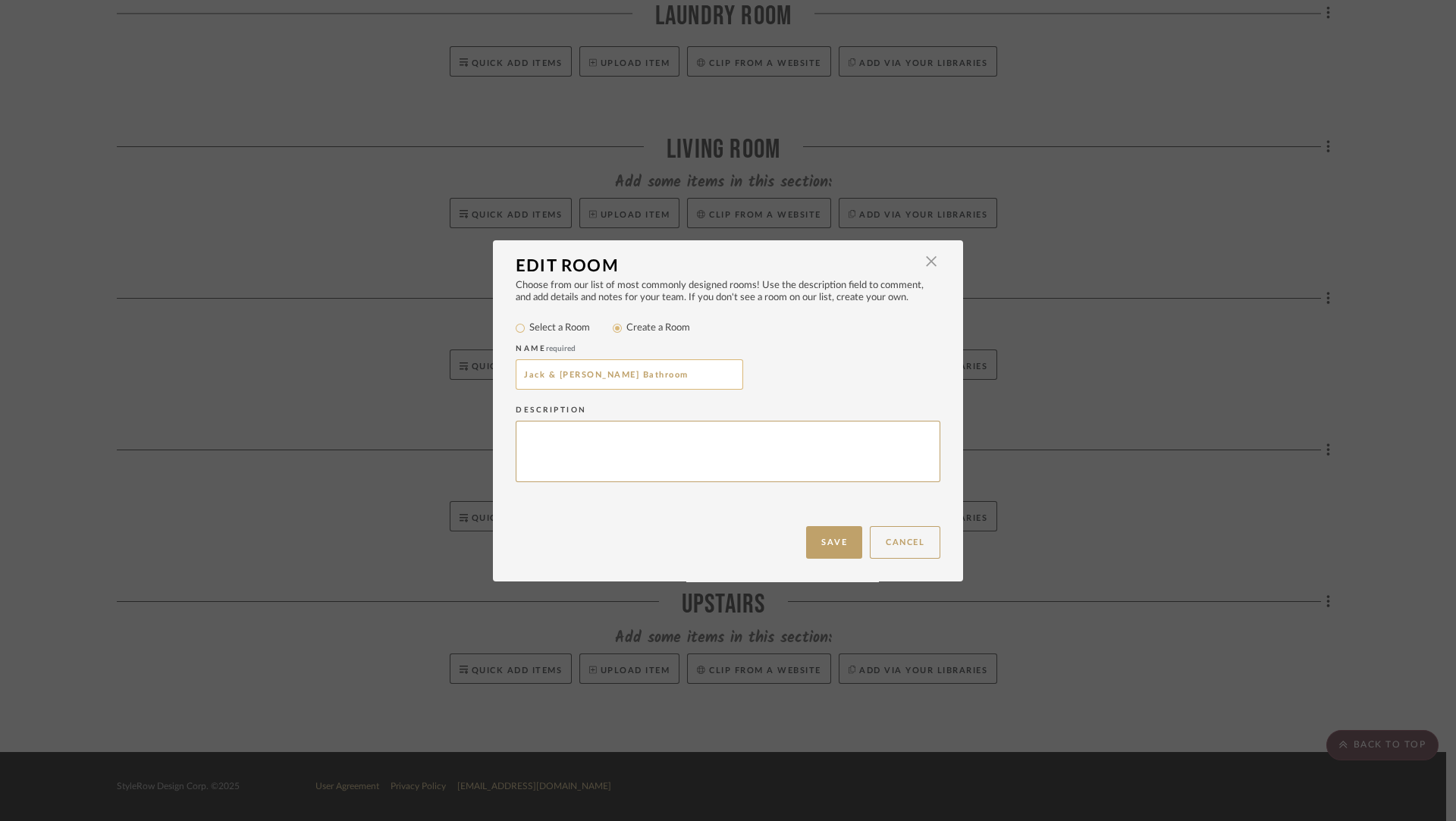
drag, startPoint x: 616, startPoint y: 377, endPoint x: 540, endPoint y: 374, distance: 76.1
click at [540, 374] on input "Jack & Jill Bathroom" at bounding box center [629, 375] width 227 height 31
type input "J"
type input "Will's Room"
click at [836, 539] on button "Save" at bounding box center [834, 543] width 56 height 32
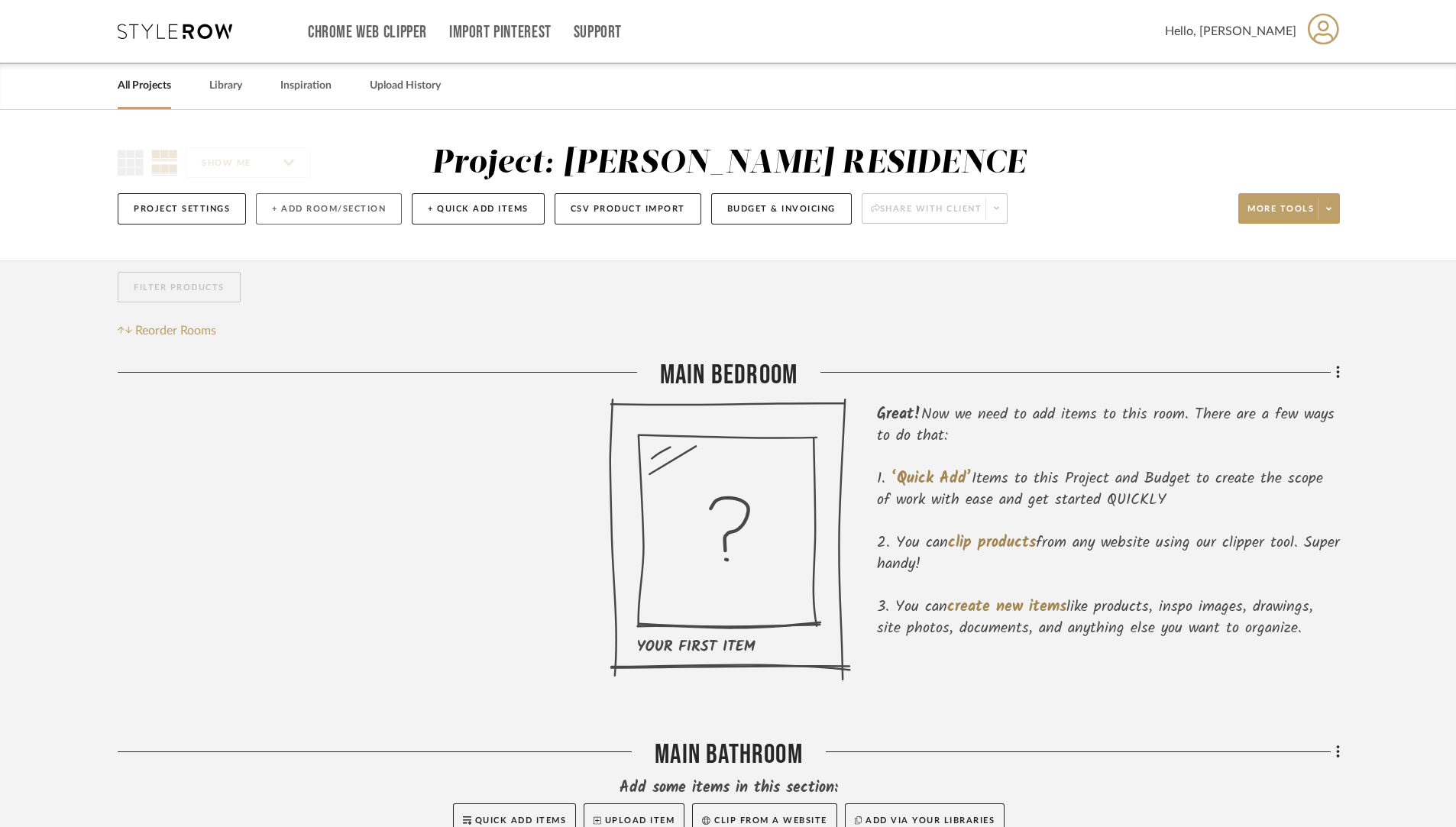
click at [297, 206] on button "+ Add Room/Section" at bounding box center [329, 208] width 146 height 32
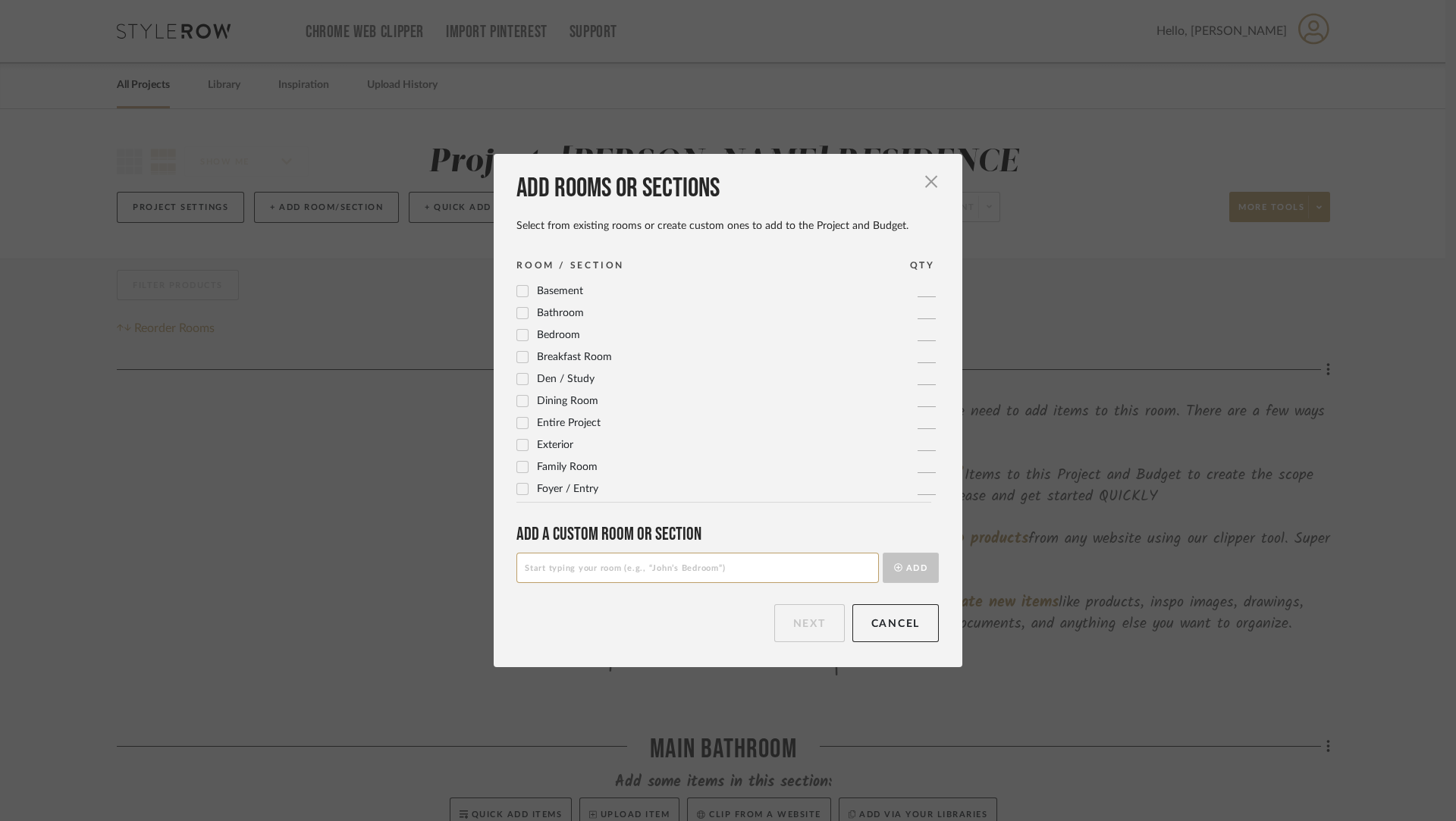
click at [631, 569] on input at bounding box center [697, 568] width 363 height 31
type input "Avery's Room"
click at [904, 568] on button "Add" at bounding box center [911, 568] width 56 height 31
click at [726, 563] on input at bounding box center [697, 568] width 363 height 31
type input "Bathroom"
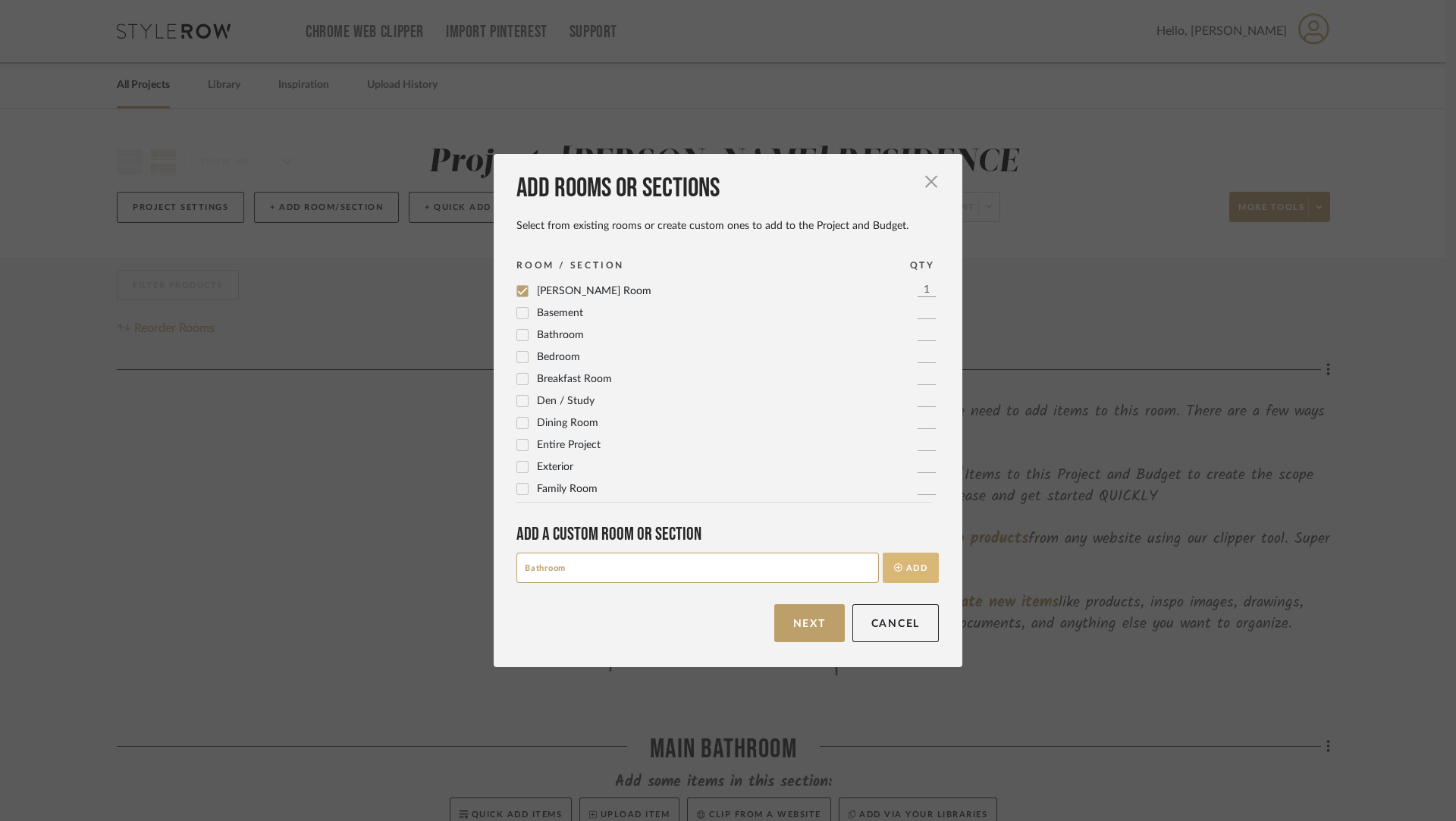
click at [910, 571] on button "Add" at bounding box center [911, 568] width 56 height 31
click at [796, 627] on button "Next" at bounding box center [809, 623] width 71 height 38
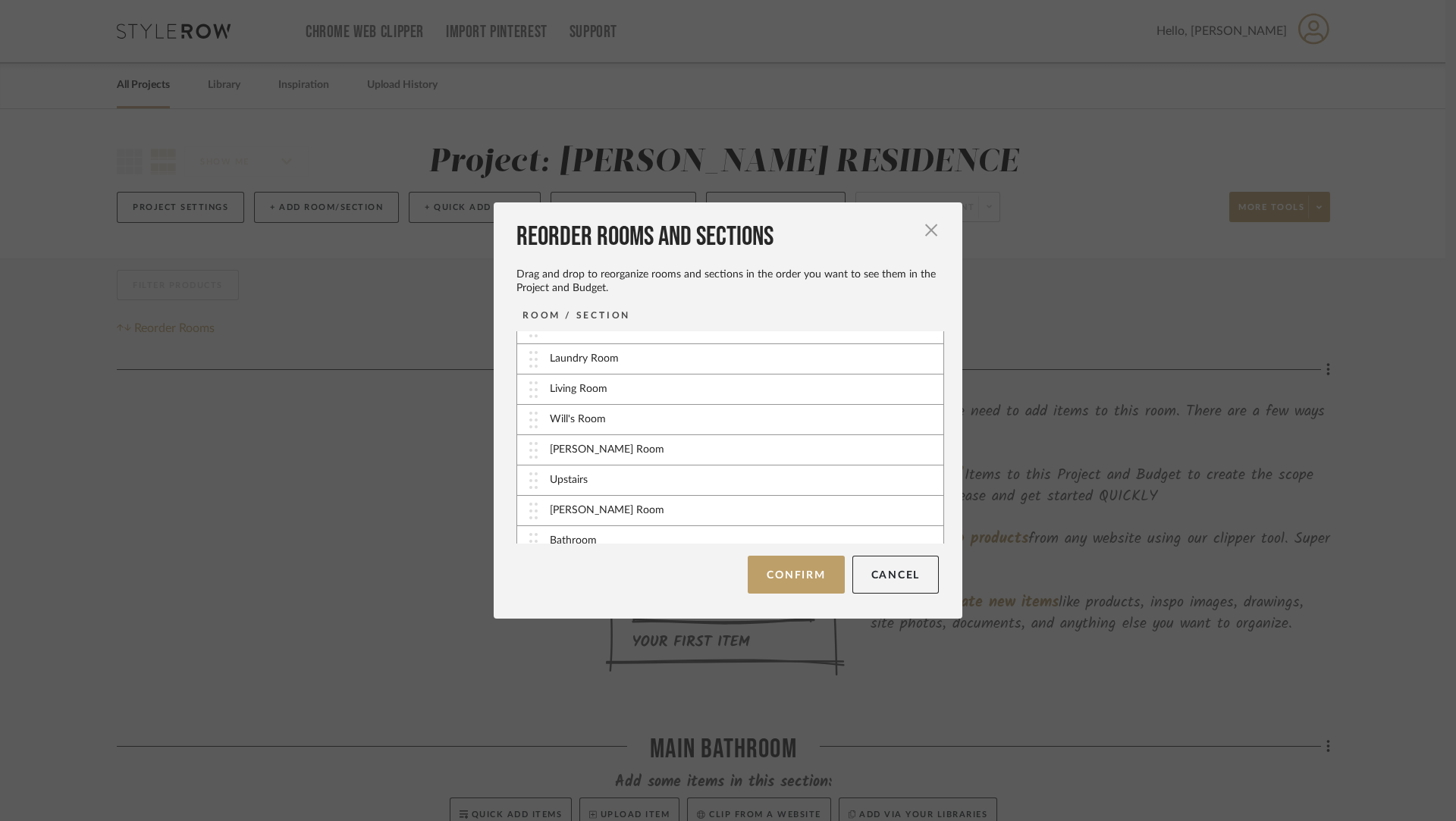
scroll to position [89, 0]
drag, startPoint x: 652, startPoint y: 503, endPoint x: 651, endPoint y: 470, distance: 33.0
drag, startPoint x: 641, startPoint y: 530, endPoint x: 642, endPoint y: 472, distance: 58.0
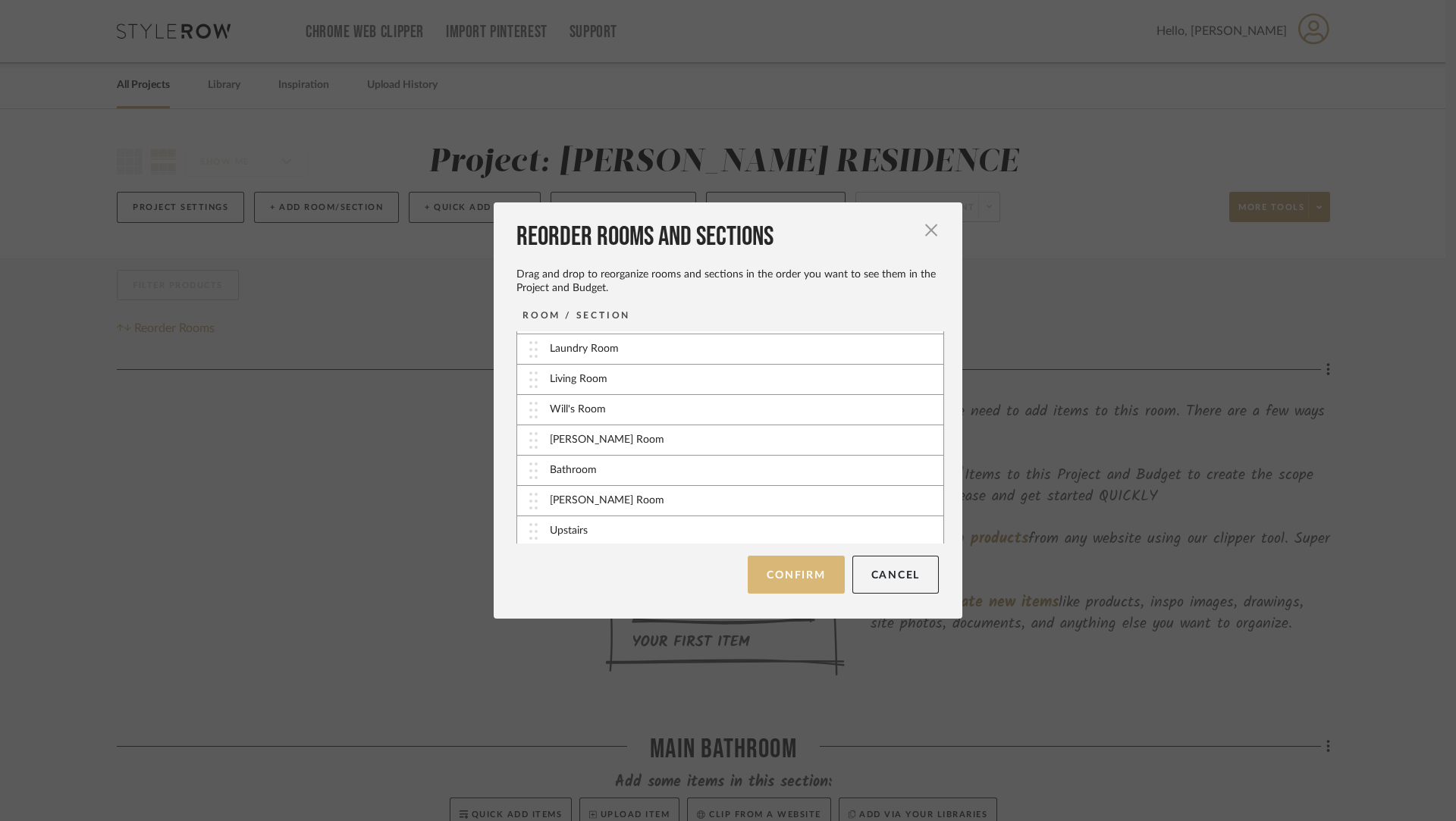
click at [793, 585] on button "Confirm" at bounding box center [795, 575] width 96 height 38
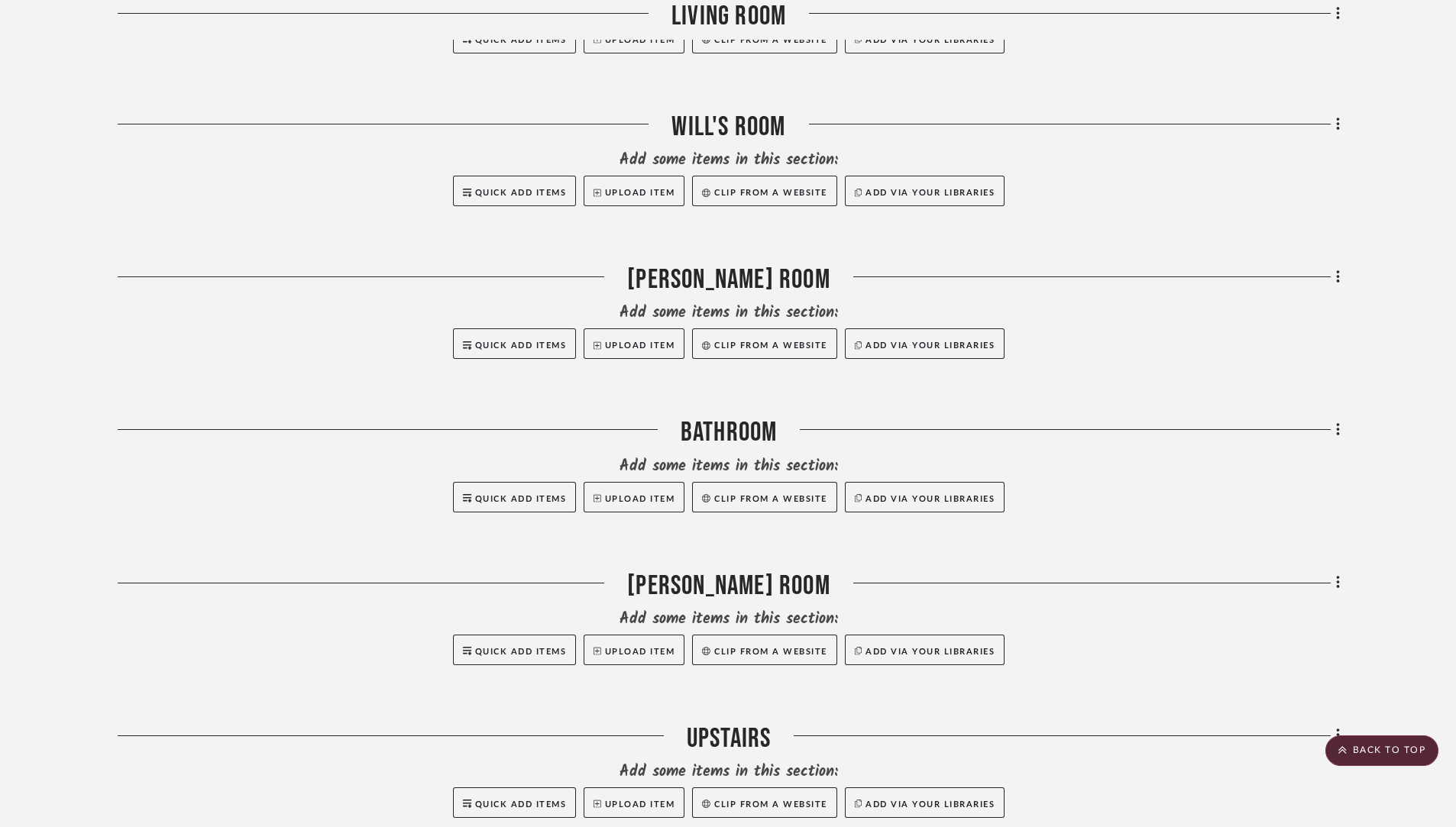
scroll to position [1234, 0]
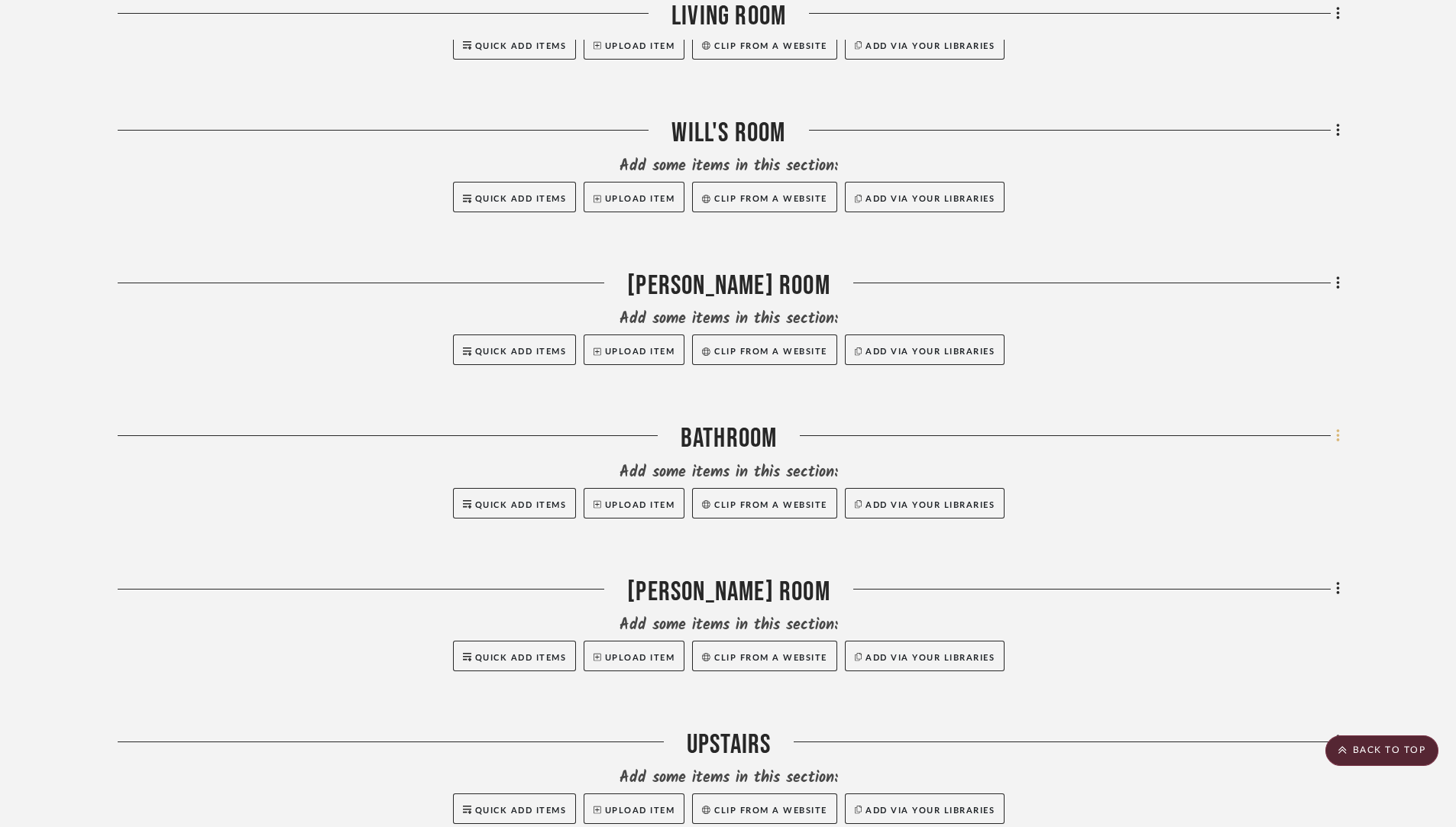
click at [1332, 438] on fa-icon at bounding box center [1336, 437] width 10 height 25
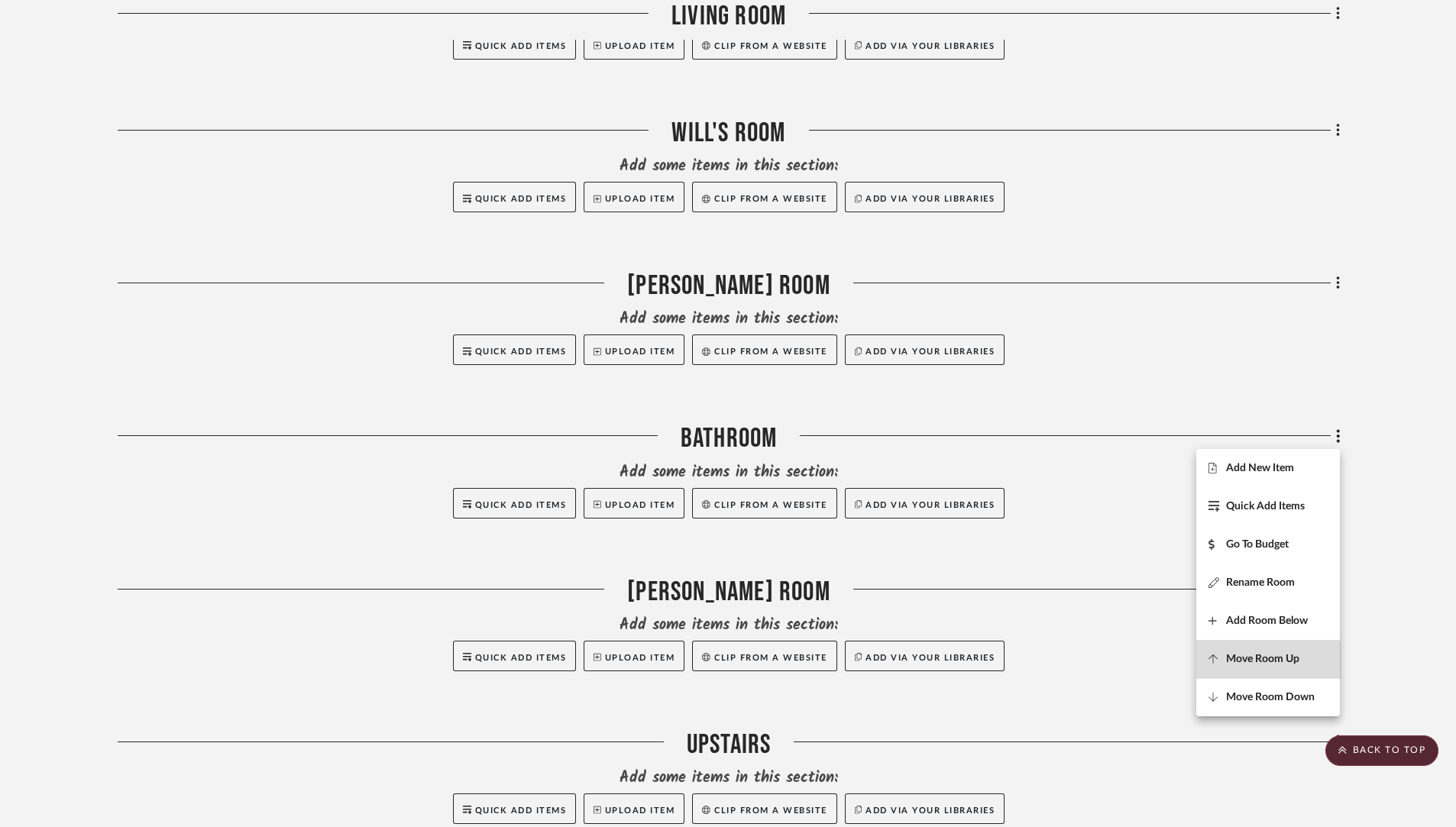
click at [1265, 665] on span "Move Room Up" at bounding box center [1262, 659] width 73 height 13
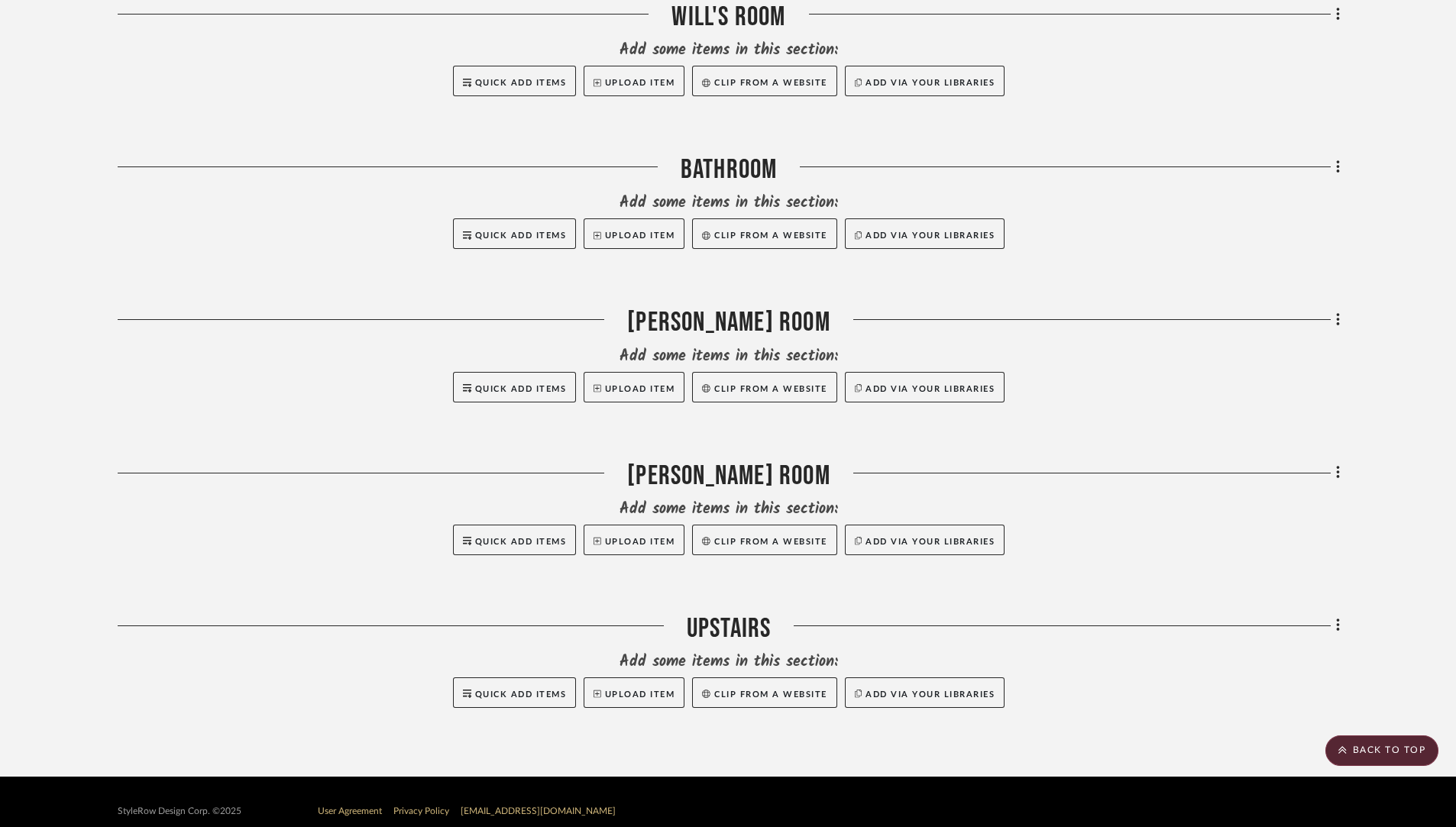
scroll to position [1369, 0]
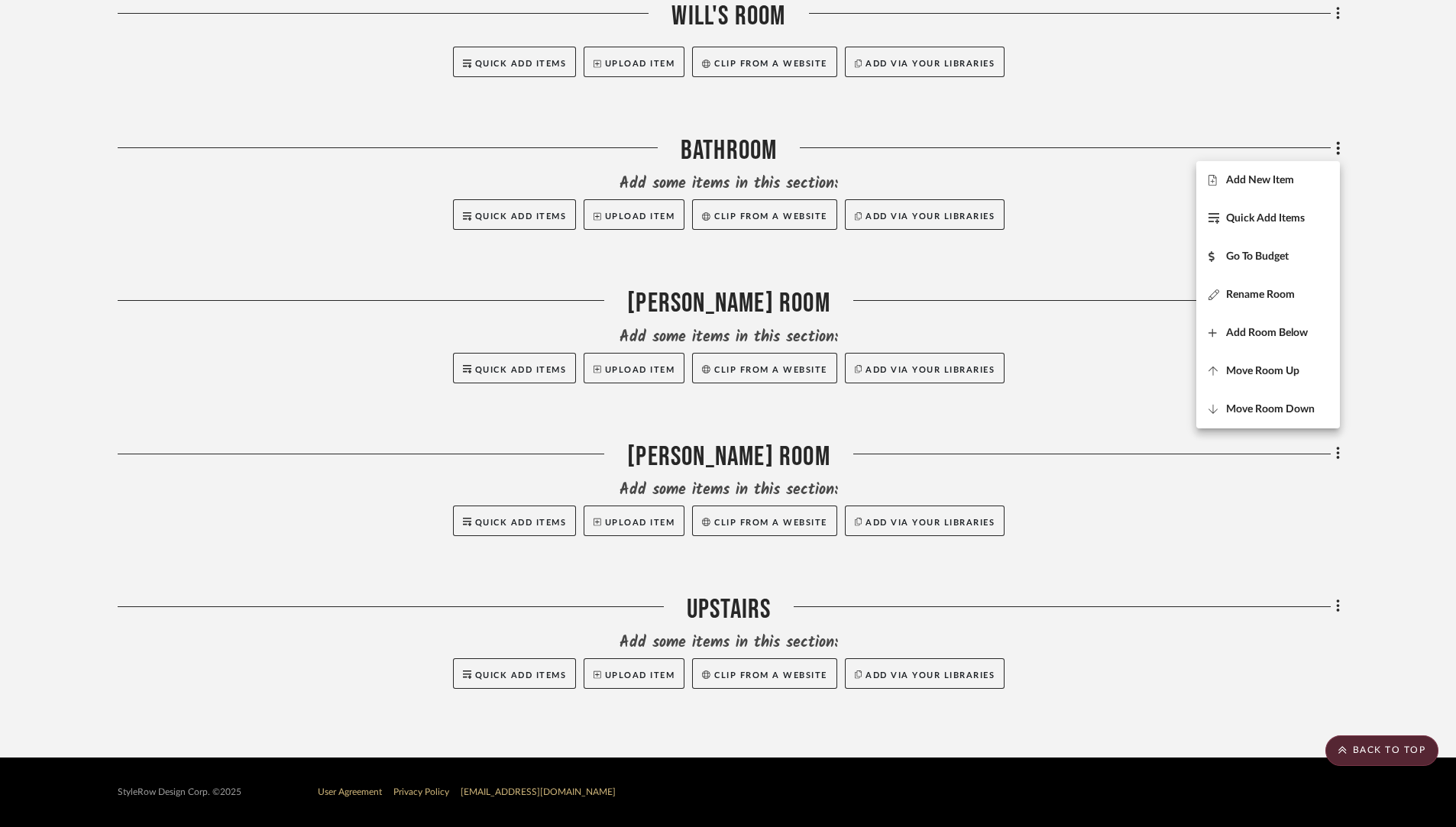
click at [1335, 459] on div at bounding box center [728, 414] width 1456 height 827
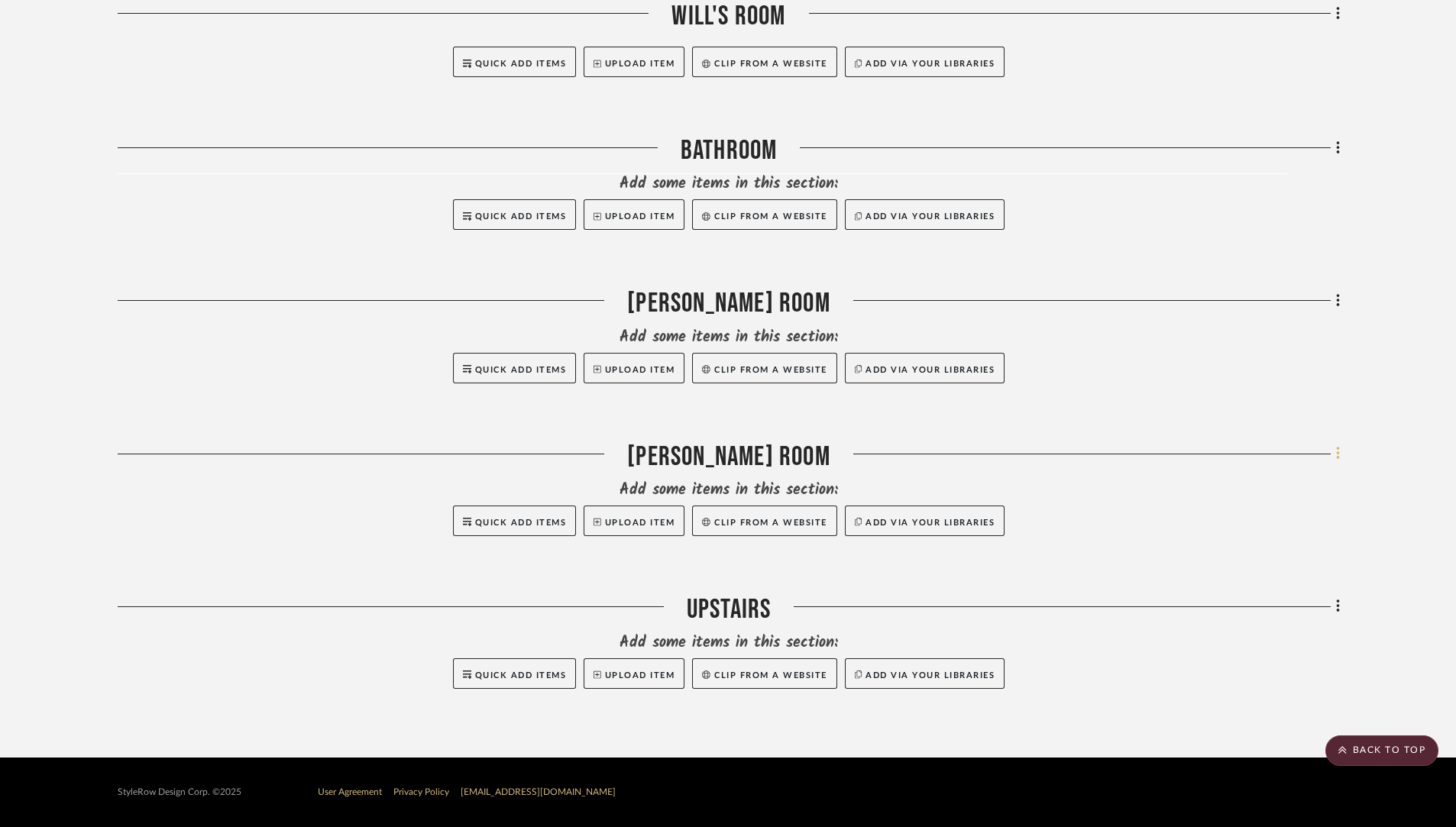
click at [1339, 458] on icon at bounding box center [1338, 454] width 4 height 17
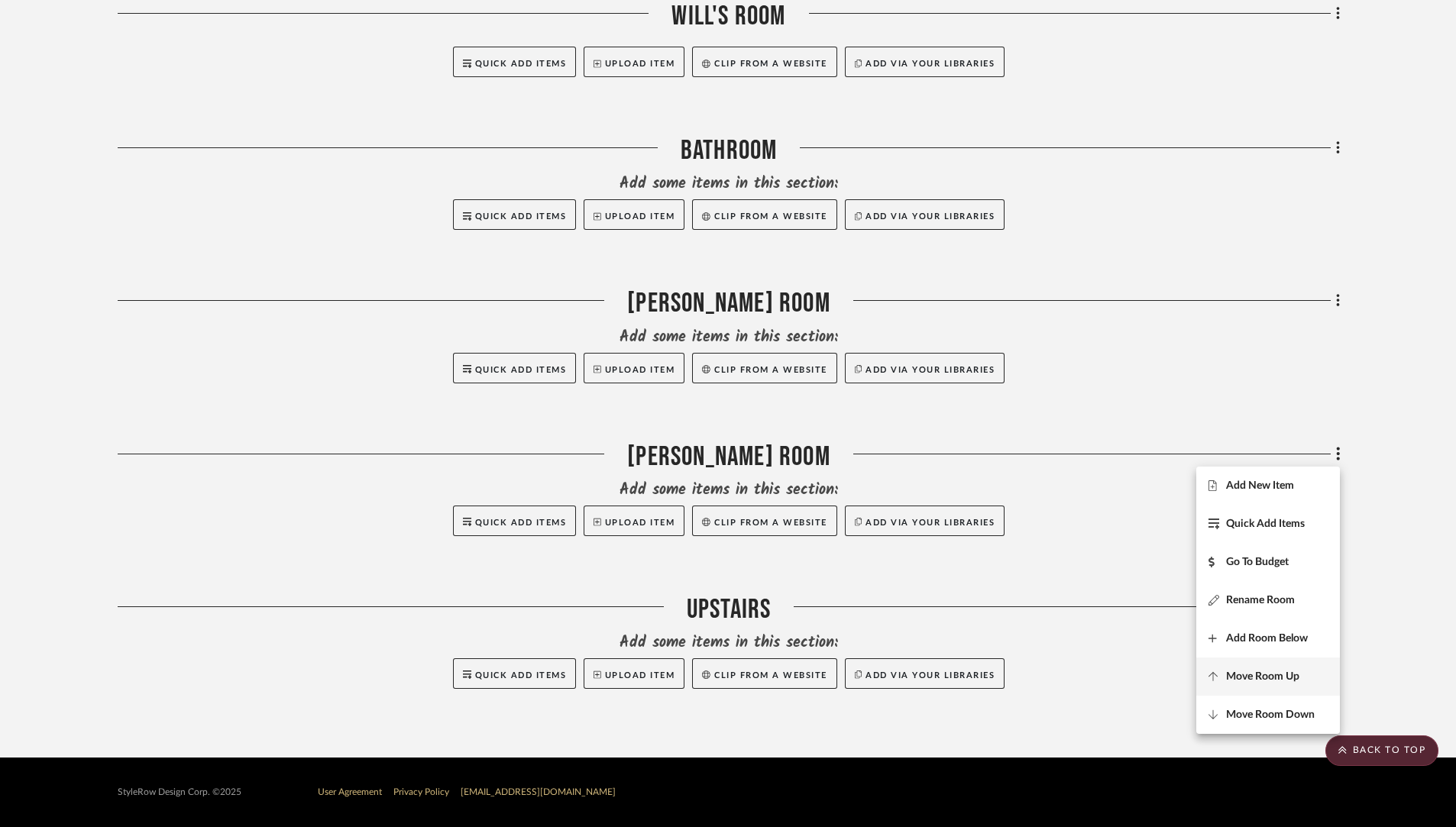
click at [1266, 667] on button "Move Room Up" at bounding box center [1267, 677] width 143 height 39
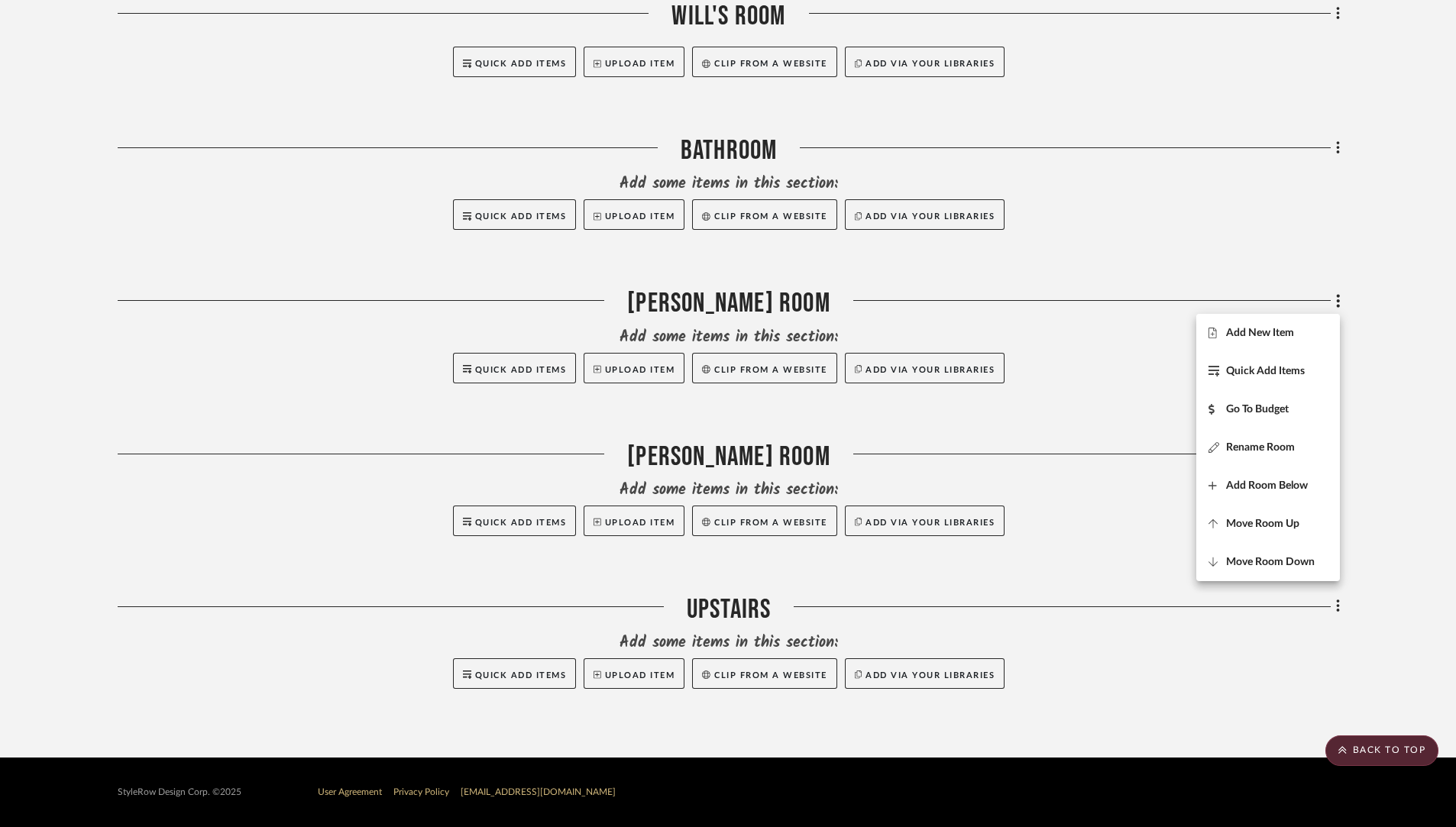
click at [1436, 409] on div at bounding box center [728, 414] width 1456 height 827
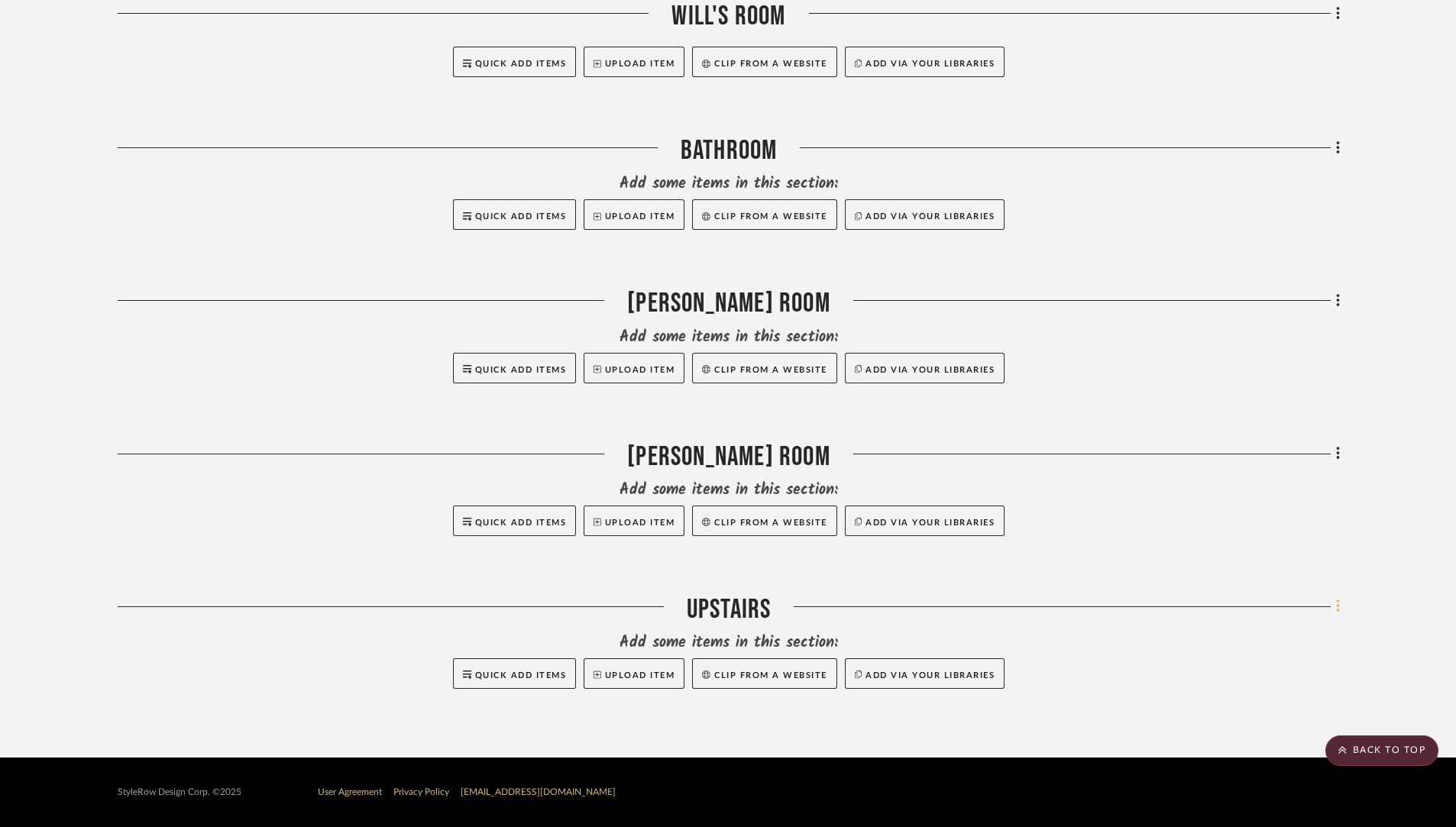
click at [1332, 613] on fa-icon at bounding box center [1336, 608] width 10 height 25
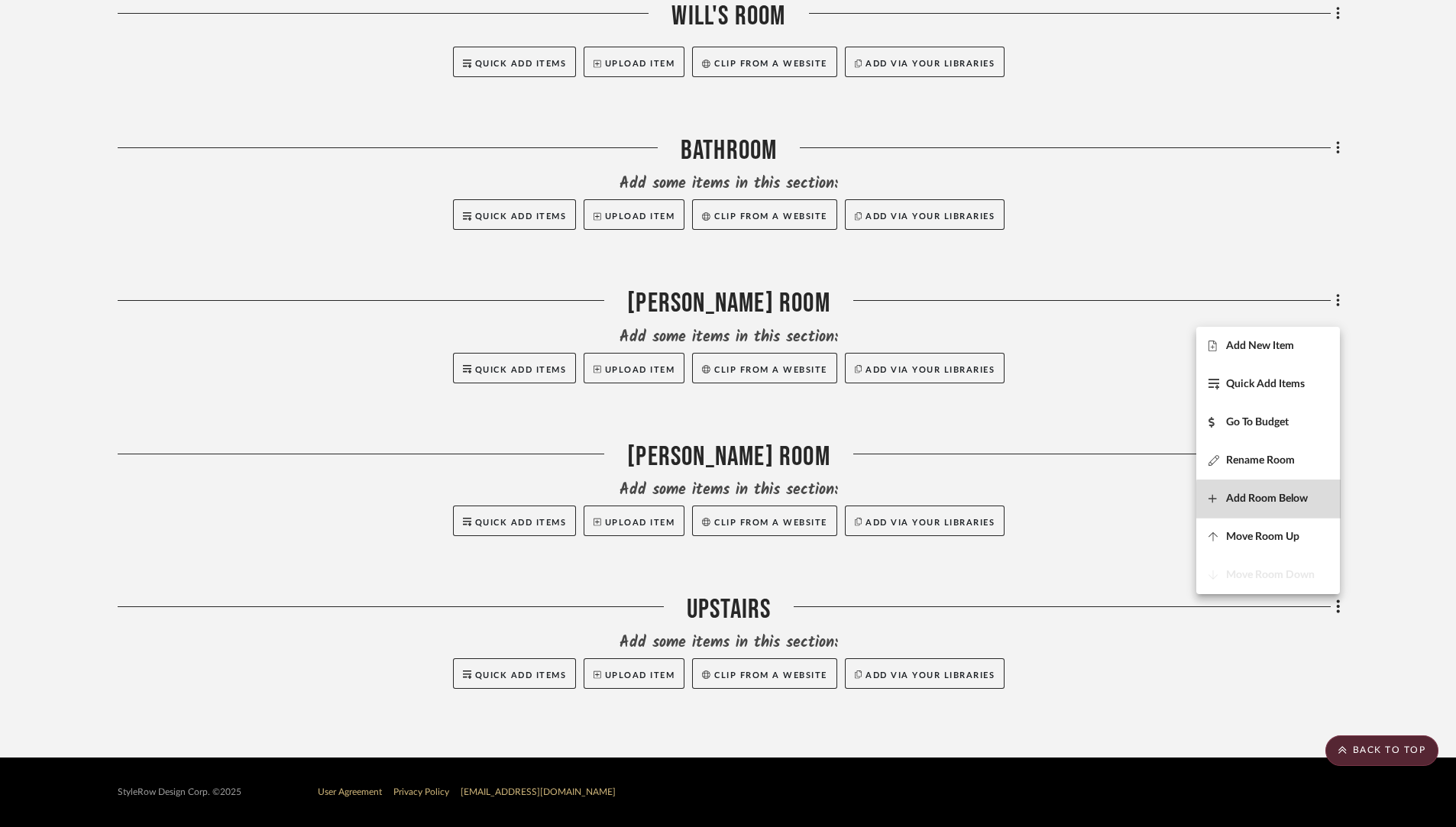
click at [1313, 500] on span "Add Room Below" at bounding box center [1268, 498] width 119 height 13
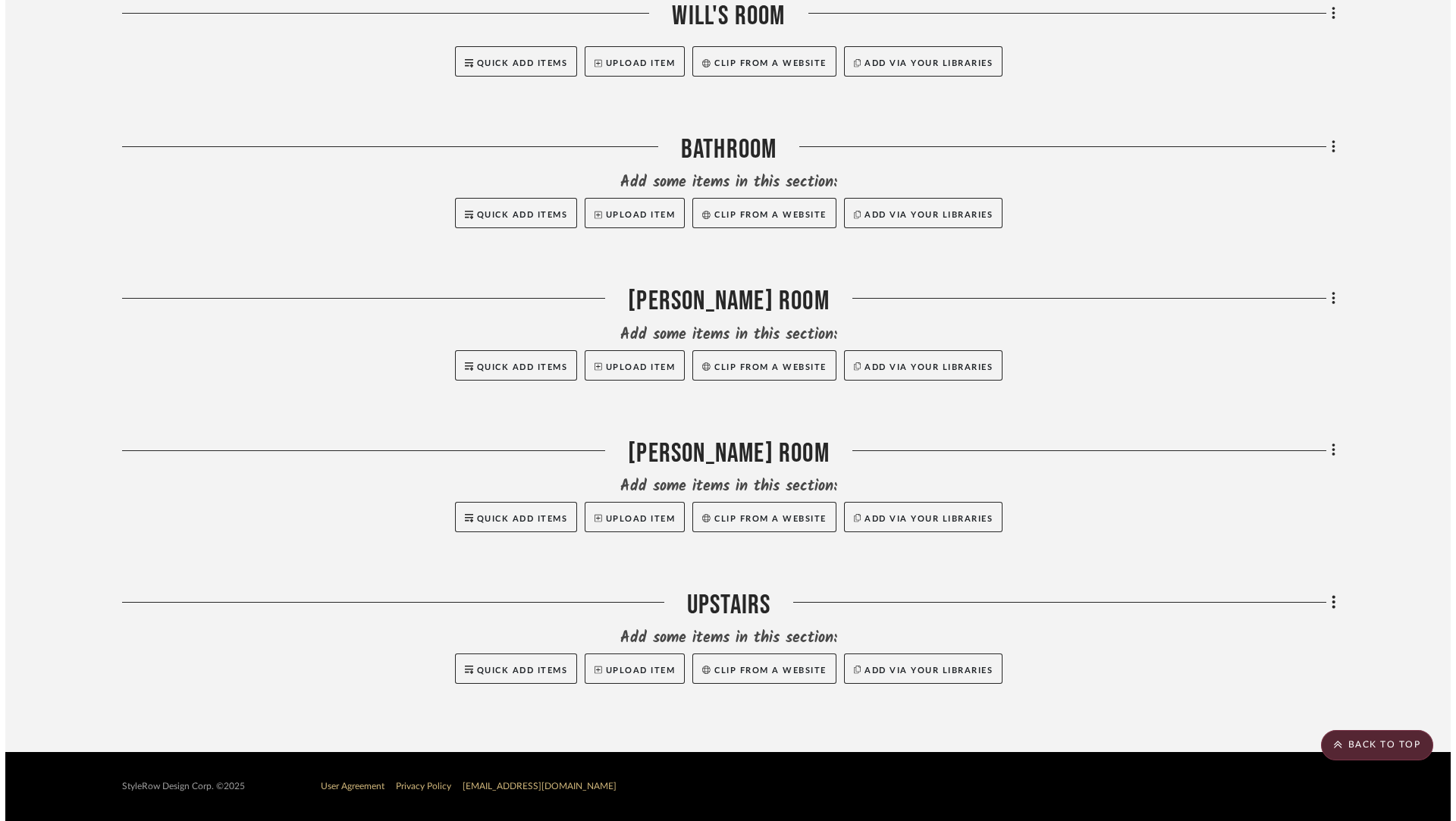
scroll to position [0, 0]
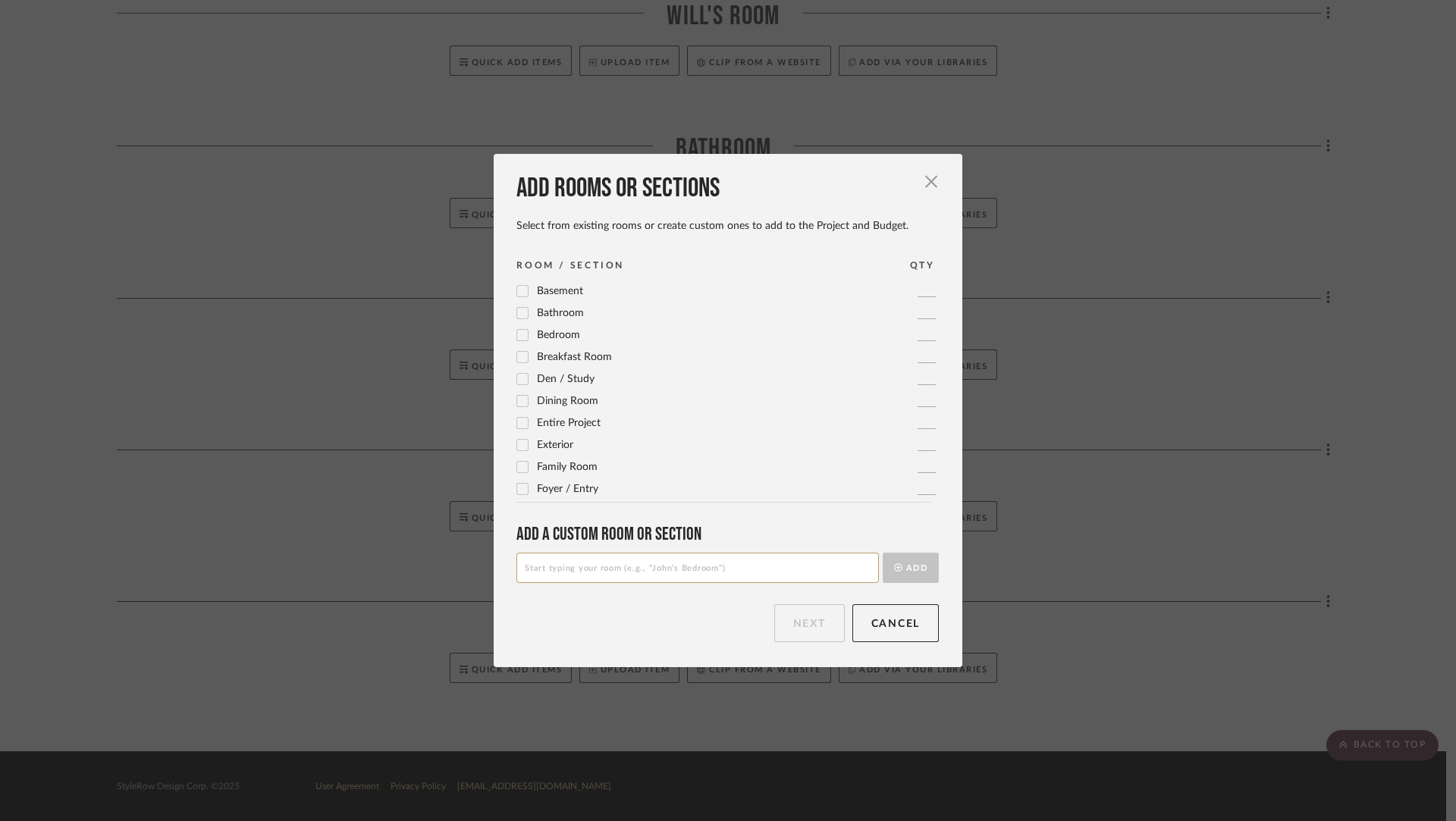
click at [663, 571] on input at bounding box center [697, 568] width 363 height 31
type input "Inspiration"
click at [904, 540] on div "Add a Custom room or Section" at bounding box center [727, 534] width 422 height 22
click at [903, 556] on button "Add" at bounding box center [911, 568] width 56 height 31
click at [805, 621] on button "Next" at bounding box center [809, 623] width 71 height 38
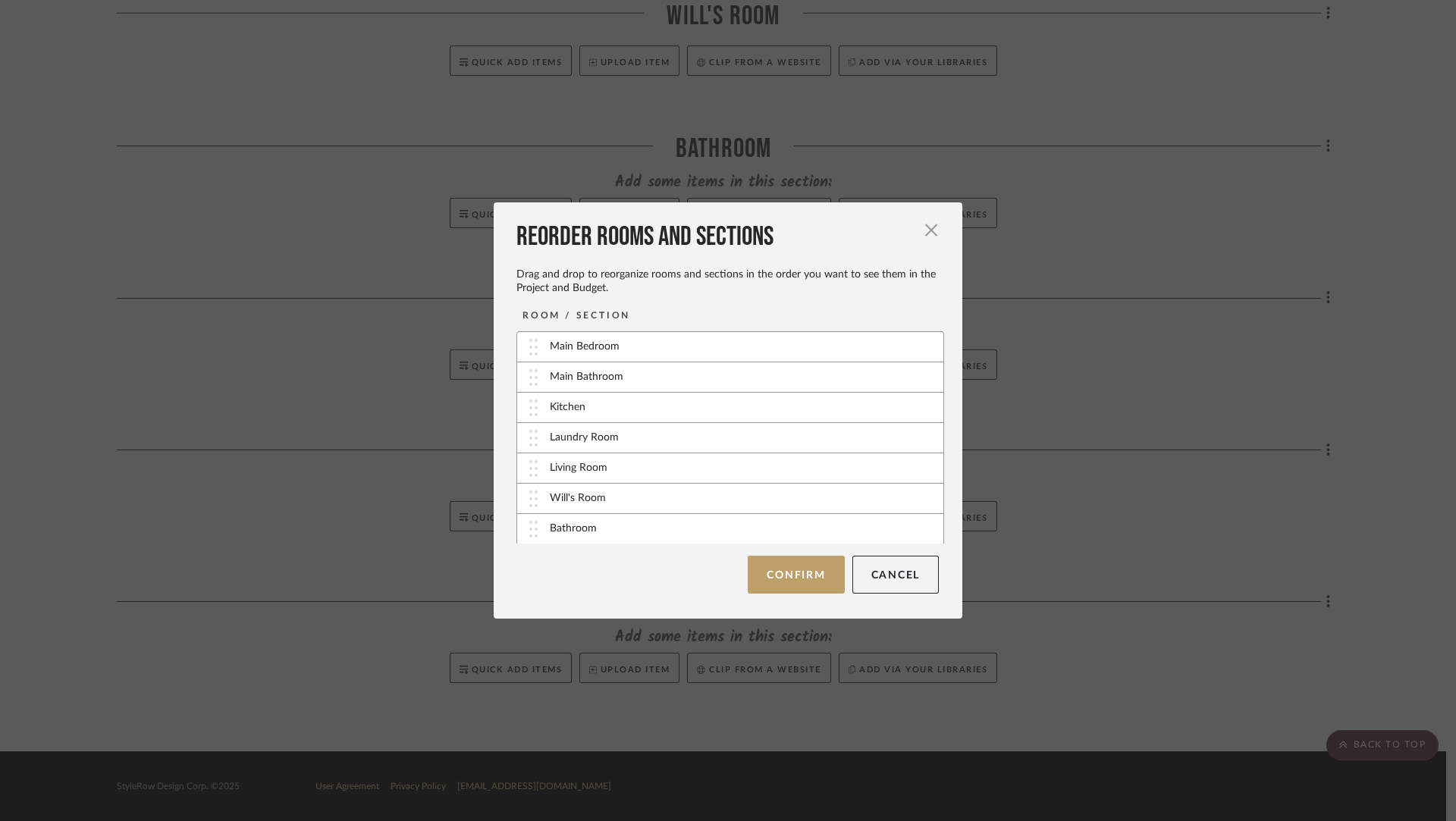
scroll to position [119, 0]
click at [783, 581] on button "Confirm" at bounding box center [795, 575] width 96 height 38
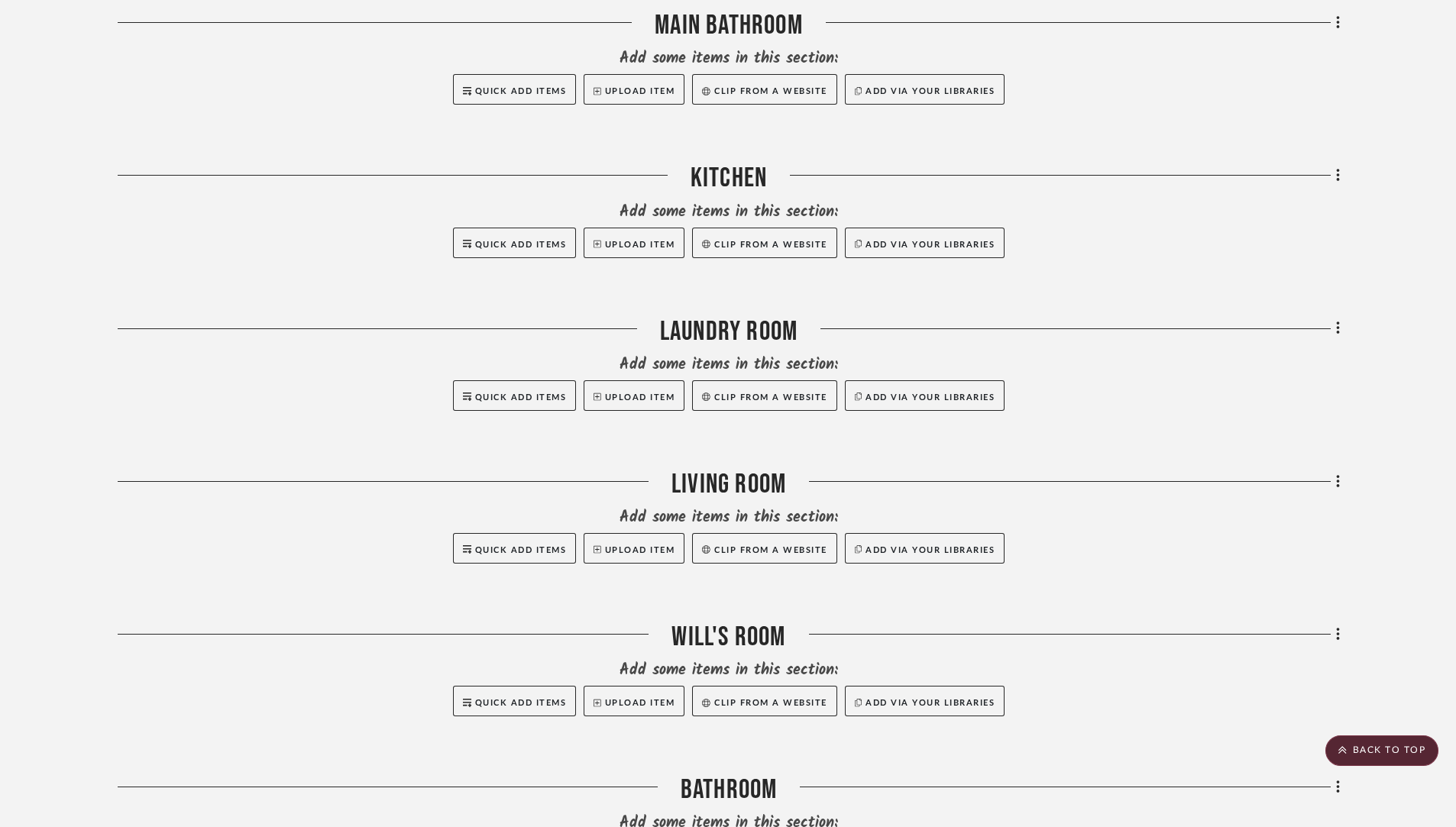
scroll to position [0, 0]
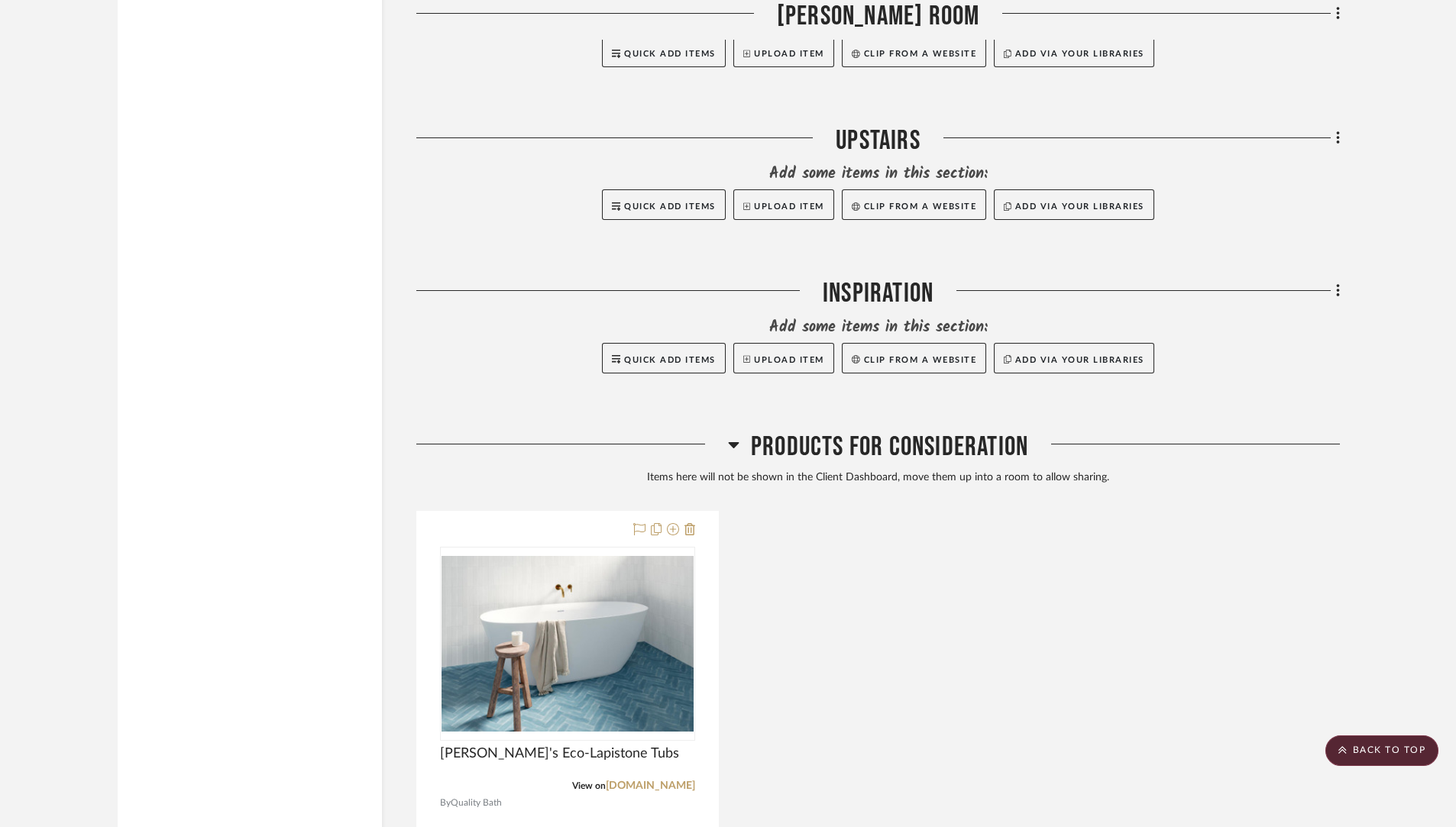
scroll to position [1878, 0]
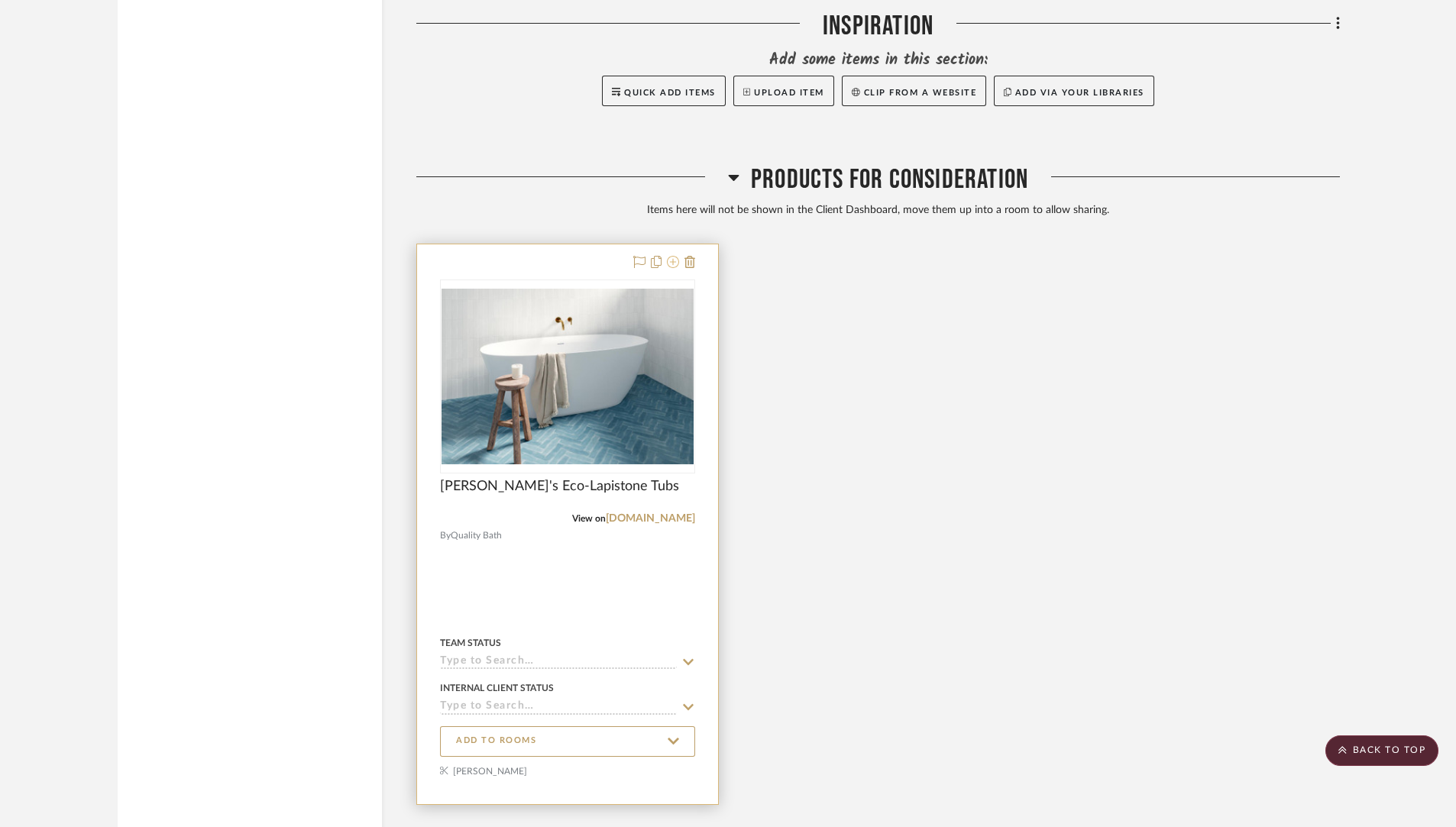
click at [676, 260] on icon at bounding box center [673, 262] width 12 height 12
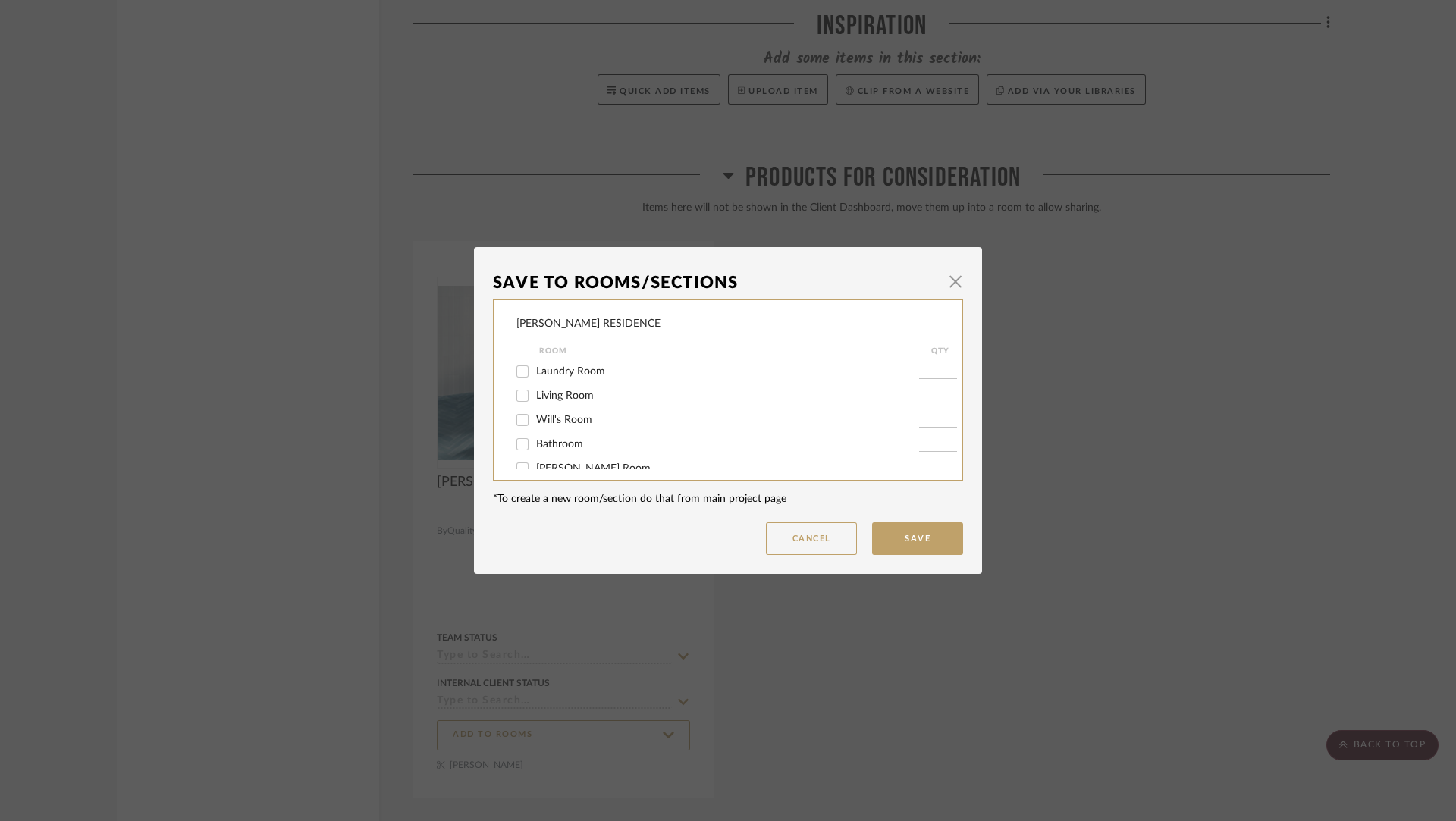
scroll to position [171, 0]
click at [563, 458] on span "Inspiration" at bounding box center [561, 452] width 50 height 10
click at [535, 458] on input "Inspiration" at bounding box center [522, 452] width 24 height 24
checkbox input "true"
type input "1"
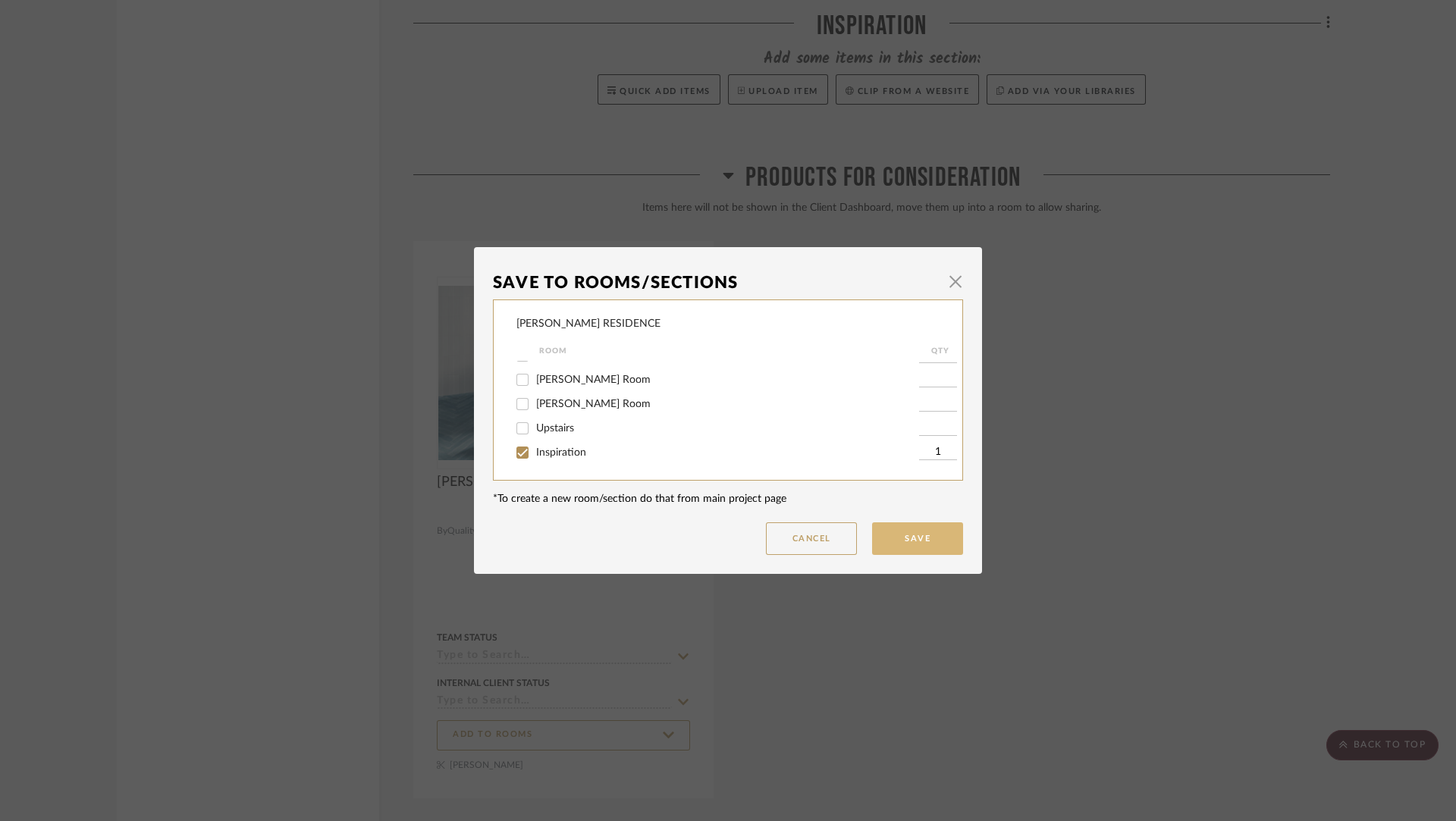
click at [903, 540] on button "Save" at bounding box center [917, 539] width 91 height 32
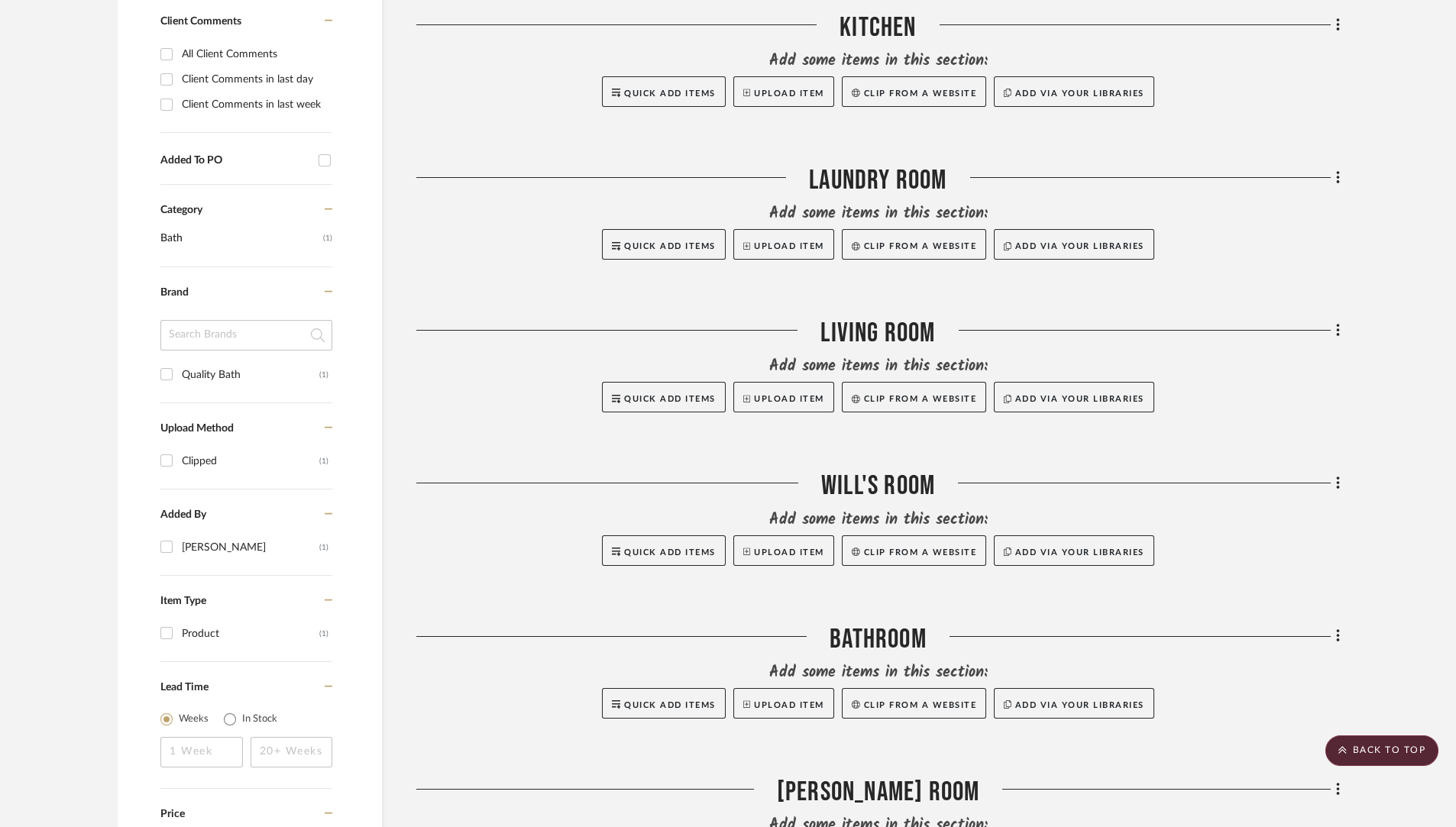
scroll to position [0, 0]
